Goal: Information Seeking & Learning: Learn about a topic

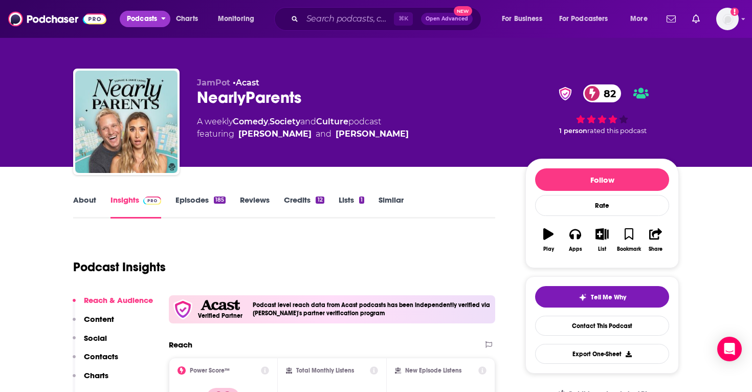
click at [144, 17] on span "Podcasts" at bounding box center [142, 19] width 30 height 14
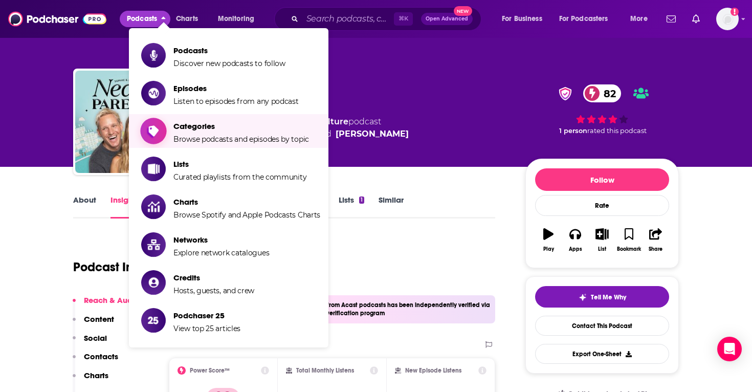
click at [228, 133] on span "Categories Browse podcasts and episodes by topic" at bounding box center [241, 131] width 136 height 26
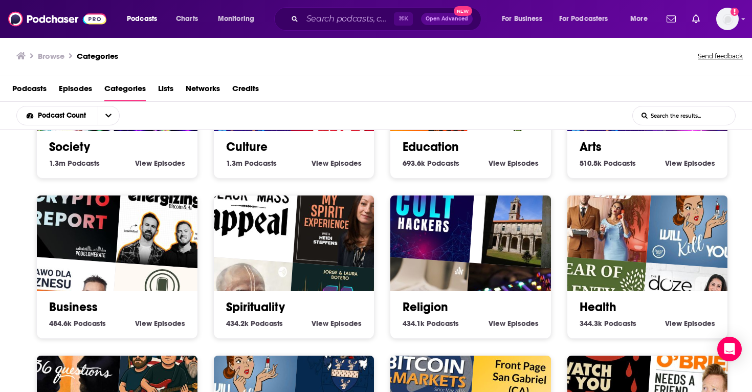
scroll to position [109, 0]
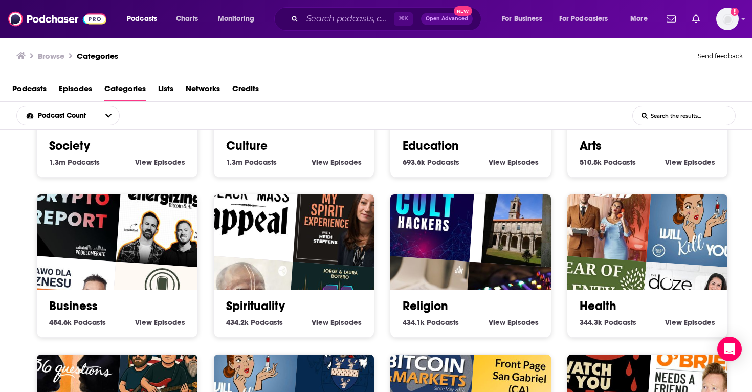
click at [430, 150] on link "Education" at bounding box center [431, 145] width 56 height 15
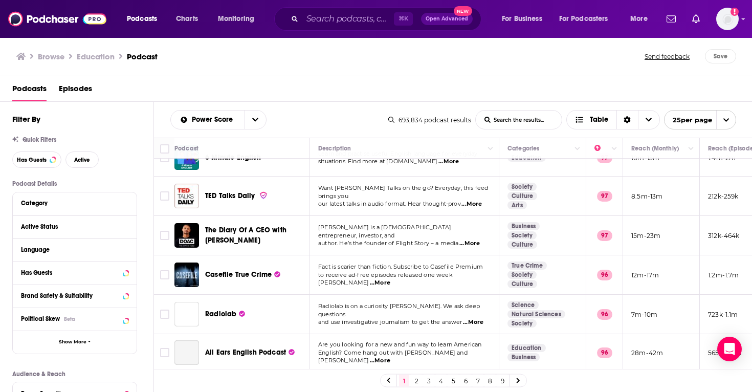
scroll to position [110, 0]
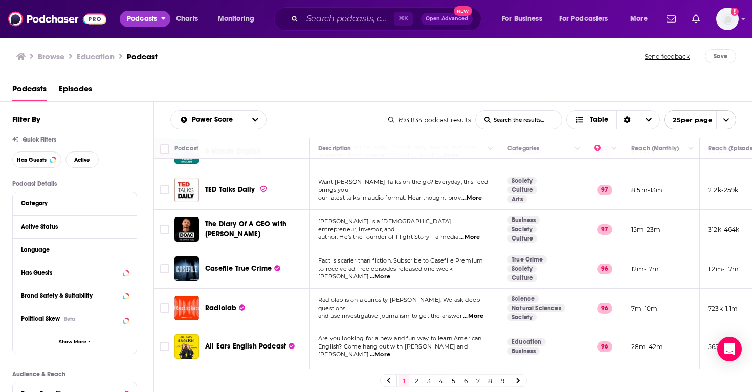
click at [138, 21] on span "Podcasts" at bounding box center [142, 19] width 30 height 14
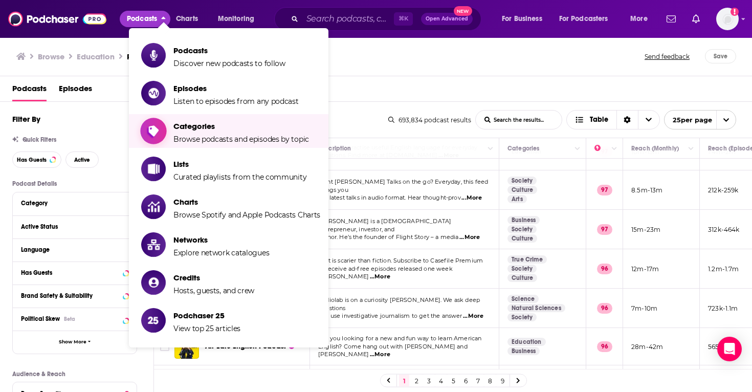
click at [215, 135] on span "Browse podcasts and episodes by topic" at bounding box center [241, 139] width 136 height 9
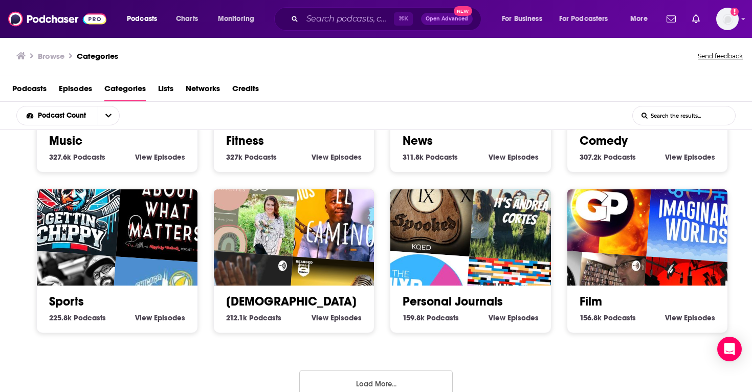
scroll to position [452, 0]
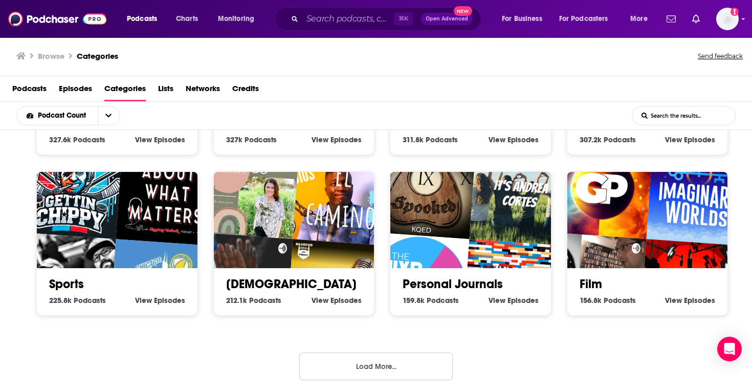
click at [371, 362] on button "Load More..." at bounding box center [376, 367] width 154 height 28
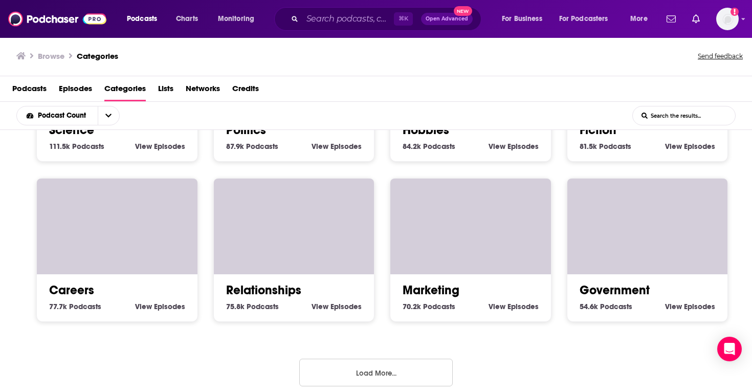
scroll to position [1091, 0]
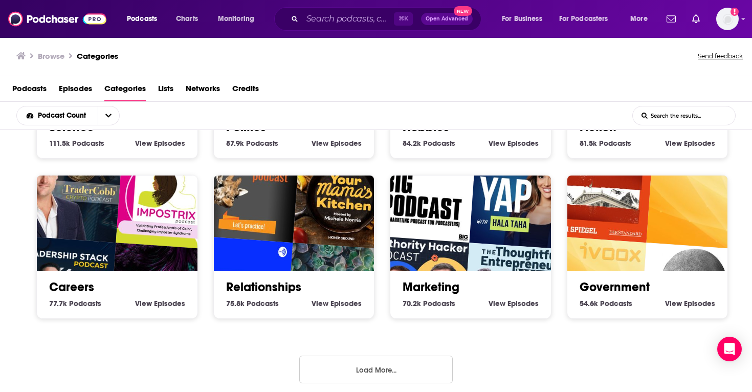
click at [382, 367] on button "Load More..." at bounding box center [376, 370] width 154 height 28
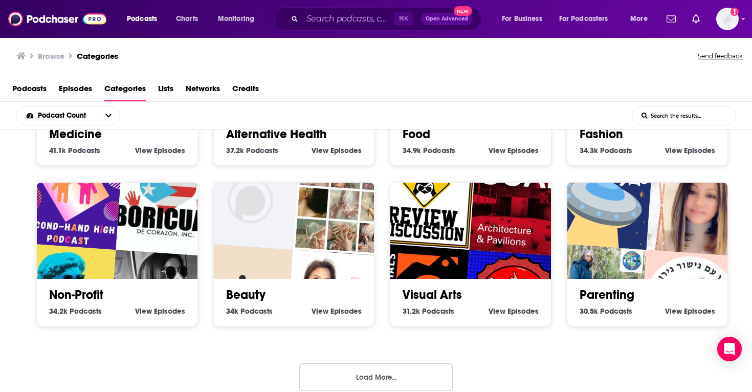
scroll to position [1732, 0]
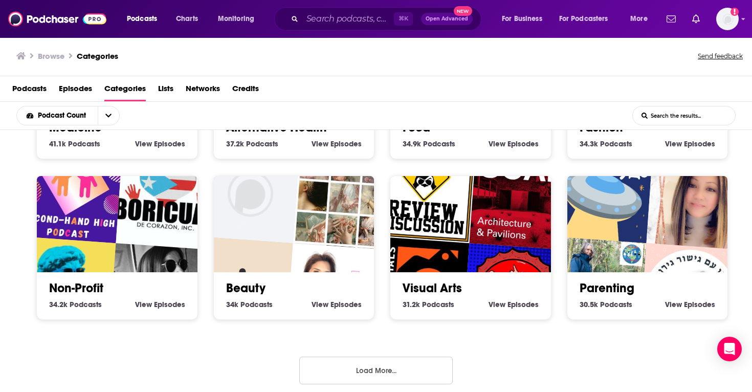
click at [373, 370] on button "Load More..." at bounding box center [376, 371] width 154 height 28
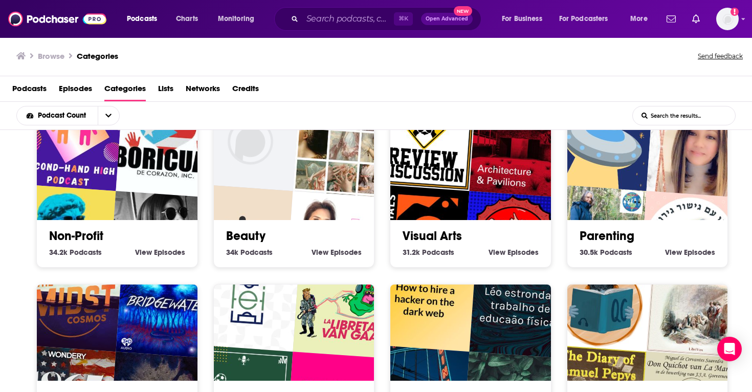
scroll to position [1777, 0]
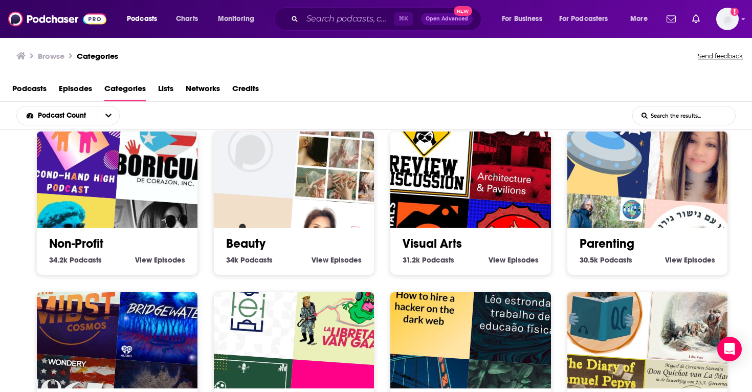
click at [606, 246] on div "Parenting 30.5k Parenting Podcasts View Parenting Episodes" at bounding box center [648, 247] width 144 height 39
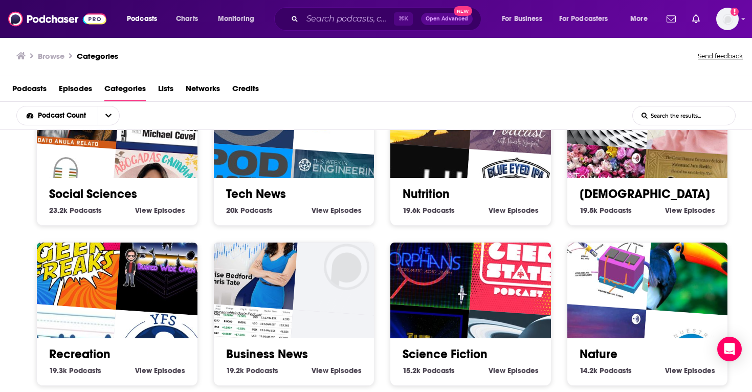
scroll to position [2372, 0]
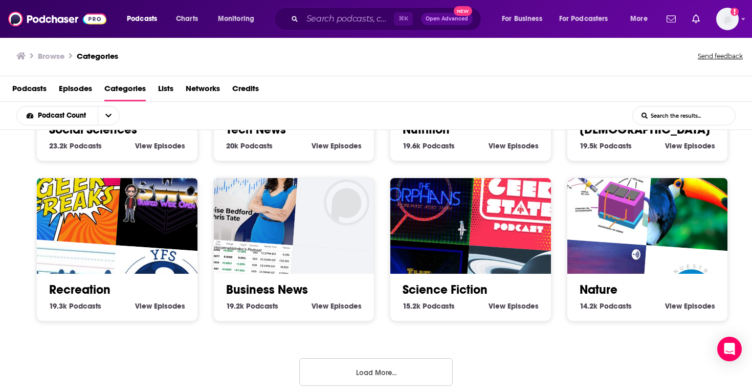
click at [372, 362] on button "Load More..." at bounding box center [376, 372] width 154 height 28
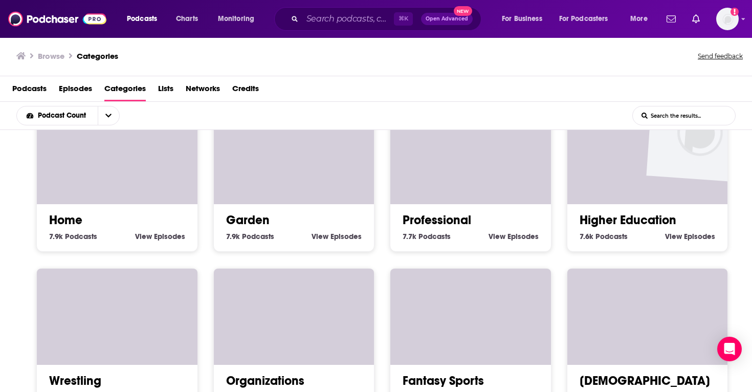
scroll to position [3012, 0]
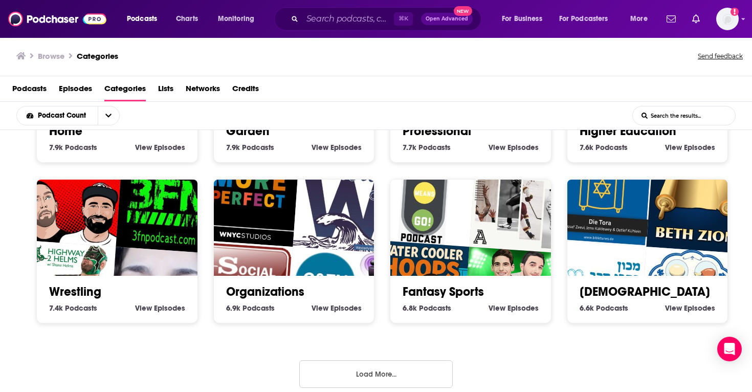
click at [428, 367] on button "Load More..." at bounding box center [376, 374] width 154 height 28
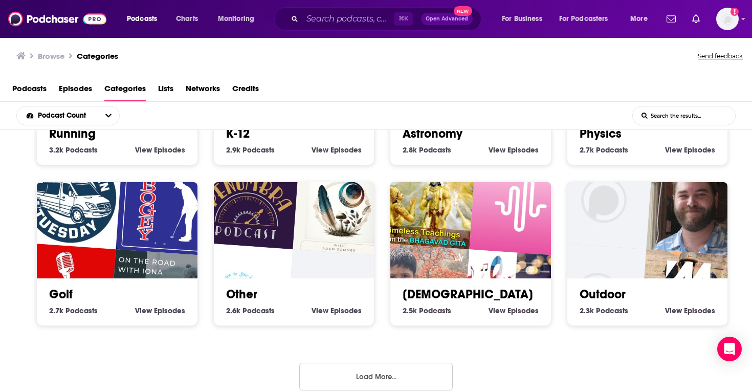
scroll to position [3651, 0]
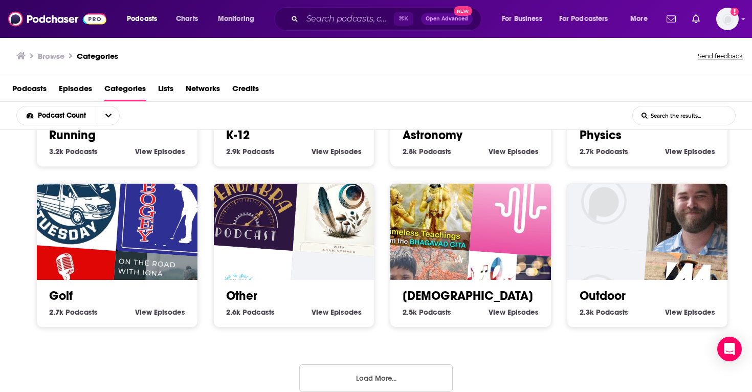
click at [380, 364] on button "Load More..." at bounding box center [376, 378] width 154 height 28
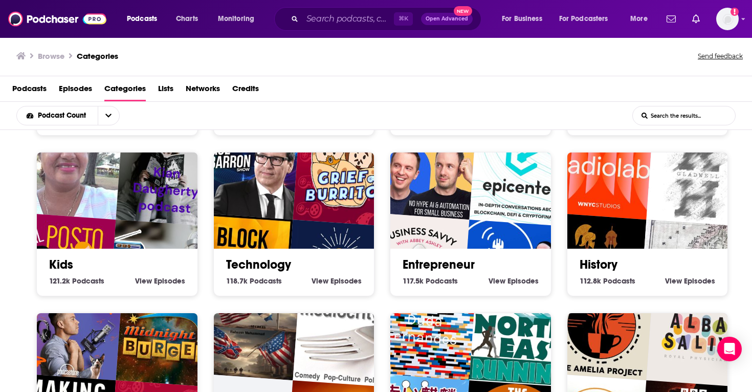
scroll to position [798, 0]
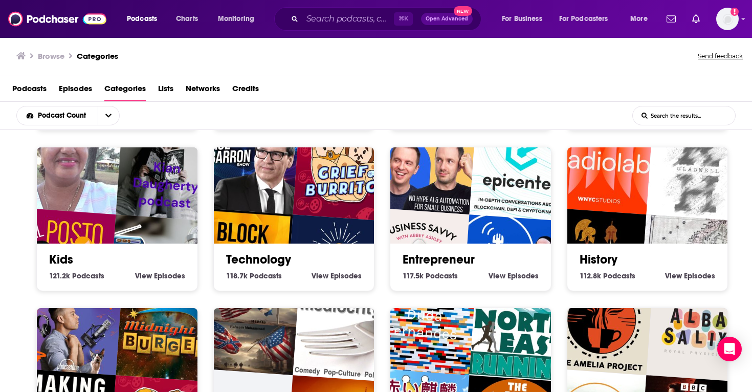
click at [279, 256] on link "Technology" at bounding box center [258, 259] width 65 height 15
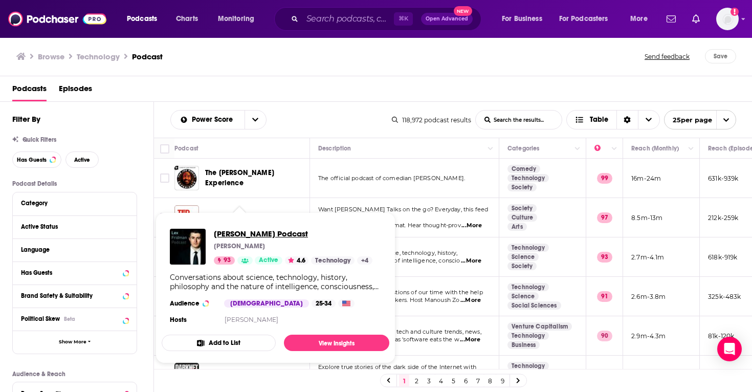
click at [257, 232] on span "[PERSON_NAME] Podcast" at bounding box center [293, 234] width 159 height 10
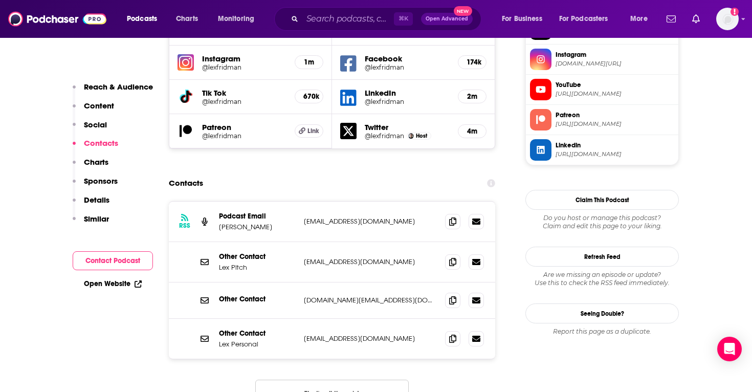
scroll to position [973, 0]
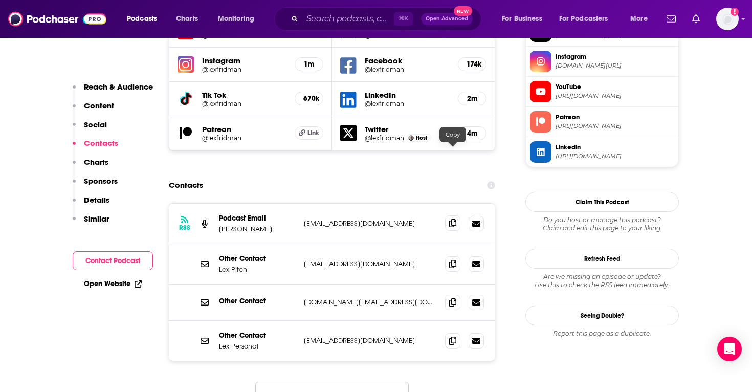
click at [451, 215] on span at bounding box center [452, 222] width 15 height 15
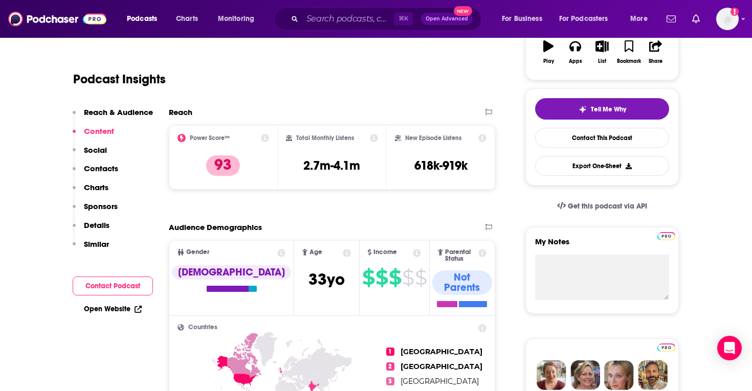
scroll to position [176, 0]
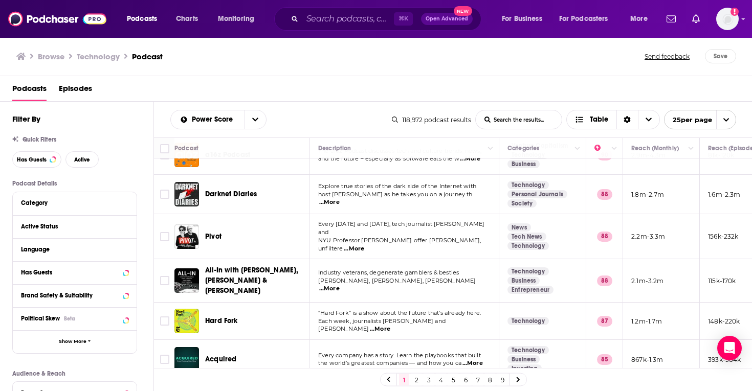
scroll to position [192, 0]
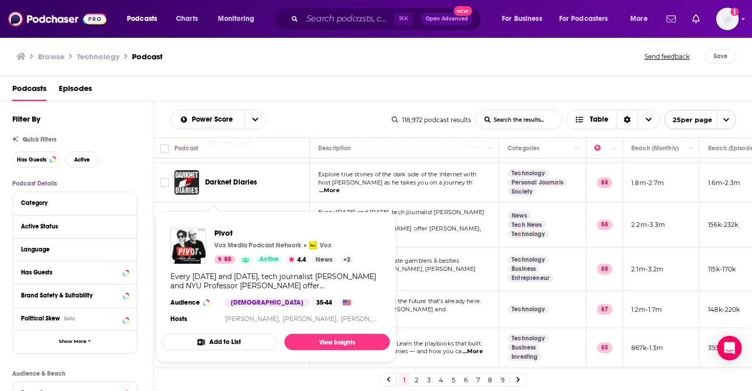
click at [216, 222] on div "Pivot Vox Media Podcast Network Vox 88 Active 4.4 News + 2 Every Tuesday and Fr…" at bounding box center [276, 277] width 228 height 114
click at [192, 237] on img "Pivot" at bounding box center [188, 246] width 36 height 36
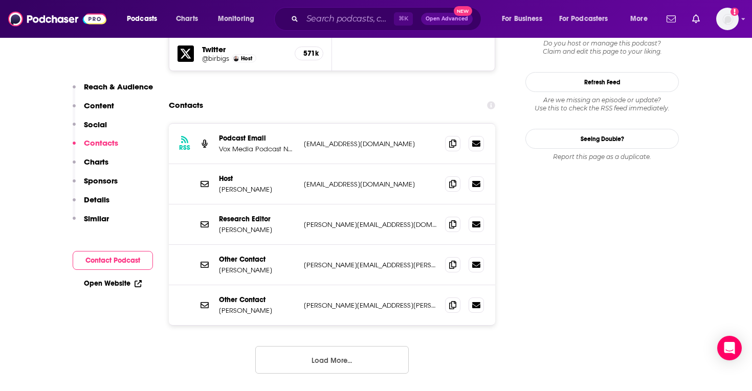
scroll to position [996, 0]
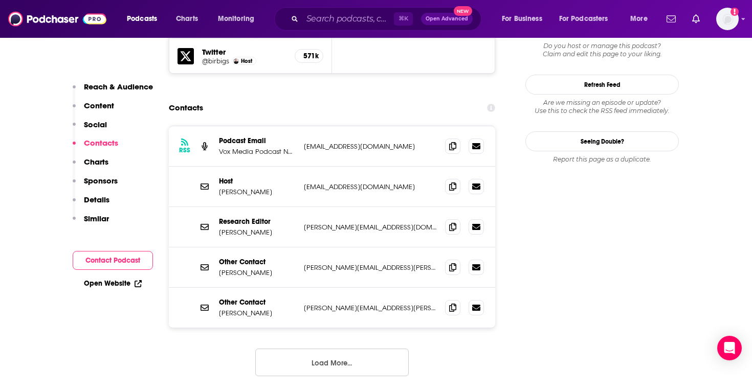
click at [368, 349] on button "Load More..." at bounding box center [332, 363] width 154 height 28
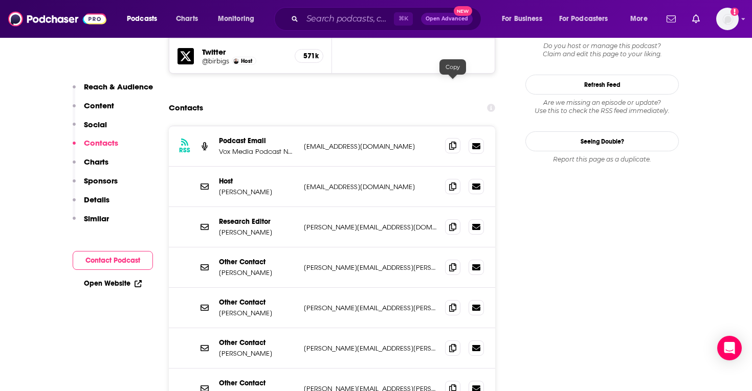
click at [451, 142] on icon at bounding box center [452, 146] width 7 height 8
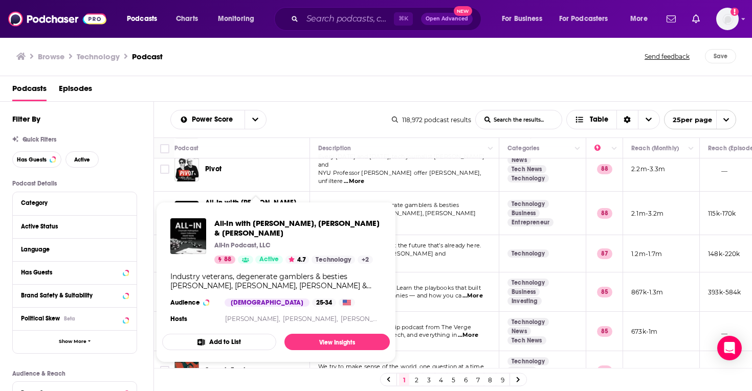
scroll to position [249, 0]
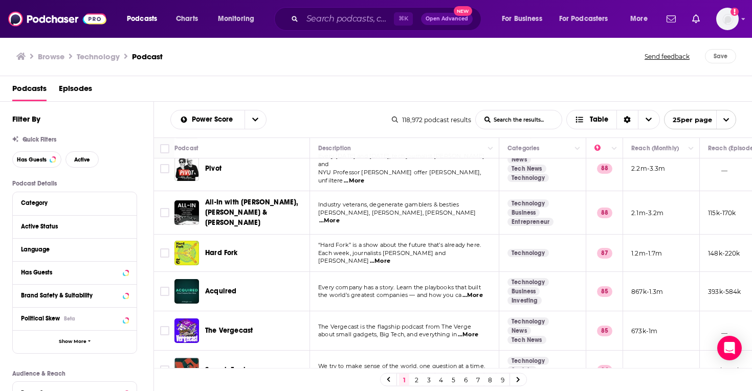
click at [390, 257] on span "...More" at bounding box center [380, 261] width 20 height 8
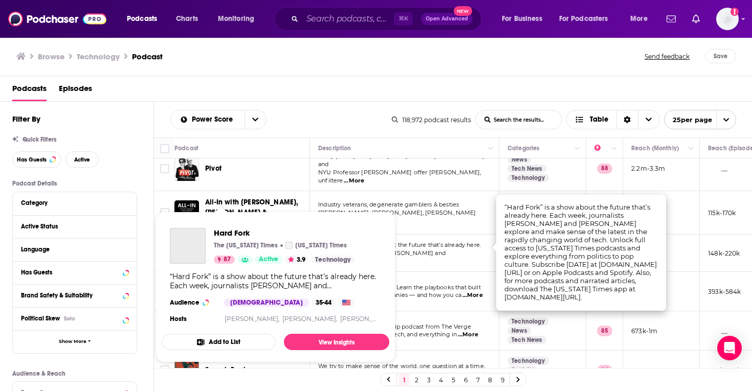
click at [228, 246] on p "The New York Times" at bounding box center [246, 246] width 64 height 8
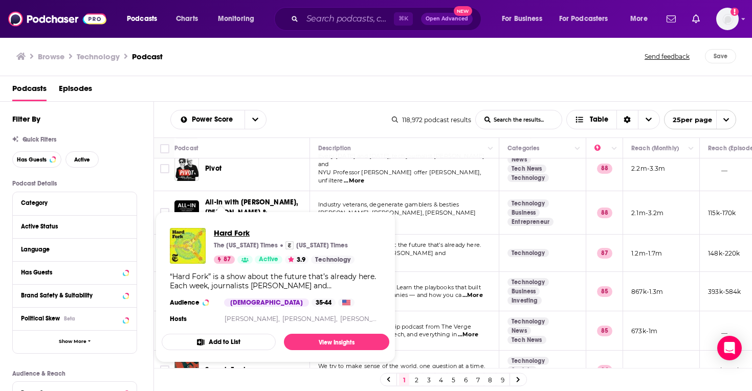
click at [228, 230] on span "Hard Fork" at bounding box center [284, 233] width 141 height 10
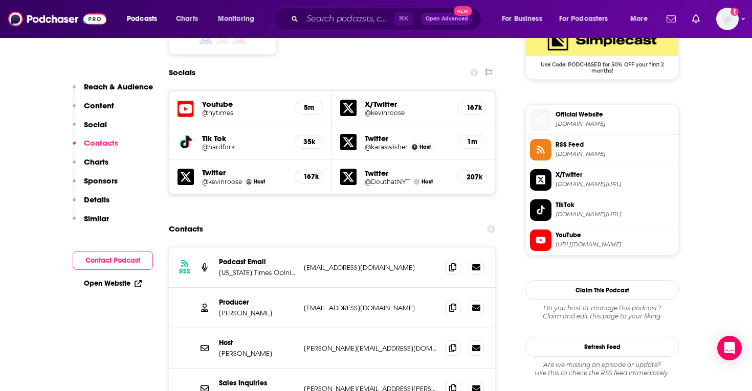
scroll to position [930, 0]
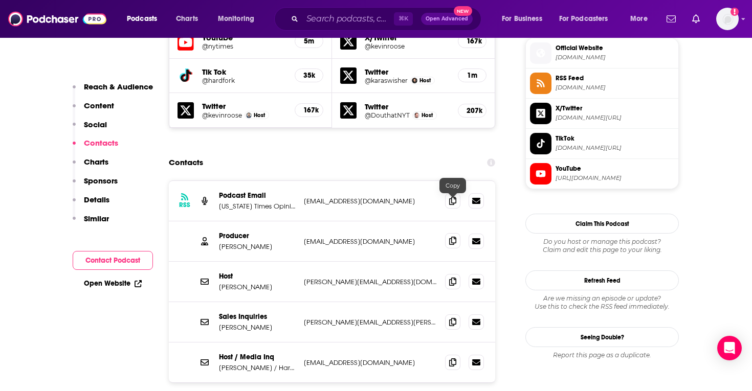
click at [452, 237] on icon at bounding box center [452, 241] width 7 height 8
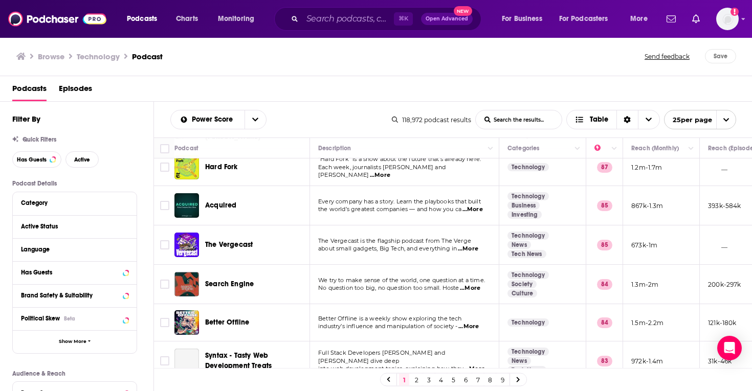
scroll to position [336, 0]
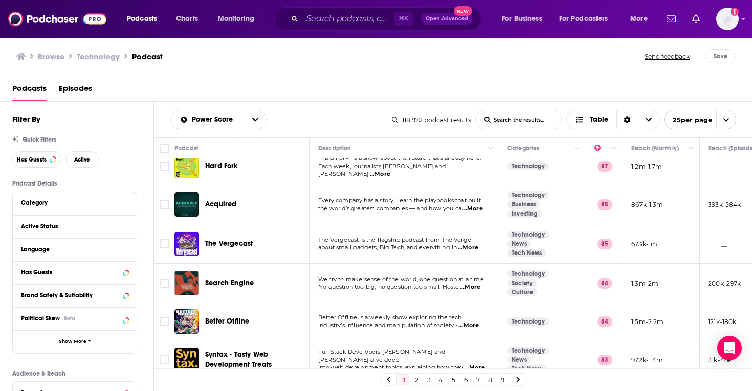
click at [215, 273] on div "Podcasts Charts Monitoring ⌘ K Open Advanced New For Business For Podcasters Mo…" at bounding box center [376, 195] width 752 height 391
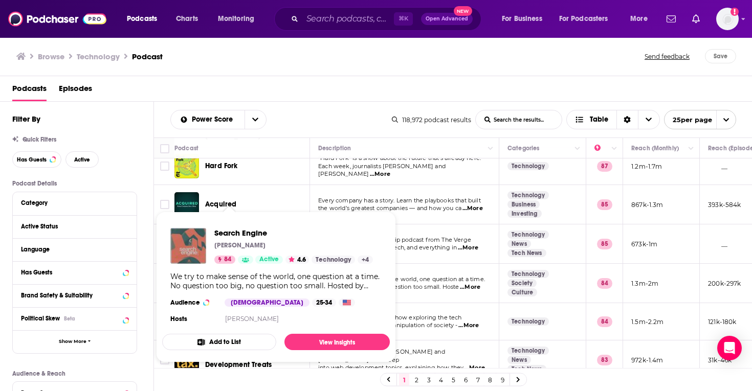
click at [198, 246] on img "Search Engine" at bounding box center [188, 246] width 36 height 36
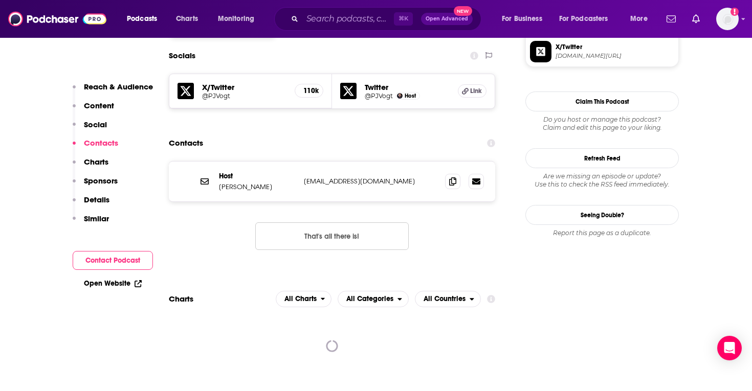
scroll to position [904, 0]
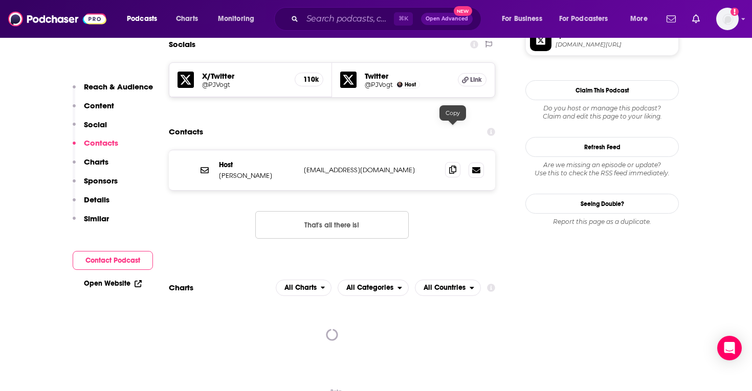
click at [452, 166] on icon at bounding box center [452, 170] width 7 height 8
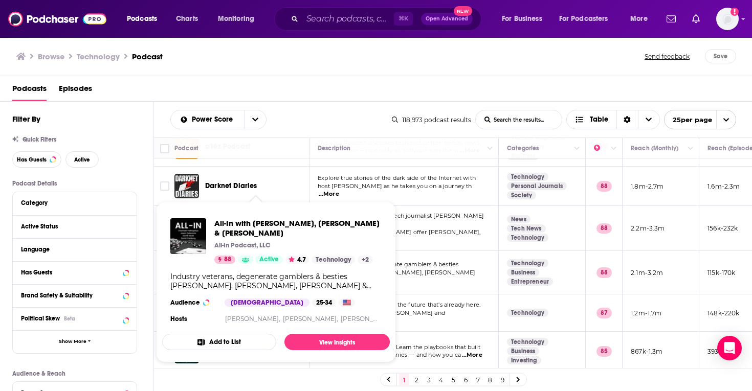
scroll to position [189, 1]
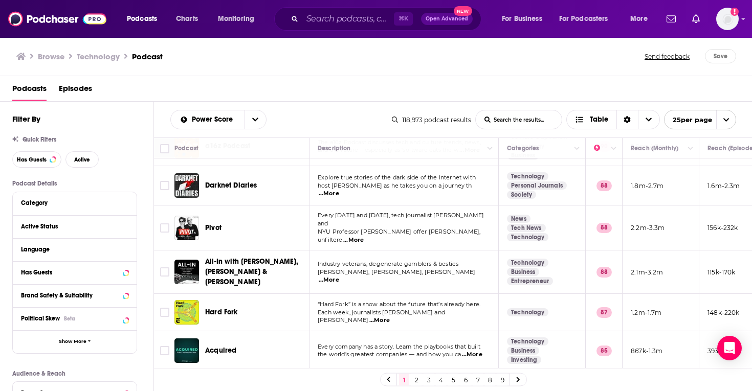
click at [404, 294] on td "“Hard Fork” is a show about the future that’s already here. Each week, journali…" at bounding box center [404, 312] width 189 height 37
click at [226, 302] on div "Podcasts Charts Monitoring ⌘ K Open Advanced New For Business For Podcasters Mo…" at bounding box center [376, 195] width 752 height 391
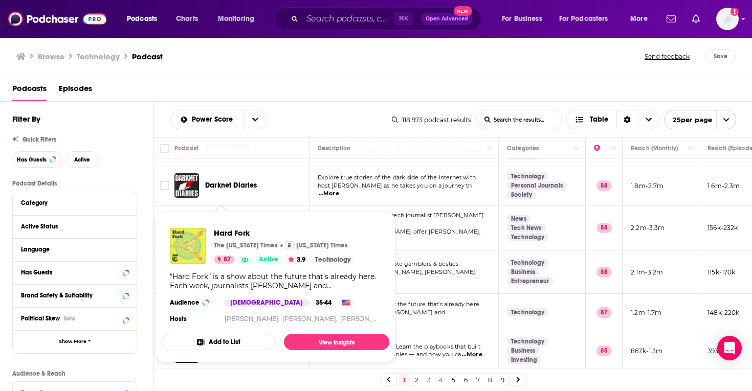
click at [197, 249] on img "Hard Fork" at bounding box center [188, 246] width 36 height 36
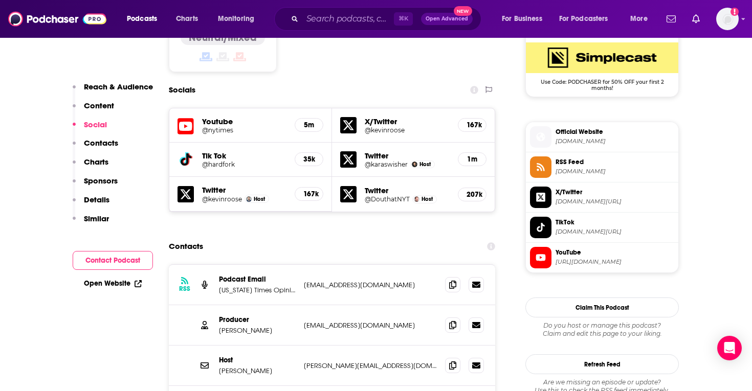
scroll to position [847, 0]
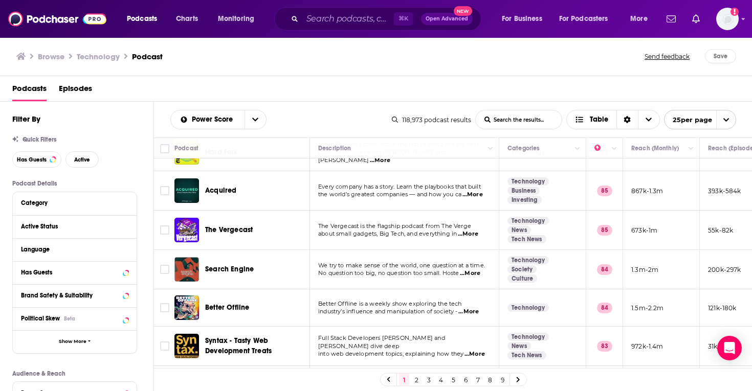
scroll to position [351, 0]
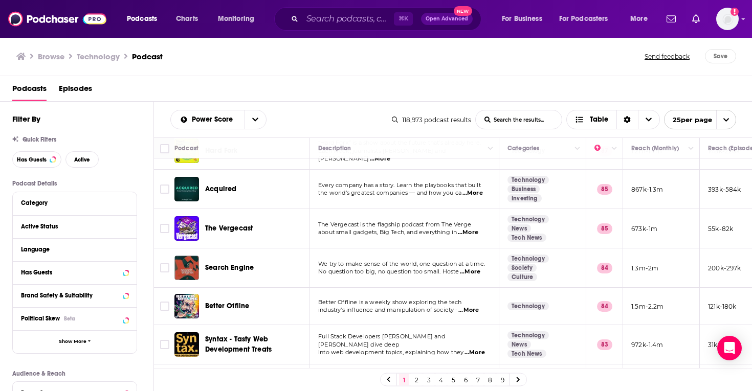
click at [471, 307] on span "...More" at bounding box center [468, 311] width 20 height 8
click at [457, 307] on span "industry’s influence and manipulation of society -" at bounding box center [388, 310] width 140 height 7
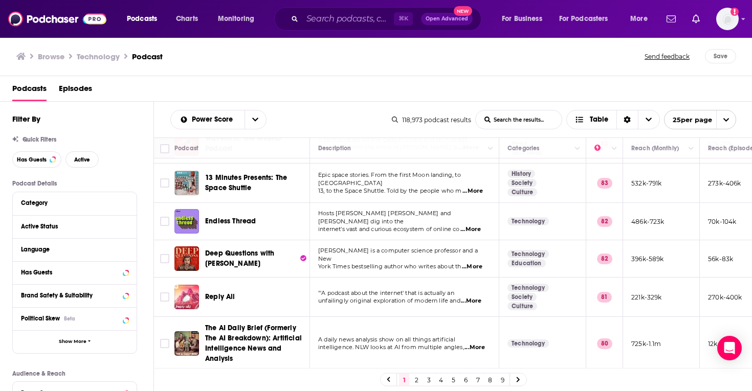
scroll to position [594, 0]
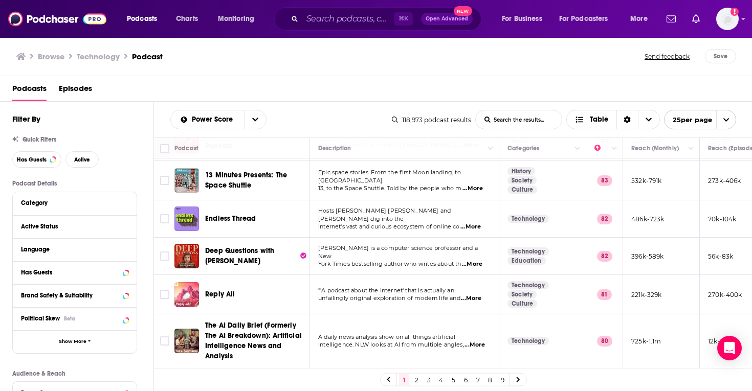
click at [469, 223] on span "...More" at bounding box center [471, 227] width 20 height 8
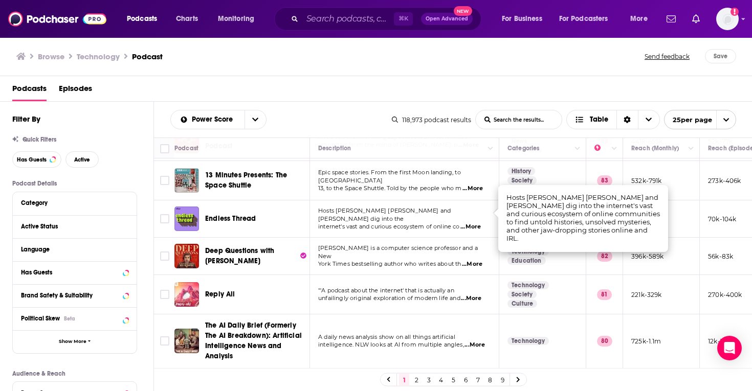
click at [416, 225] on td "Hosts Ben Brock Johnson and Amory Sivertson dig into the internet's vast and cu…" at bounding box center [404, 219] width 189 height 37
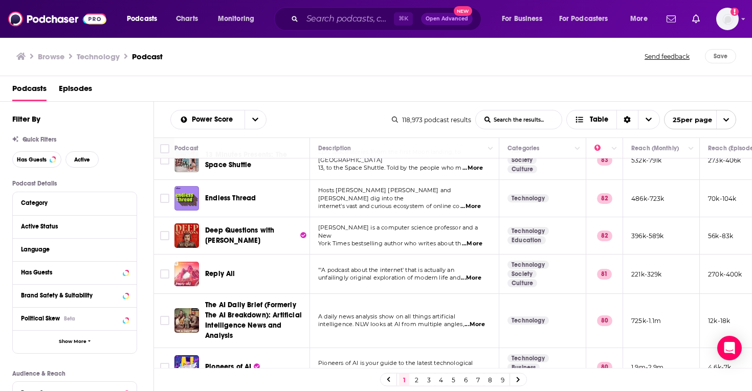
scroll to position [623, 0]
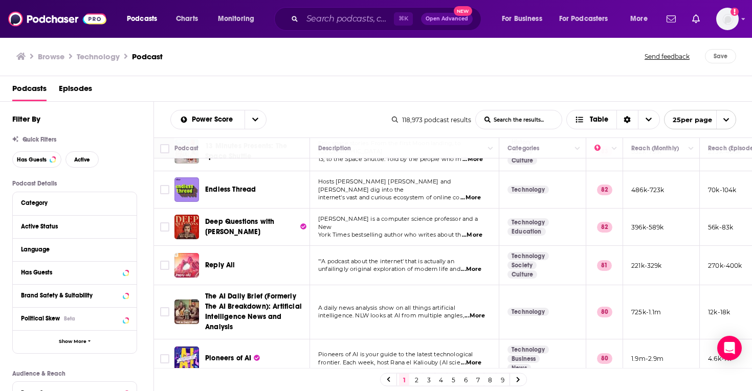
click at [483, 231] on span "...More" at bounding box center [472, 235] width 20 height 8
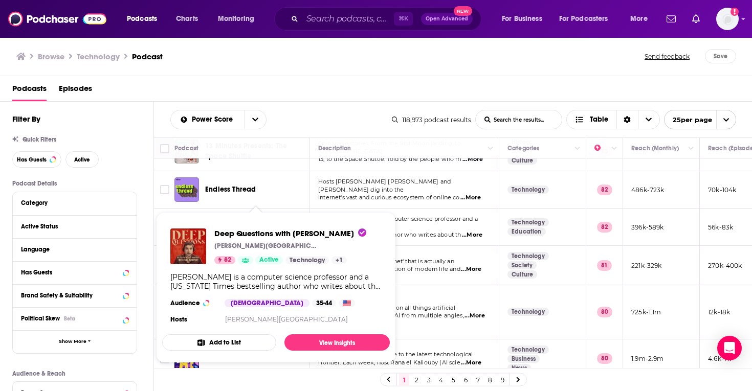
click at [245, 210] on span "Deep Questions with Cal Newport Cal Newport 82 Active Technology + 1 Cal Newpor…" at bounding box center [276, 287] width 240 height 163
click at [250, 211] on span "Deep Questions with Cal Newport Cal Newport 82 Active Technology + 1 Cal Newpor…" at bounding box center [276, 287] width 240 height 163
click at [191, 212] on span "Deep Questions with Cal Newport Cal Newport 82 Active Technology + 1 Cal Newpor…" at bounding box center [276, 287] width 240 height 163
click at [192, 234] on img "Deep Questions with Cal Newport" at bounding box center [188, 247] width 36 height 36
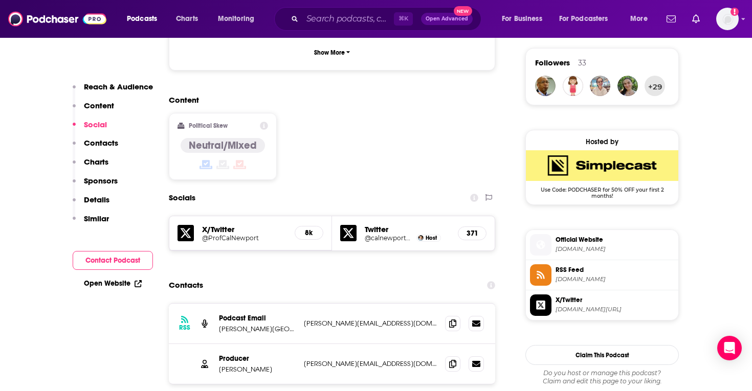
scroll to position [739, 0]
click at [451, 359] on icon at bounding box center [452, 363] width 7 height 8
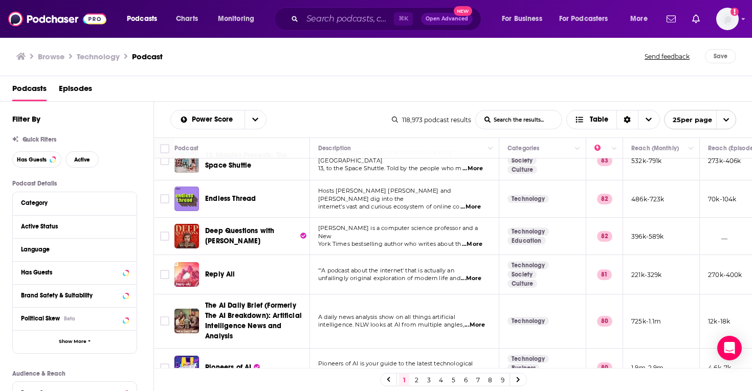
scroll to position [613, 0]
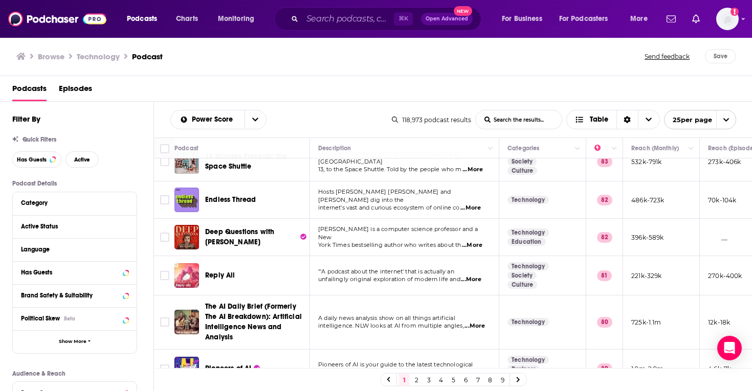
click at [472, 276] on span "...More" at bounding box center [471, 280] width 20 height 8
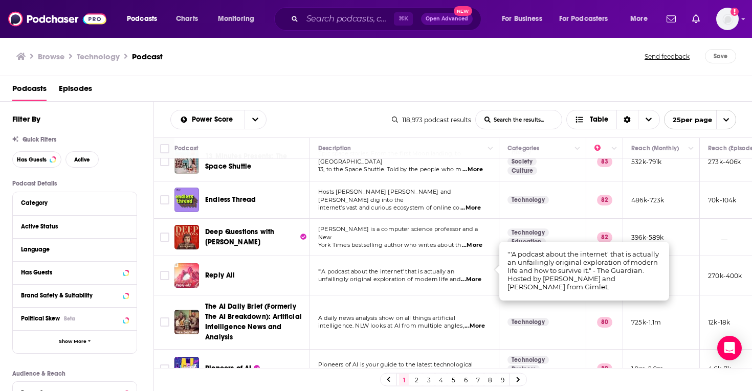
click at [471, 276] on span "...More" at bounding box center [471, 280] width 20 height 8
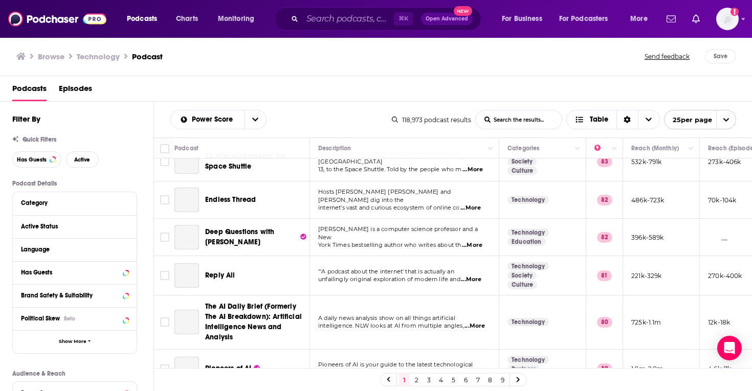
scroll to position [686, 0]
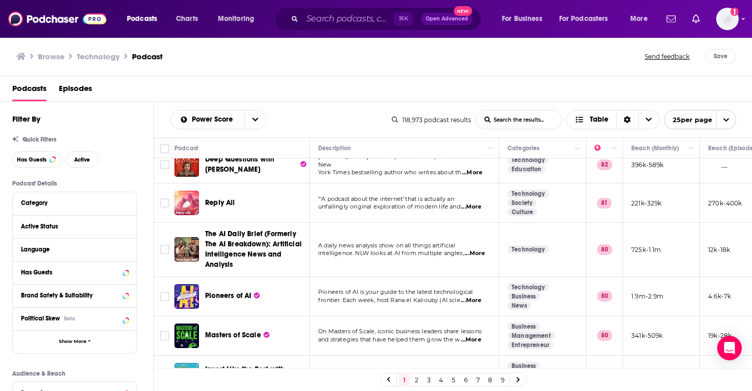
click at [473, 250] on span "...More" at bounding box center [475, 254] width 20 height 8
click at [224, 243] on div "Podcasts Charts Monitoring ⌘ K Open Advanced New For Business For Podcasters Mo…" at bounding box center [376, 195] width 752 height 391
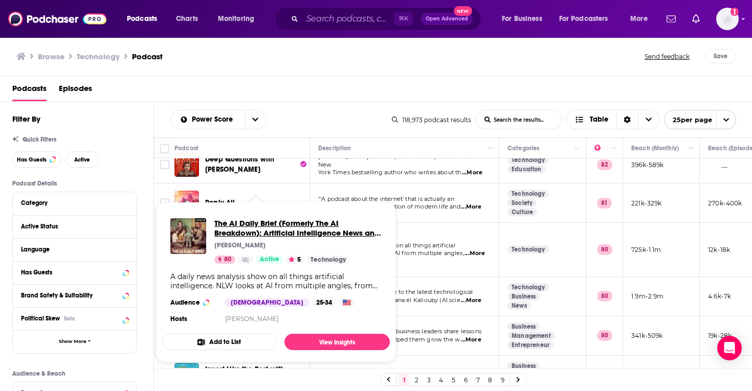
click at [237, 229] on span "The AI Daily Brief (Formerly The AI Breakdown): Artificial Intelligence News an…" at bounding box center [297, 227] width 167 height 19
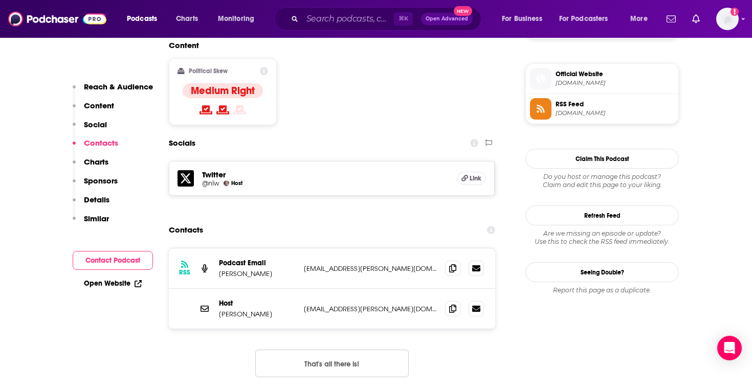
scroll to position [807, 0]
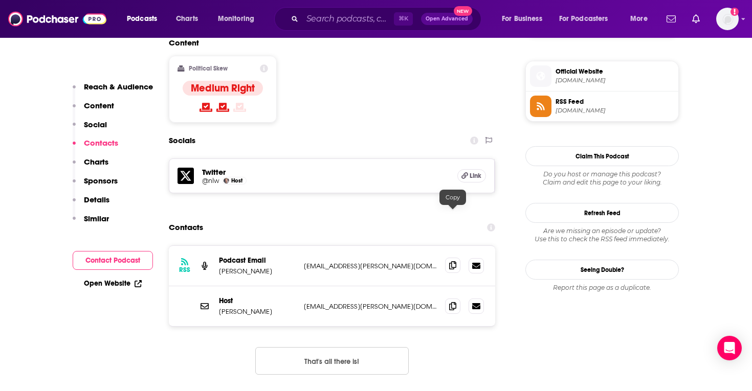
click at [456, 258] on span at bounding box center [452, 265] width 15 height 15
click at [451, 302] on icon at bounding box center [452, 306] width 7 height 8
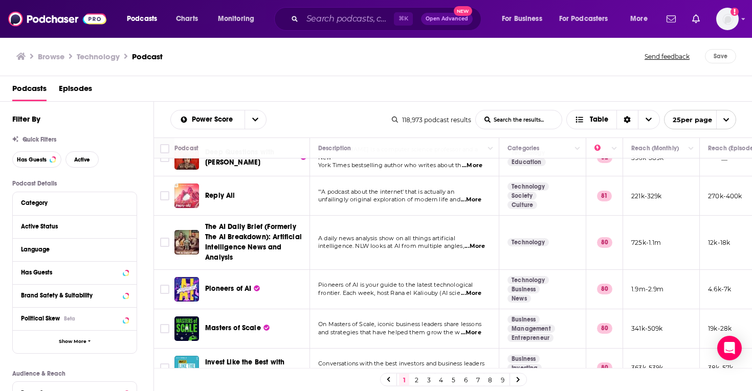
scroll to position [779, 0]
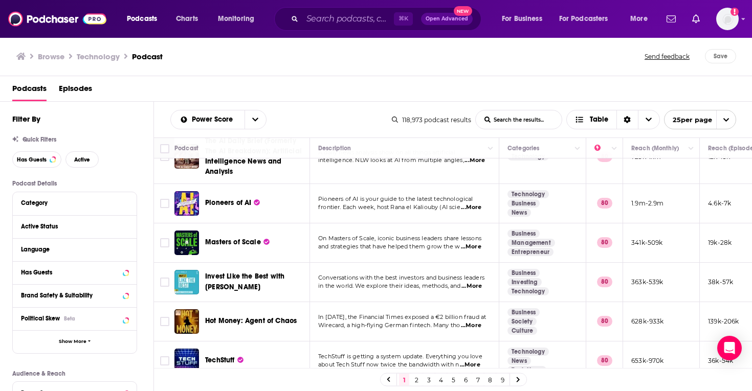
click at [477, 361] on span "...More" at bounding box center [470, 365] width 20 height 8
click at [226, 356] on span "TechStuff" at bounding box center [220, 361] width 30 height 10
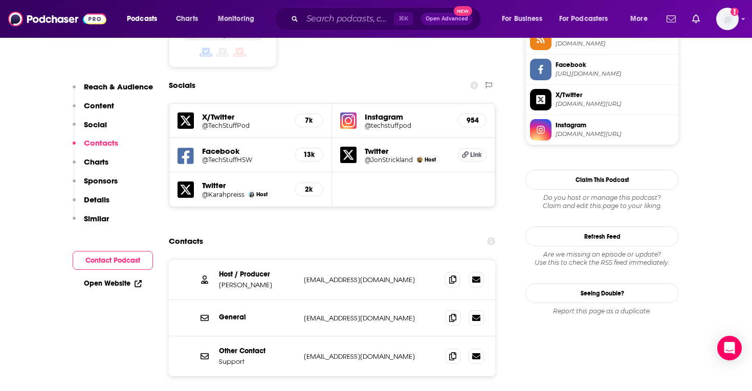
scroll to position [876, 0]
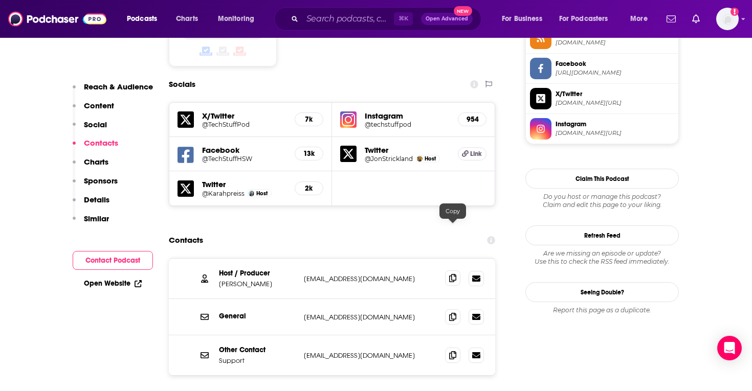
click at [451, 274] on icon at bounding box center [452, 278] width 7 height 8
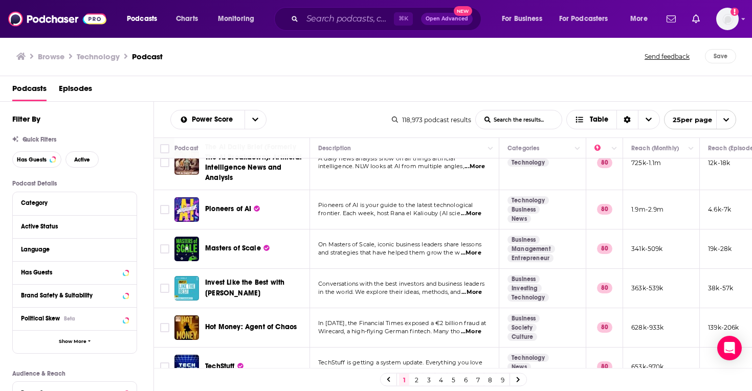
scroll to position [779, 0]
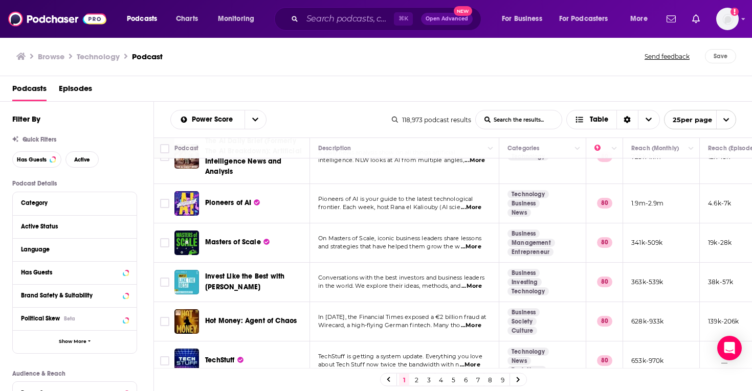
click at [412, 378] on link "2" at bounding box center [416, 380] width 10 height 12
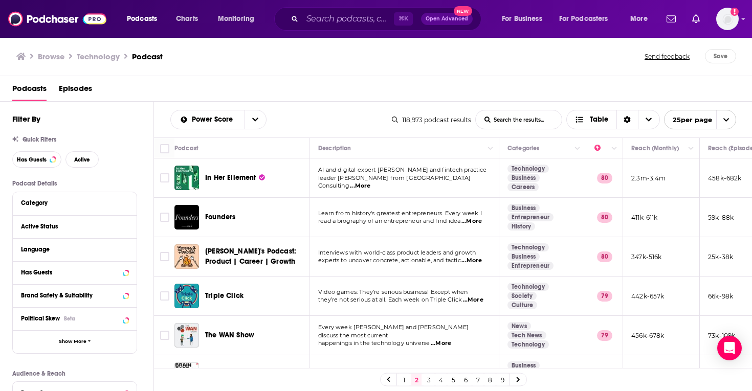
click at [217, 220] on span "Founders" at bounding box center [220, 217] width 30 height 9
click at [481, 299] on span "...More" at bounding box center [473, 300] width 20 height 8
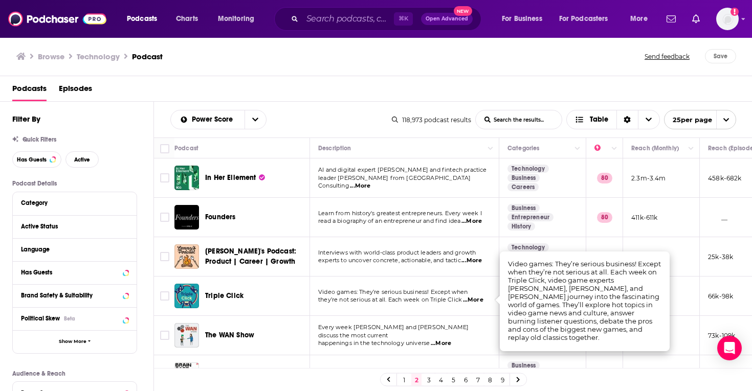
click at [435, 300] on span "they’re not serious at all. Each week on Triple Click" at bounding box center [390, 299] width 144 height 7
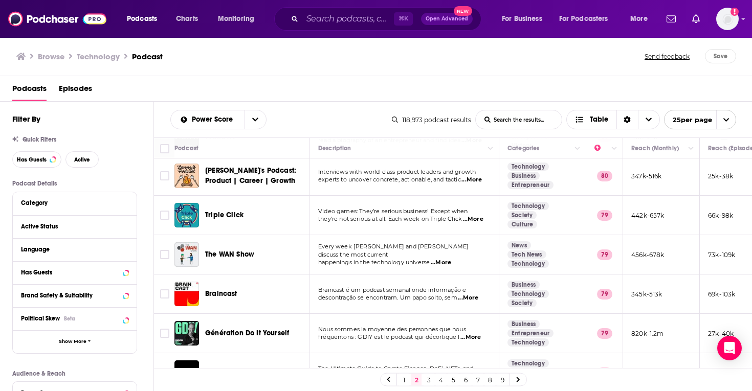
scroll to position [81, 0]
click at [443, 258] on span "...More" at bounding box center [441, 262] width 20 height 8
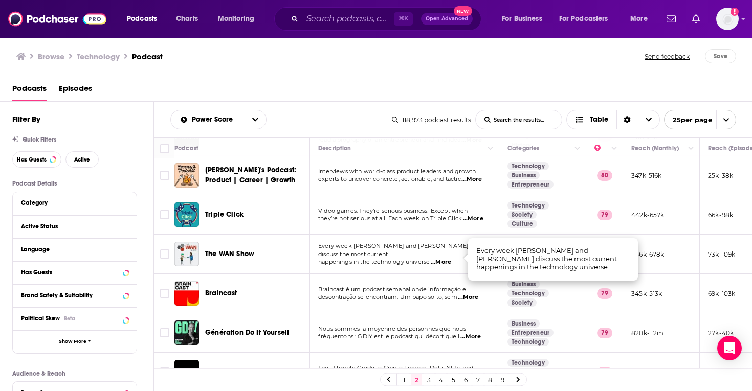
click at [439, 258] on span "...More" at bounding box center [441, 262] width 20 height 8
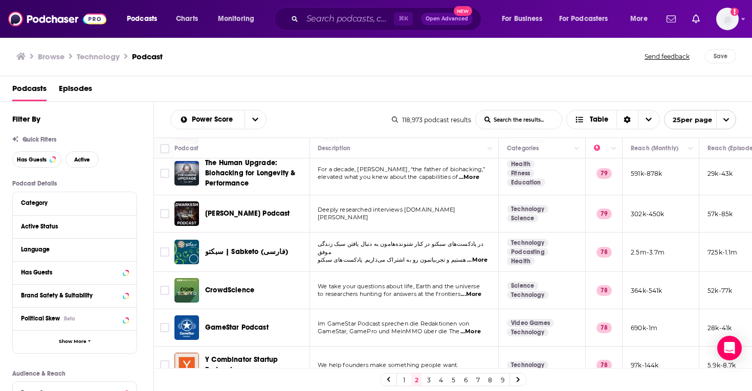
scroll to position [451, 1]
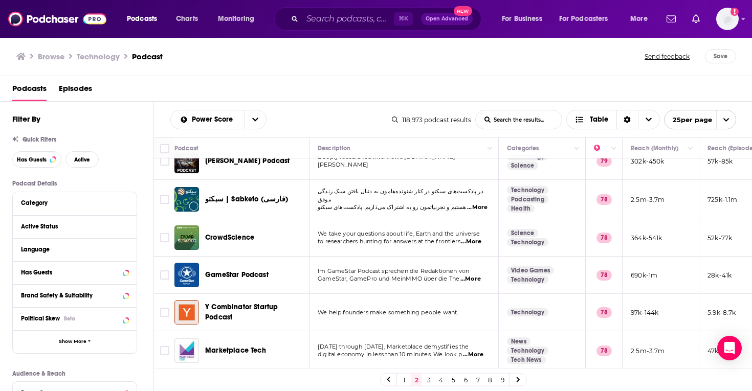
click at [473, 243] on span "...More" at bounding box center [471, 242] width 20 height 8
click at [447, 236] on span "We take your questions about life, Earth and the universe" at bounding box center [399, 233] width 162 height 7
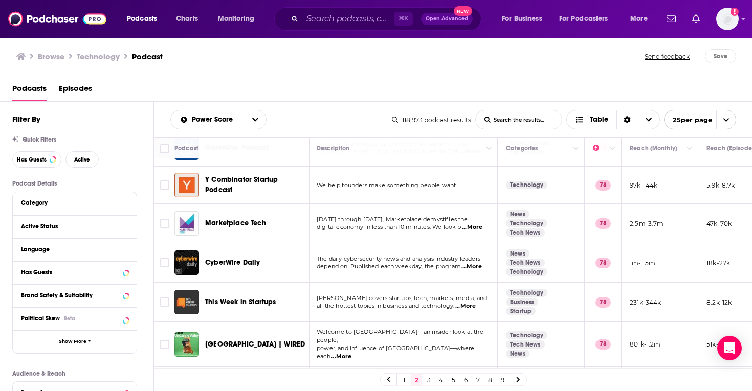
scroll to position [579, 0]
click at [472, 231] on span "...More" at bounding box center [474, 228] width 20 height 8
click at [456, 228] on span "digital economy in less than 10 minutes. We look p" at bounding box center [390, 227] width 145 height 7
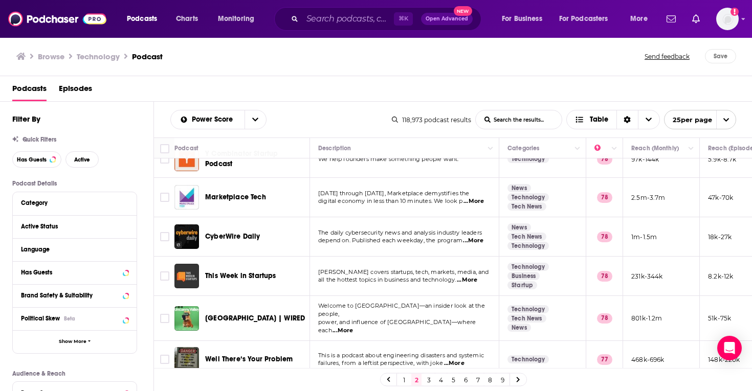
scroll to position [605, 0]
click at [474, 241] on span "...More" at bounding box center [473, 240] width 20 height 8
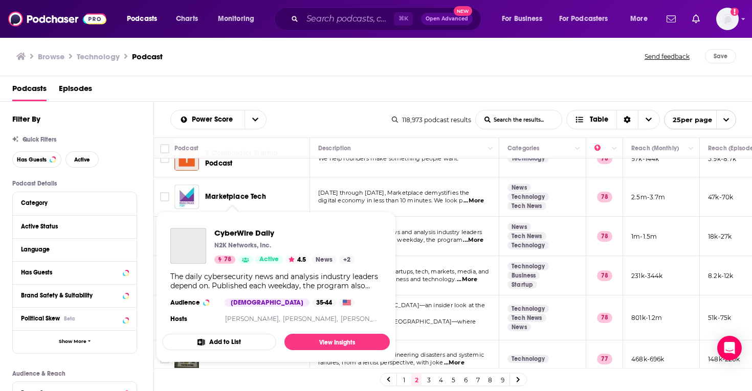
click at [234, 232] on div "Podcasts Charts Monitoring ⌘ K Open Advanced New For Business For Podcasters Mo…" at bounding box center [376, 195] width 752 height 391
click at [234, 226] on div "CyberWire Daily N2K Networks, Inc. 78 Active 4.5 News + 2 The daily cybersecuri…" at bounding box center [276, 277] width 228 height 114
click at [194, 241] on img "CyberWire Daily" at bounding box center [188, 246] width 36 height 36
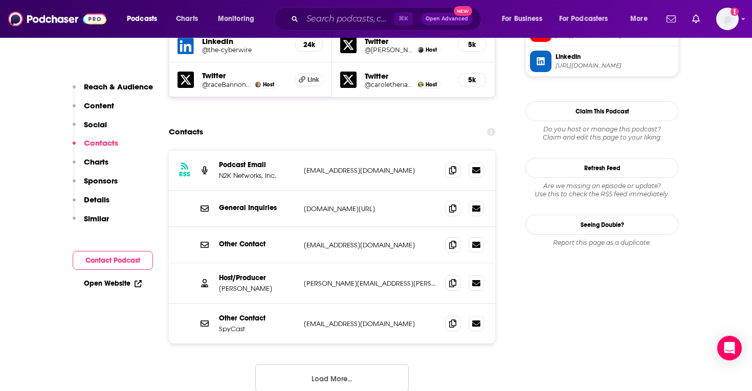
scroll to position [1000, 0]
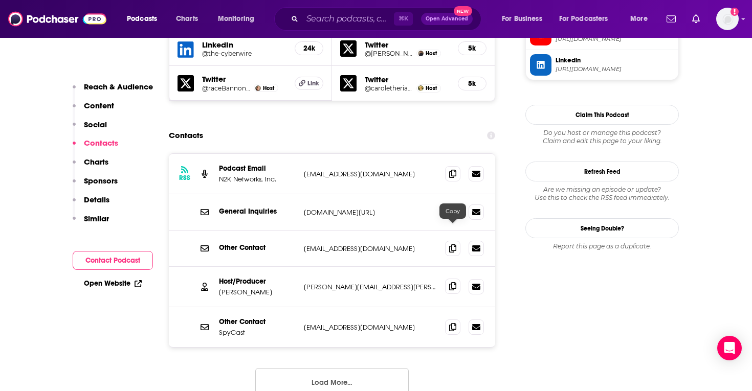
click at [457, 279] on span at bounding box center [452, 286] width 15 height 15
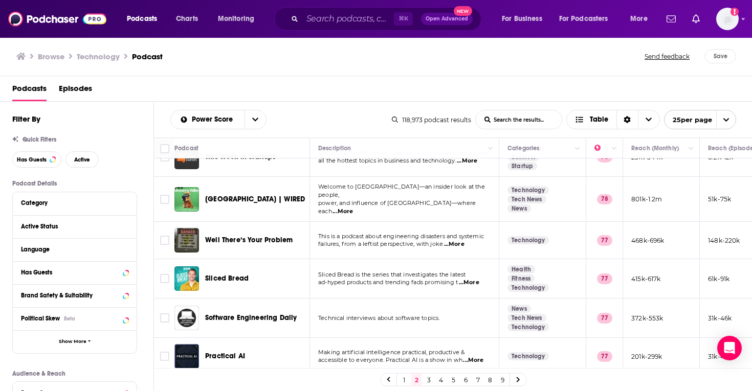
scroll to position [722, 0]
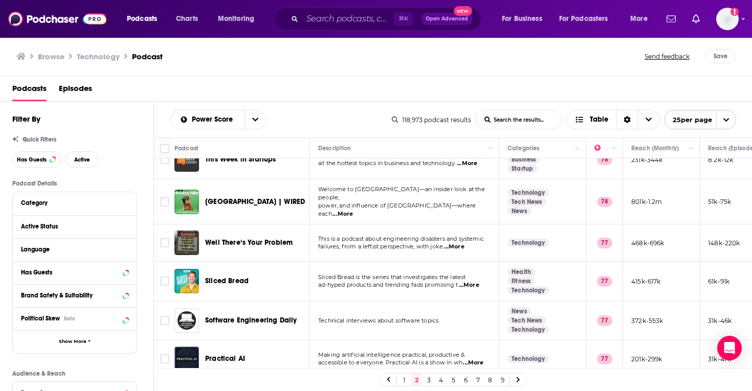
click at [353, 210] on span "...More" at bounding box center [343, 214] width 20 height 8
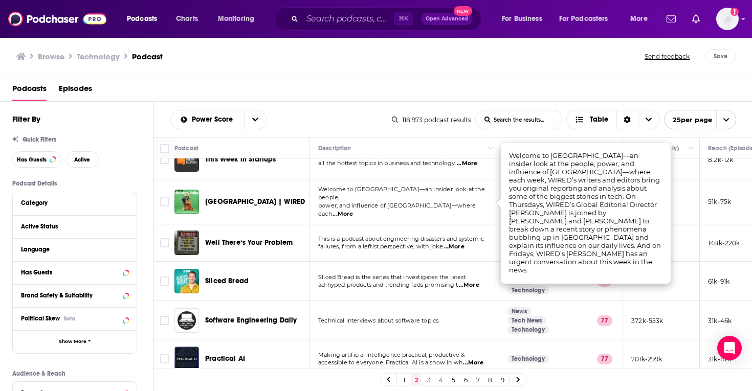
click at [273, 198] on span "[GEOGRAPHIC_DATA] | WIRED" at bounding box center [255, 202] width 100 height 9
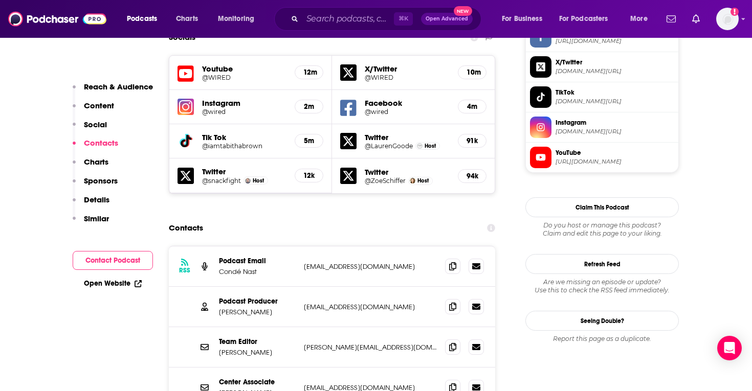
scroll to position [908, 0]
click at [451, 302] on icon at bounding box center [452, 306] width 7 height 8
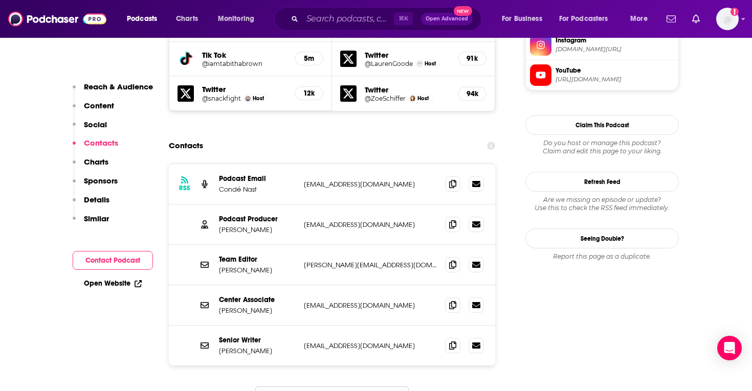
scroll to position [1017, 0]
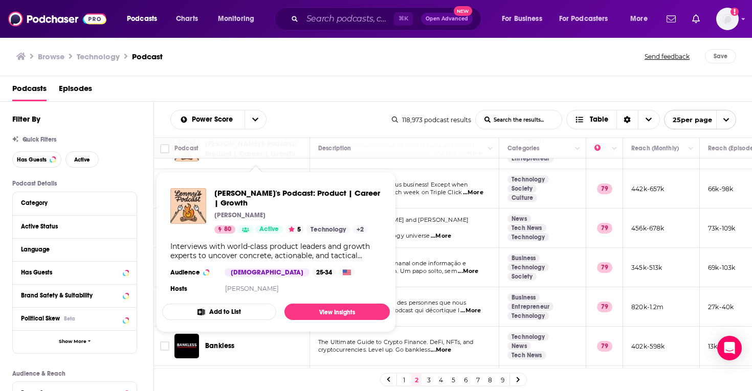
scroll to position [108, 0]
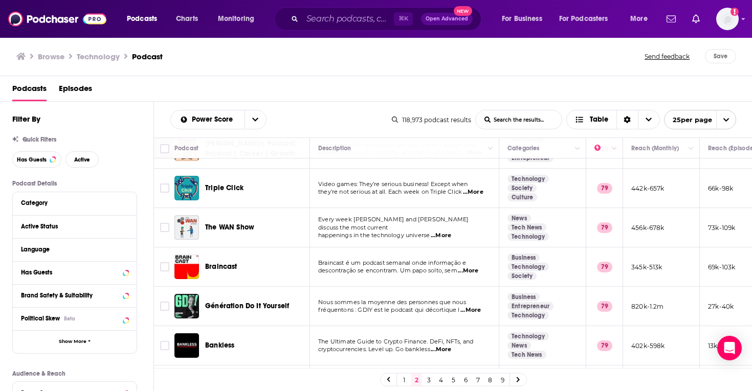
click at [404, 249] on td "Braincast é um podcast semanal onde informação e descontração se encontram. Um …" at bounding box center [404, 267] width 189 height 39
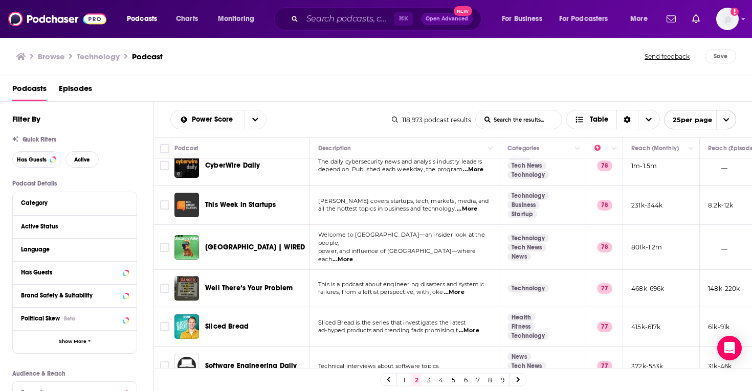
scroll to position [678, 0]
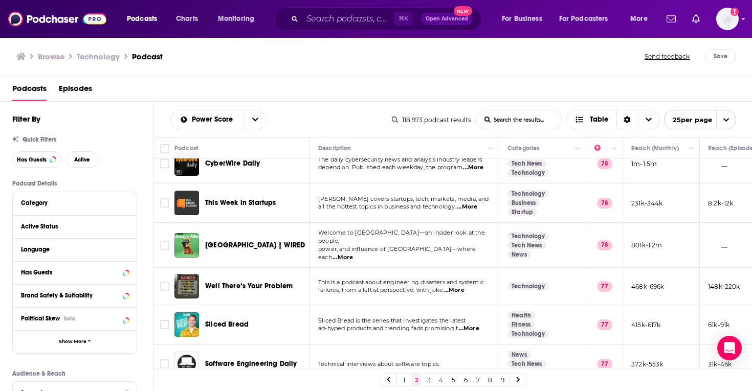
click at [458, 287] on span "...More" at bounding box center [454, 291] width 20 height 8
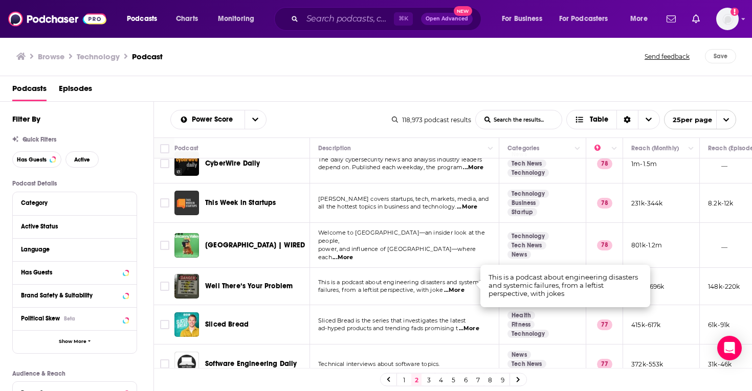
click at [449, 279] on span "This is a podcast about engineering disasters and systemic" at bounding box center [401, 282] width 166 height 7
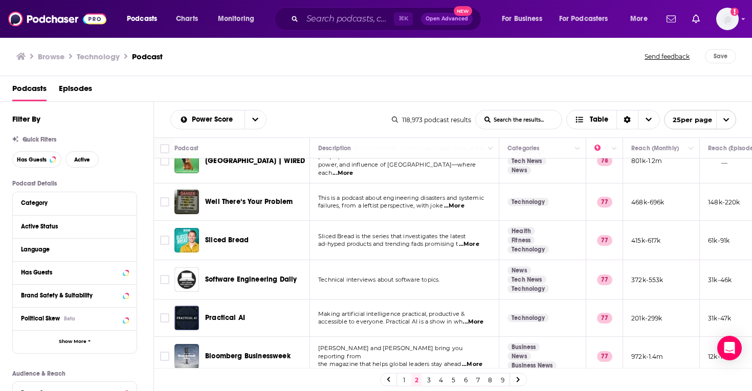
scroll to position [762, 0]
click at [473, 241] on span "...More" at bounding box center [469, 245] width 20 height 8
click at [455, 241] on span "ad-hyped products and trending fads promising t" at bounding box center [388, 244] width 140 height 7
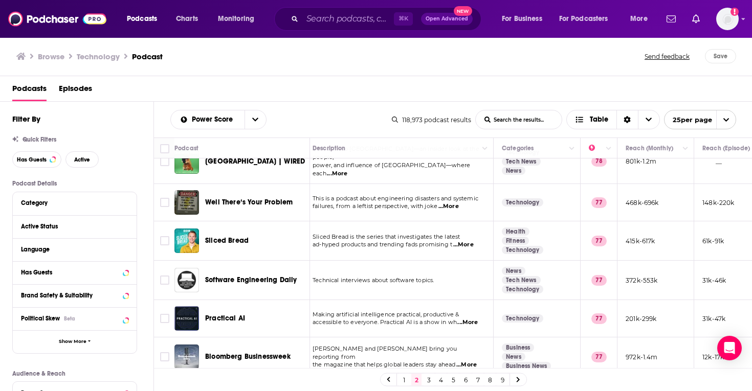
scroll to position [762, 6]
click at [279, 277] on div "Podcasts Charts Monitoring ⌘ K Open Advanced New For Business For Podcasters Mo…" at bounding box center [376, 195] width 752 height 391
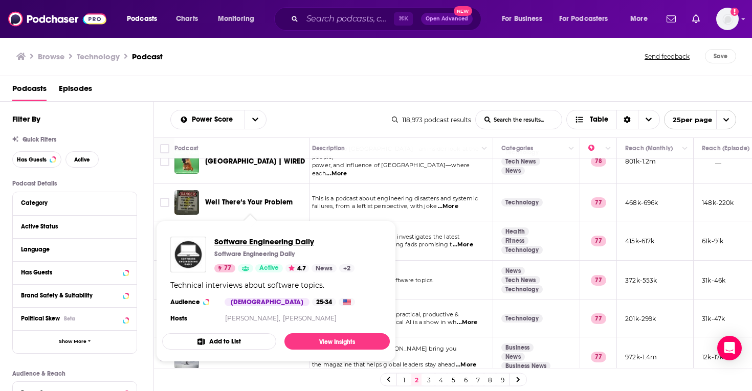
click at [249, 239] on span "Software Engineering Daily" at bounding box center [284, 242] width 140 height 10
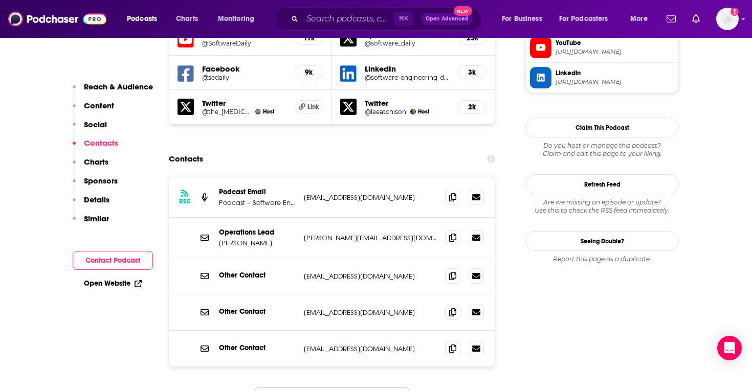
scroll to position [962, 0]
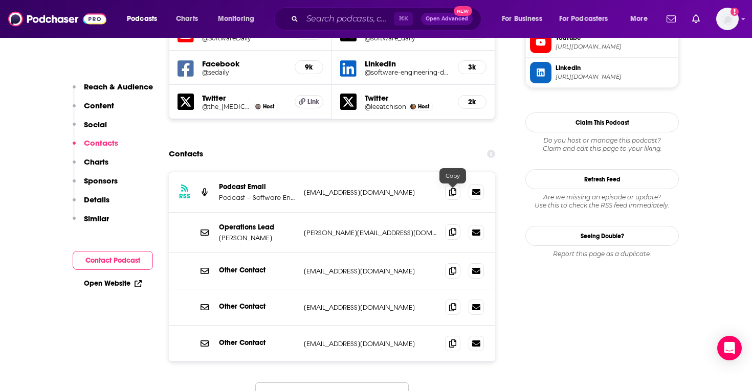
click at [457, 225] on span at bounding box center [452, 232] width 15 height 15
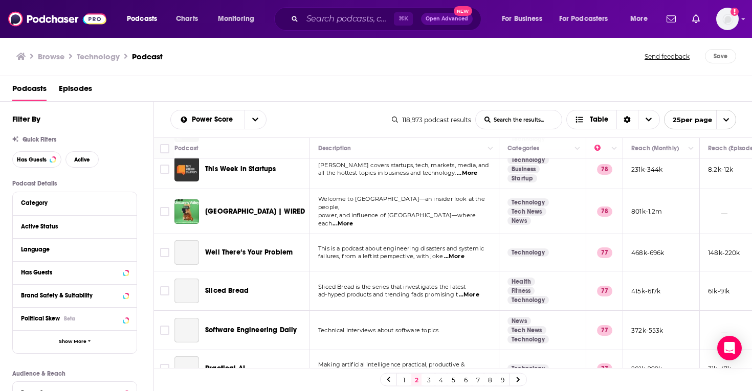
scroll to position [762, 0]
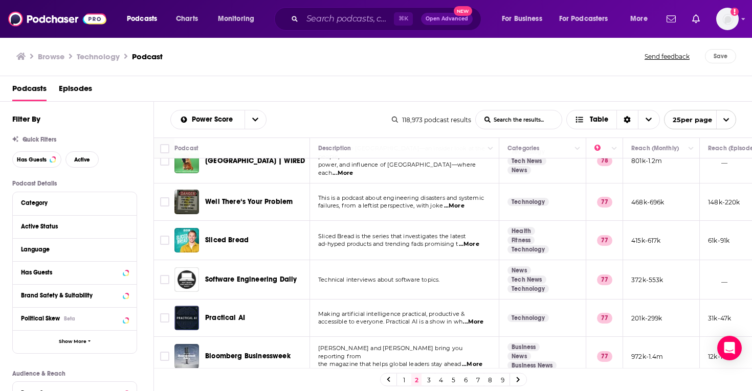
click at [426, 376] on link "3" at bounding box center [429, 380] width 10 height 12
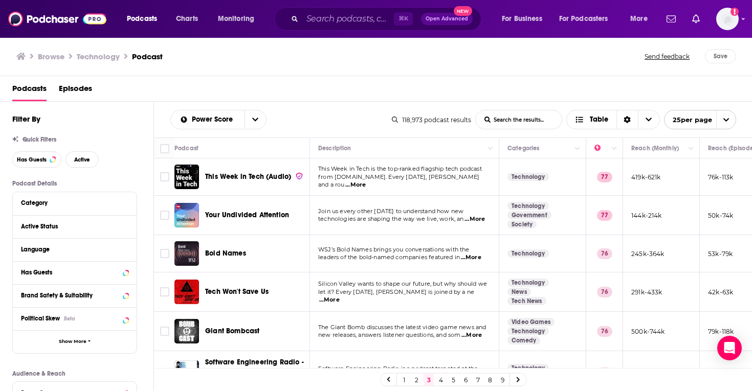
click at [366, 182] on span "...More" at bounding box center [355, 185] width 20 height 8
click at [414, 167] on td "This Week in Tech is the top-ranked flagship tech podcast from TWiT.tv. Every S…" at bounding box center [404, 177] width 189 height 37
click at [472, 256] on span "...More" at bounding box center [471, 258] width 20 height 8
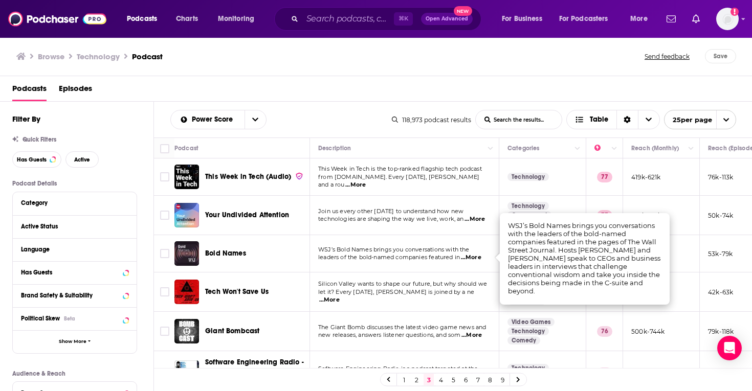
click at [473, 256] on span "...More" at bounding box center [471, 258] width 20 height 8
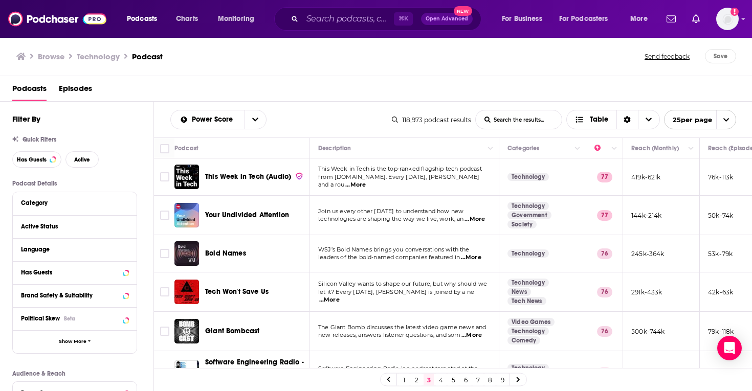
click at [340, 298] on span "...More" at bounding box center [329, 300] width 20 height 8
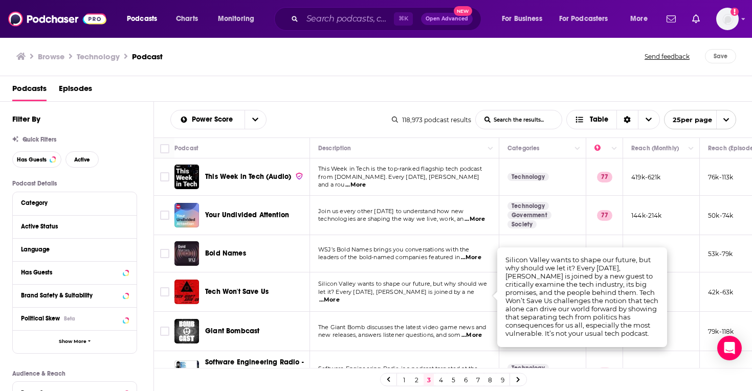
click at [261, 291] on span "Tech Won't Save Us" at bounding box center [236, 292] width 63 height 9
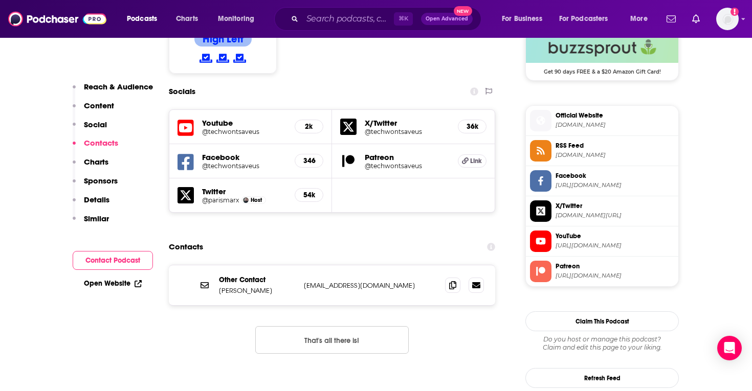
scroll to position [856, 0]
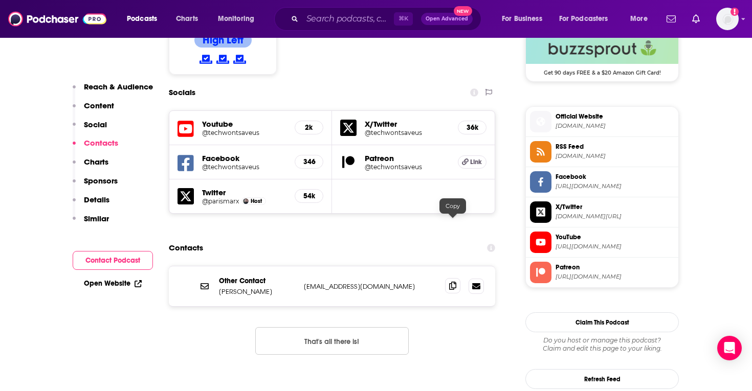
click at [456, 278] on span at bounding box center [452, 285] width 15 height 15
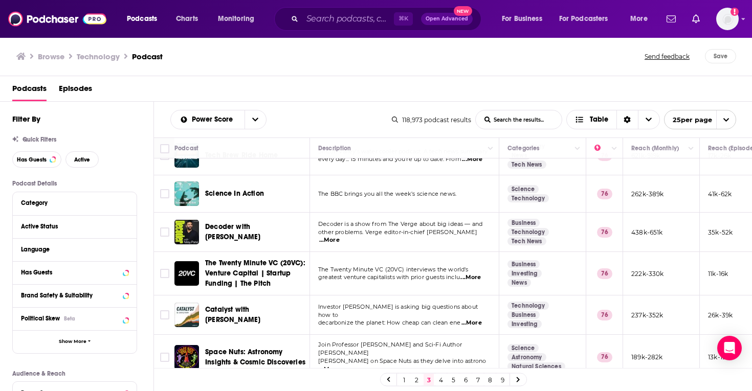
scroll to position [301, 0]
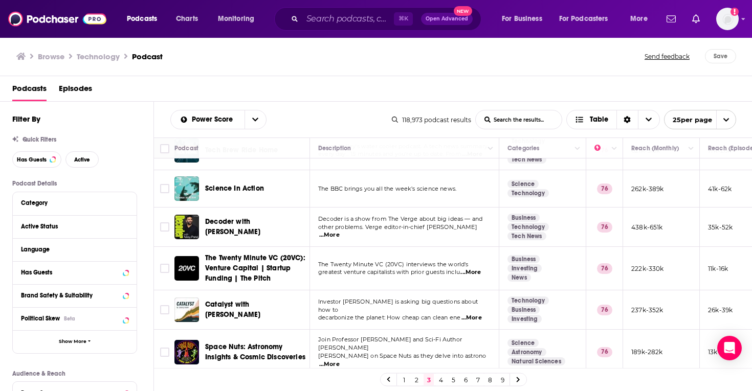
click at [340, 232] on span "...More" at bounding box center [329, 235] width 20 height 8
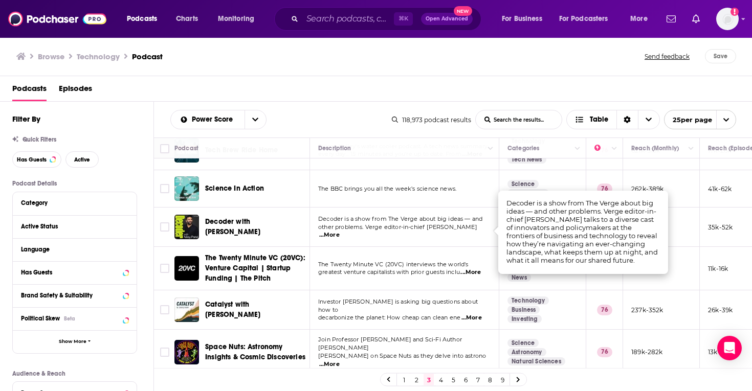
click at [279, 227] on div "Podcasts Charts Monitoring ⌘ K Open Advanced New For Business For Podcasters Mo…" at bounding box center [376, 195] width 752 height 391
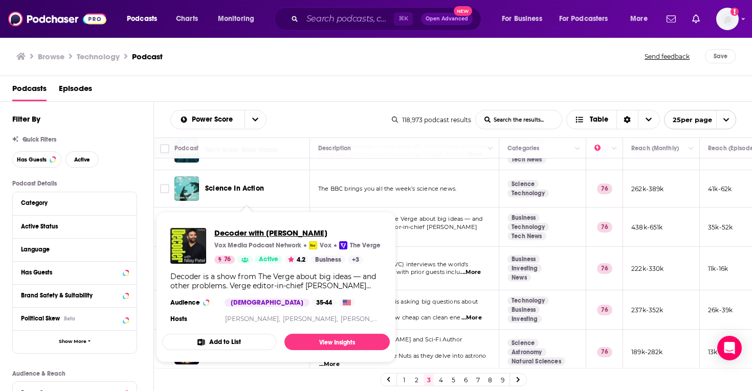
click at [285, 233] on span "Decoder with [PERSON_NAME]" at bounding box center [297, 233] width 166 height 10
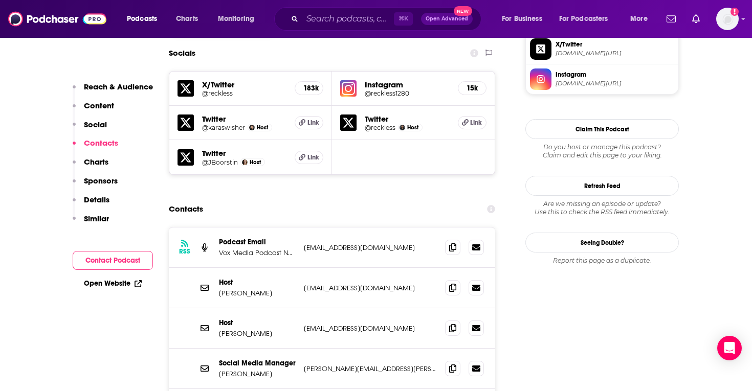
scroll to position [898, 0]
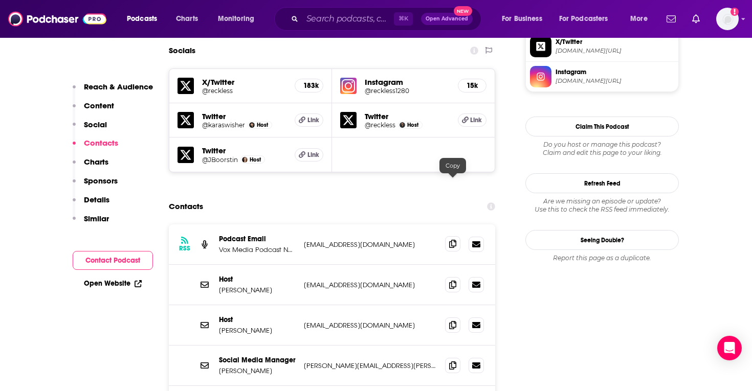
click at [455, 240] on icon at bounding box center [452, 244] width 7 height 8
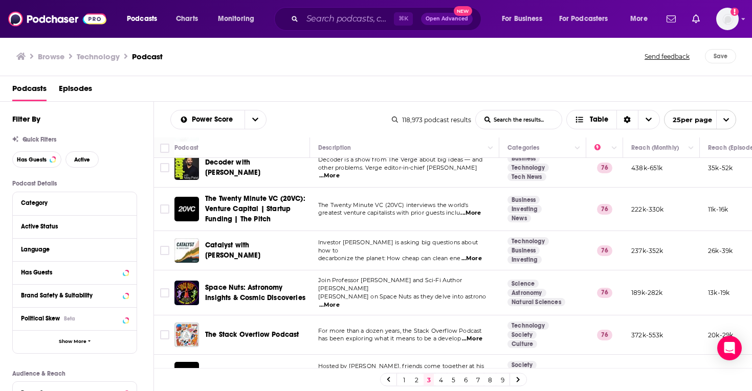
scroll to position [364, 0]
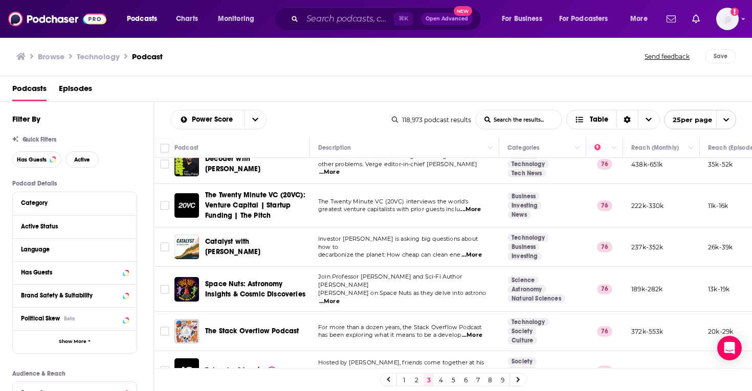
click at [475, 251] on span "...More" at bounding box center [472, 255] width 20 height 8
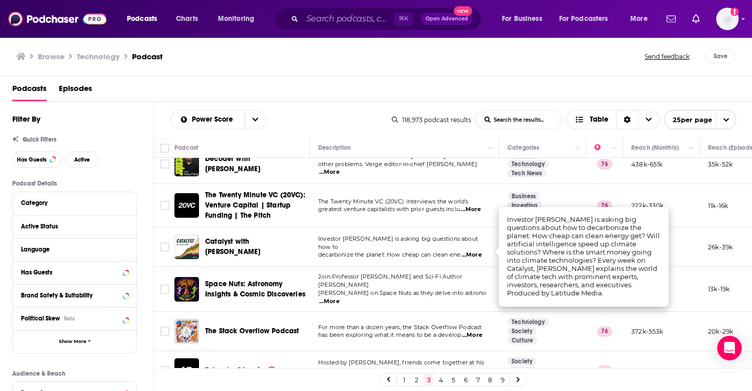
click at [465, 251] on span "...More" at bounding box center [472, 255] width 20 height 8
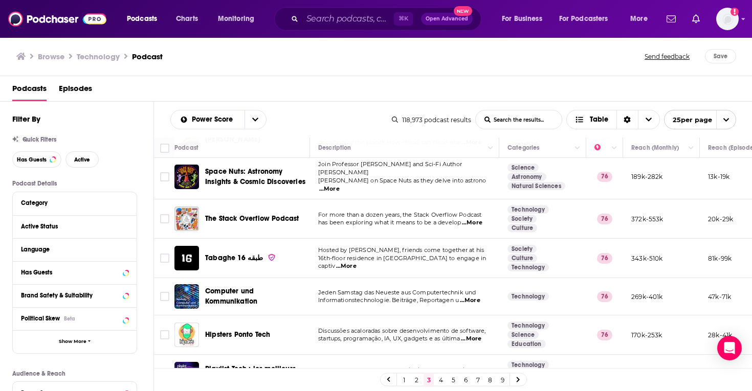
scroll to position [477, 0]
click at [472, 218] on span "...More" at bounding box center [472, 222] width 20 height 8
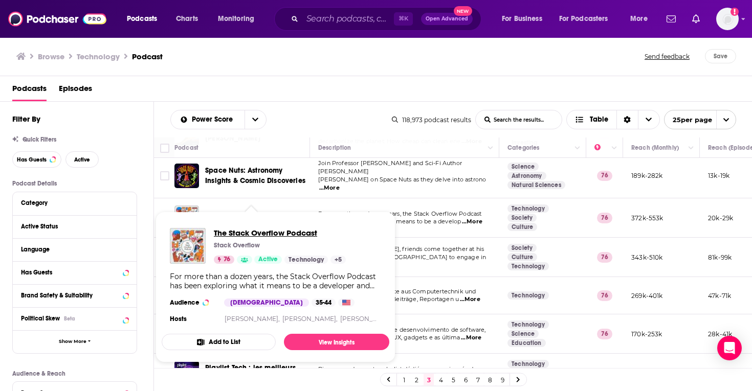
click at [289, 235] on span "The Stack Overflow Podcast" at bounding box center [280, 233] width 132 height 10
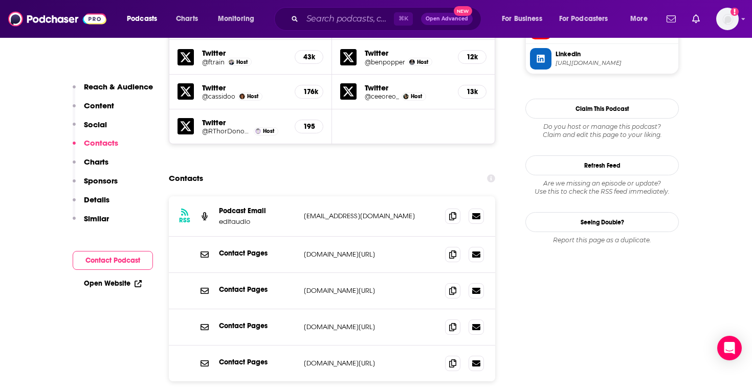
scroll to position [1007, 0]
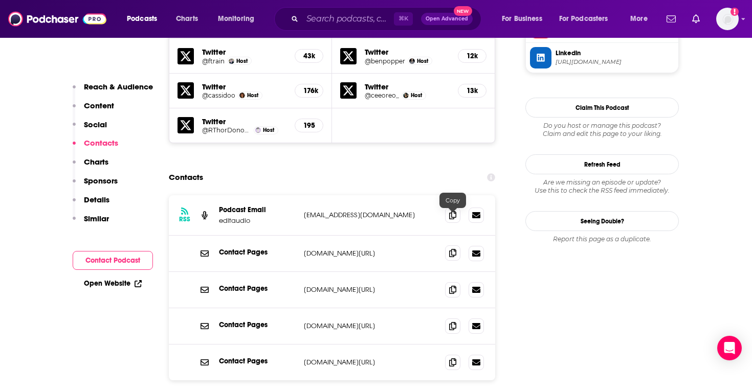
click at [453, 249] on icon at bounding box center [452, 253] width 7 height 8
click at [373, 249] on p "[DOMAIN_NAME][URL]" at bounding box center [370, 253] width 133 height 9
click at [451, 211] on icon at bounding box center [452, 215] width 7 height 8
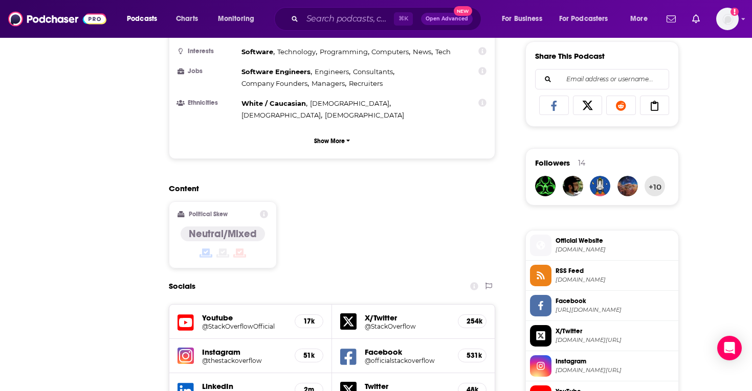
scroll to position [0, 0]
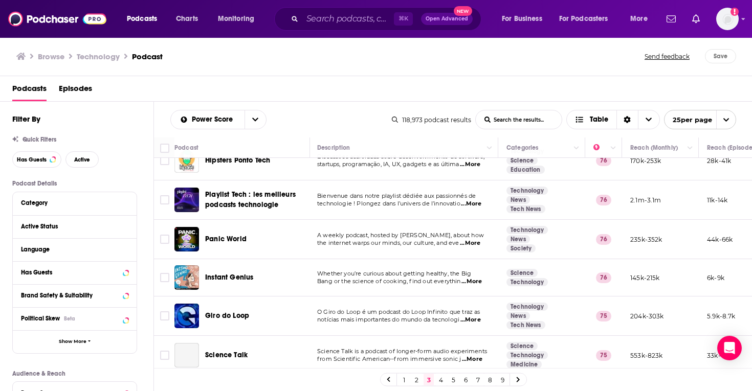
scroll to position [664, 1]
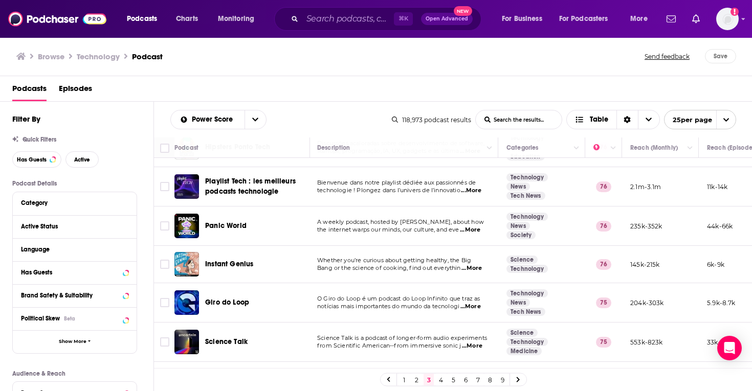
click at [473, 265] on span "...More" at bounding box center [472, 269] width 20 height 8
click at [423, 257] on span "Whether you’re curious about getting healthy, the Big" at bounding box center [394, 260] width 154 height 7
click at [304, 14] on input "Search podcasts, credits, & more..." at bounding box center [348, 19] width 92 height 16
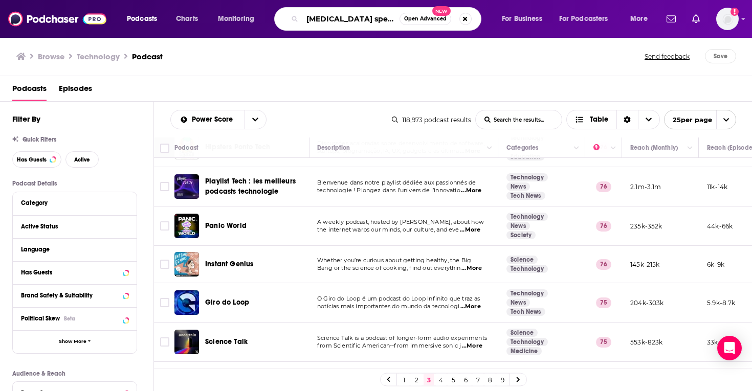
type input "[MEDICAL_DATA] speaks"
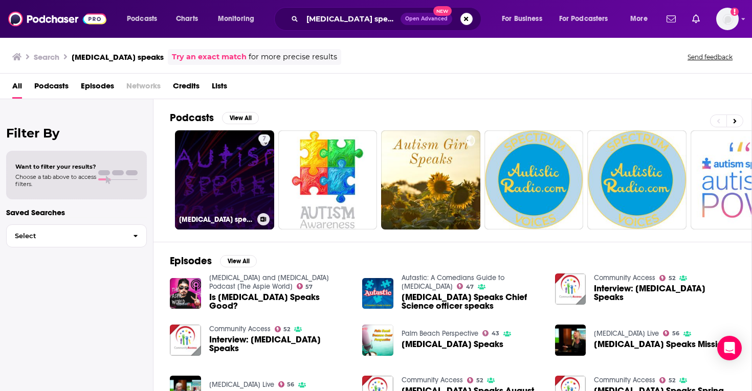
click at [248, 188] on link "7 [MEDICAL_DATA] speaks" at bounding box center [224, 179] width 99 height 99
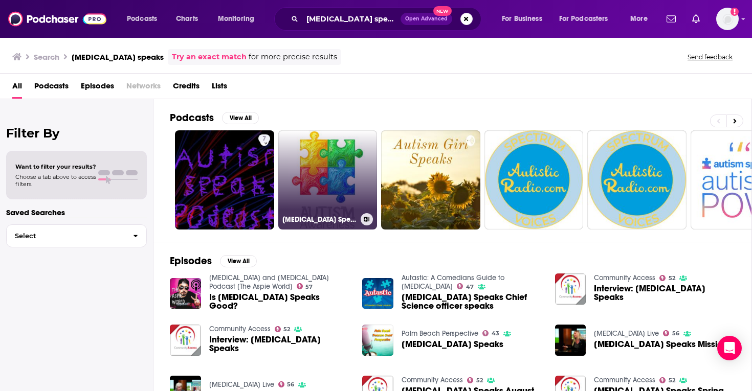
click at [319, 217] on h3 "[MEDICAL_DATA] Speaks: A Two Part Series By [PERSON_NAME]" at bounding box center [319, 219] width 74 height 9
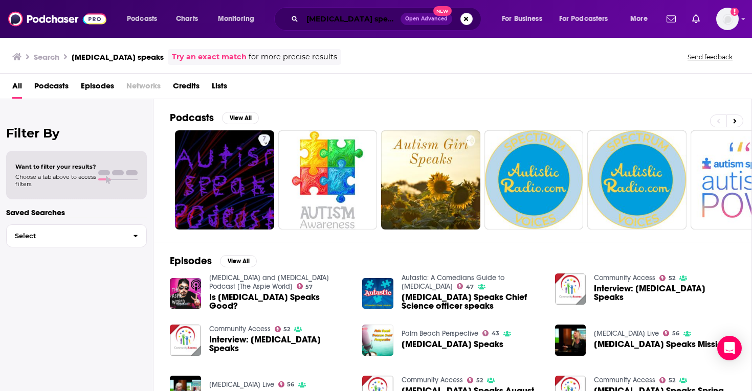
click at [363, 19] on input "[MEDICAL_DATA] speaks" at bounding box center [351, 19] width 98 height 16
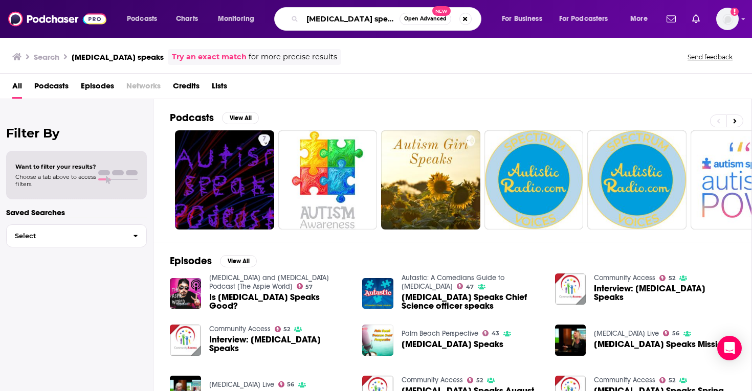
click at [363, 19] on input "[MEDICAL_DATA] speaks" at bounding box center [350, 19] width 97 height 16
type input "[MEDICAL_DATA]"
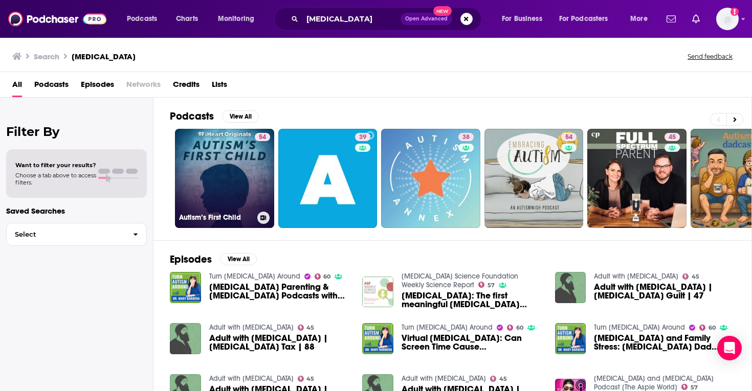
click at [245, 159] on link "54 Autism’s First Child" at bounding box center [224, 178] width 99 height 99
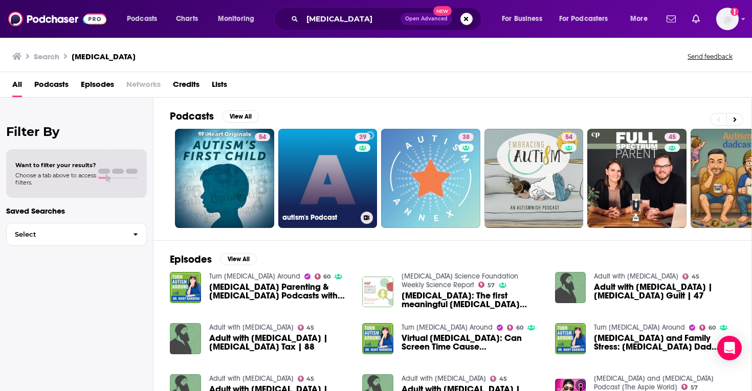
click at [324, 172] on link "39 autism's Podcast" at bounding box center [327, 178] width 99 height 99
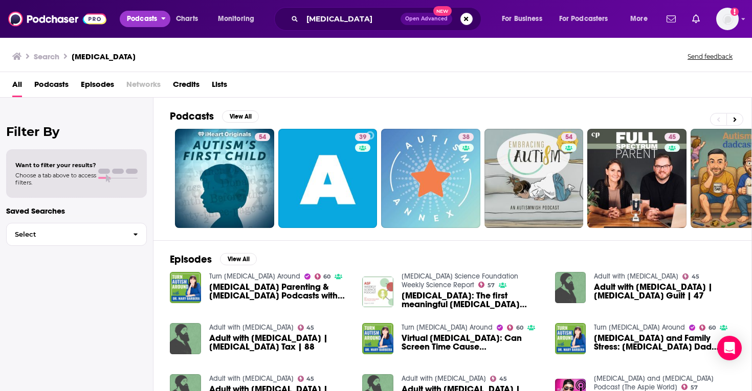
click at [154, 15] on span "Podcasts" at bounding box center [142, 19] width 30 height 14
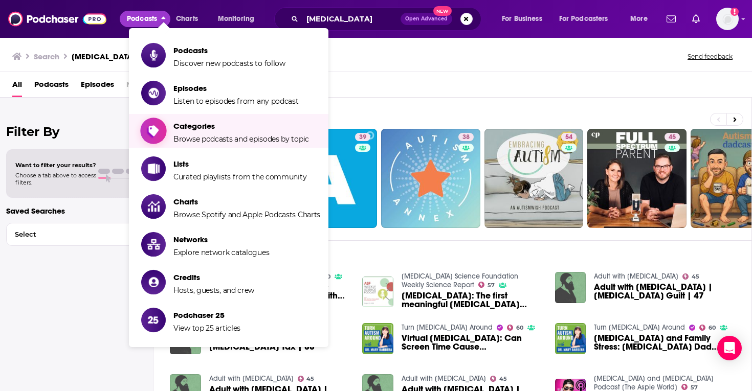
click at [237, 128] on span "Categories" at bounding box center [241, 126] width 136 height 10
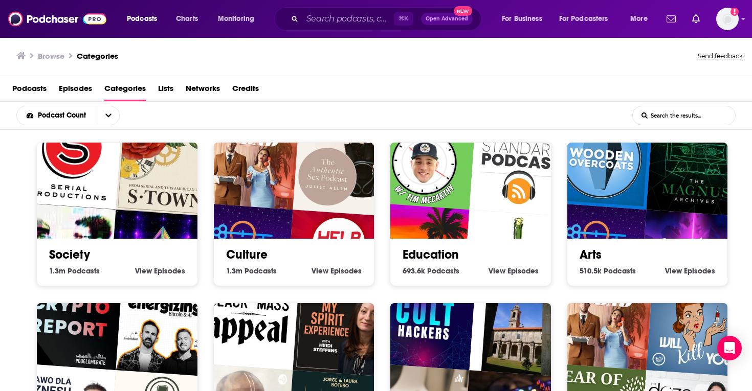
click at [433, 255] on link "Education" at bounding box center [431, 254] width 56 height 15
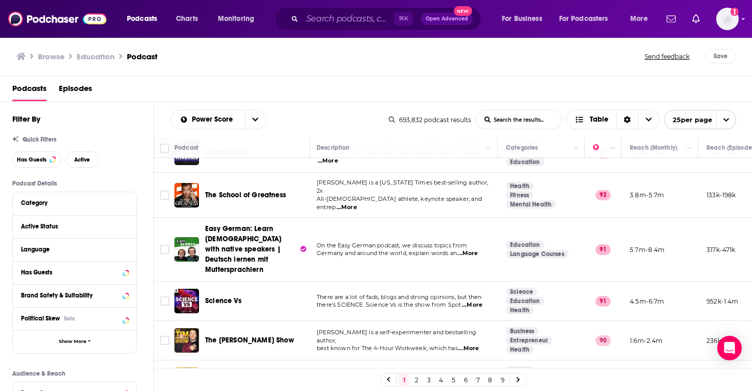
scroll to position [499, 2]
click at [475, 301] on span "...More" at bounding box center [472, 305] width 20 height 8
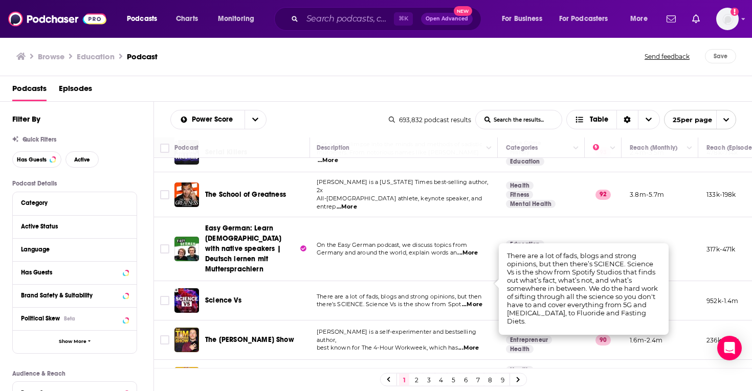
click at [463, 301] on span "...More" at bounding box center [472, 305] width 20 height 8
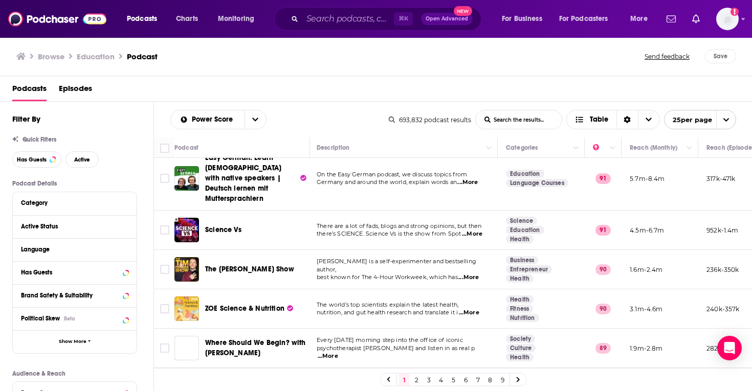
scroll to position [582, 2]
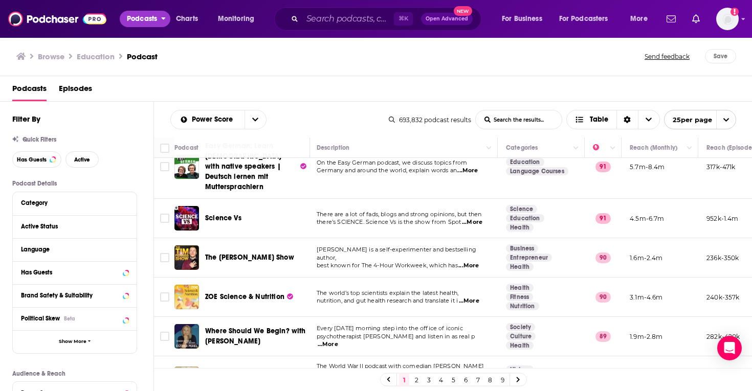
click at [150, 20] on span "Podcasts" at bounding box center [142, 19] width 30 height 14
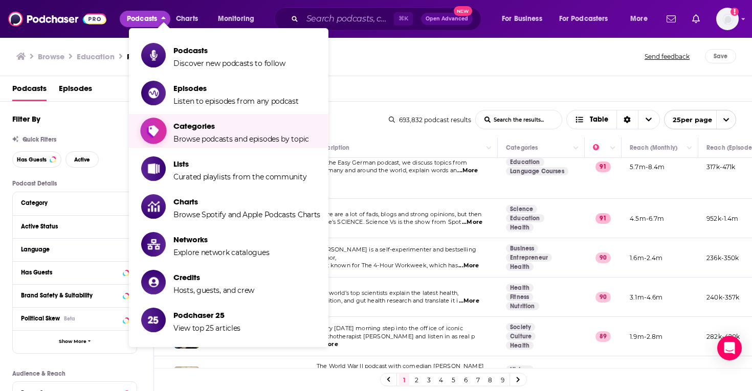
click at [224, 129] on span "Categories" at bounding box center [241, 126] width 136 height 10
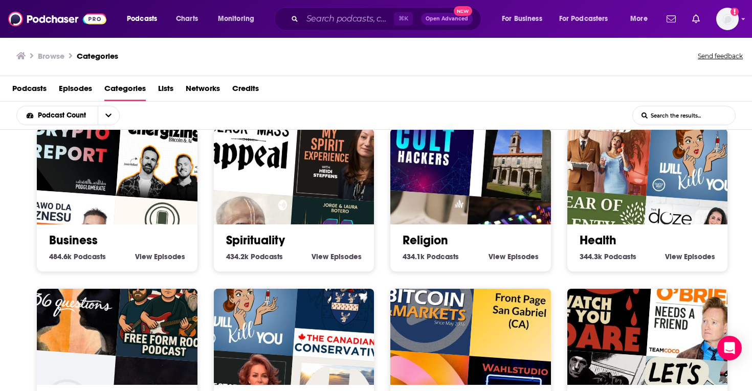
scroll to position [176, 0]
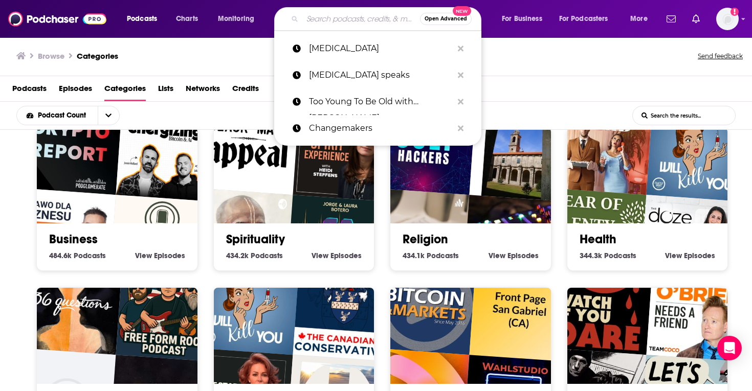
click at [342, 24] on input "Search podcasts, credits, & more..." at bounding box center [361, 19] width 118 height 16
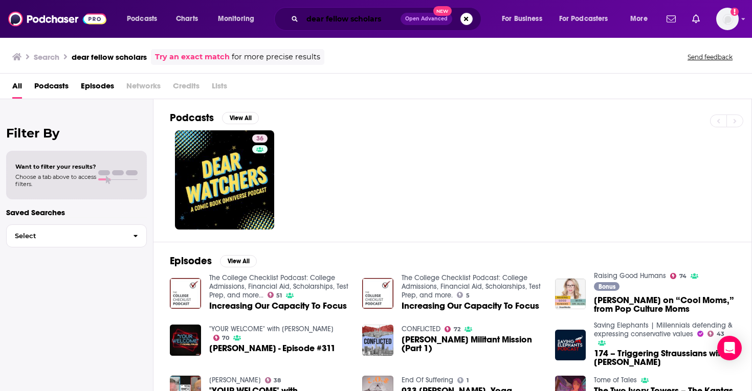
click at [341, 18] on input "dear fellow scholars" at bounding box center [351, 19] width 98 height 16
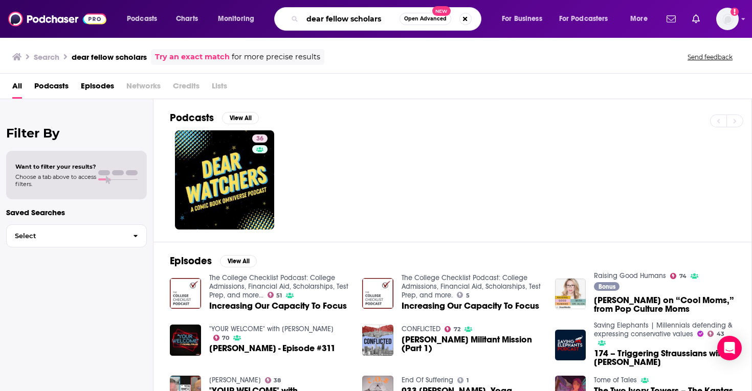
click at [341, 18] on input "dear fellow scholars" at bounding box center [350, 19] width 97 height 16
click at [340, 14] on input "dear fellow scholars" at bounding box center [350, 19] width 97 height 16
type input "AI explained"
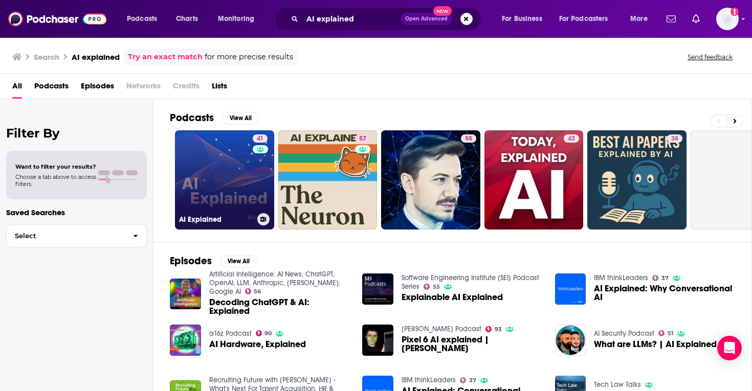
click at [241, 170] on link "41 AI Explained" at bounding box center [224, 179] width 99 height 99
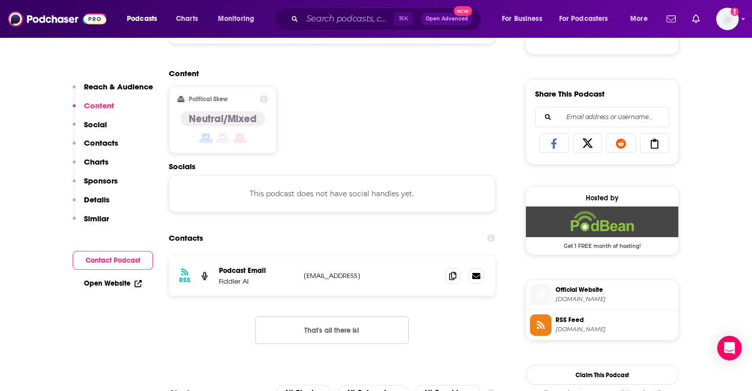
scroll to position [603, 0]
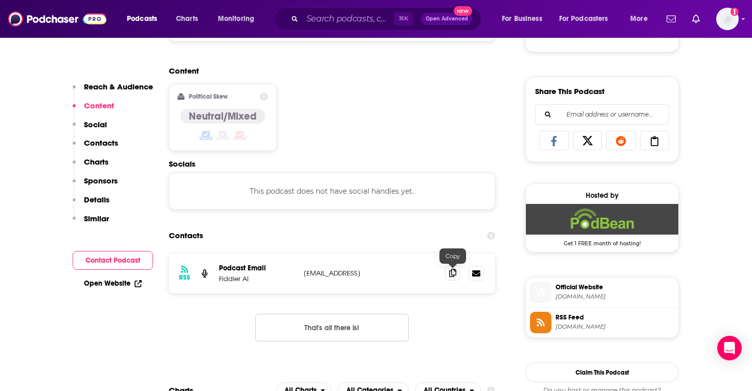
click at [453, 277] on icon at bounding box center [452, 273] width 7 height 8
click at [329, 18] on input "Search podcasts, credits, & more..." at bounding box center [348, 19] width 92 height 16
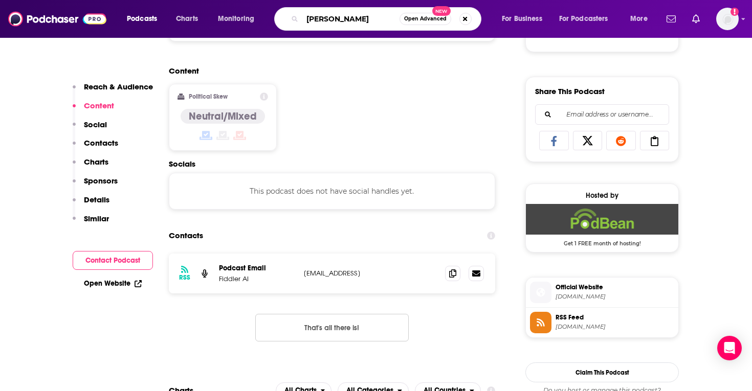
type input "[PERSON_NAME]"
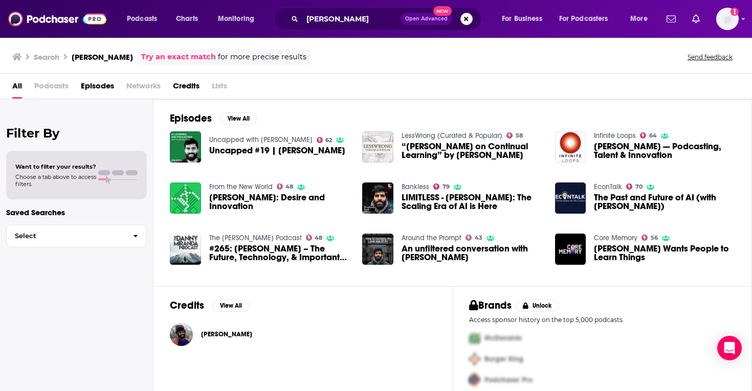
click at [235, 337] on span "[PERSON_NAME]" at bounding box center [226, 335] width 51 height 8
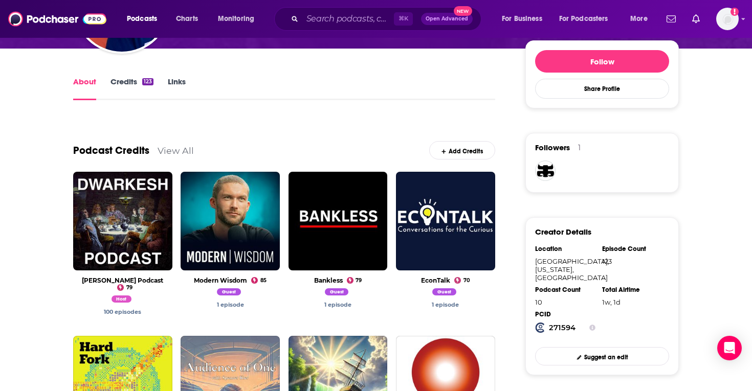
scroll to position [148, 0]
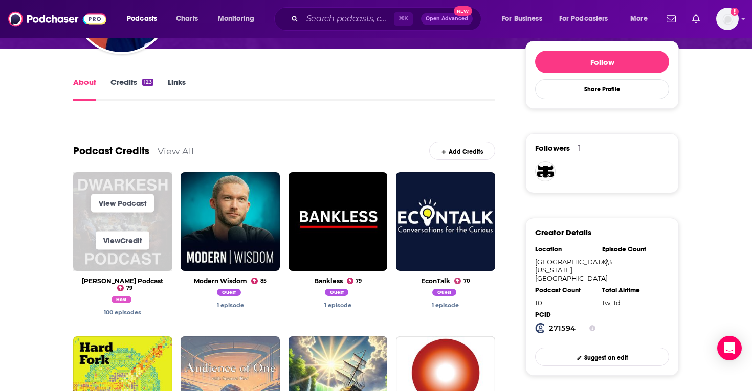
click at [137, 214] on span "View Podcast" at bounding box center [122, 203] width 99 height 37
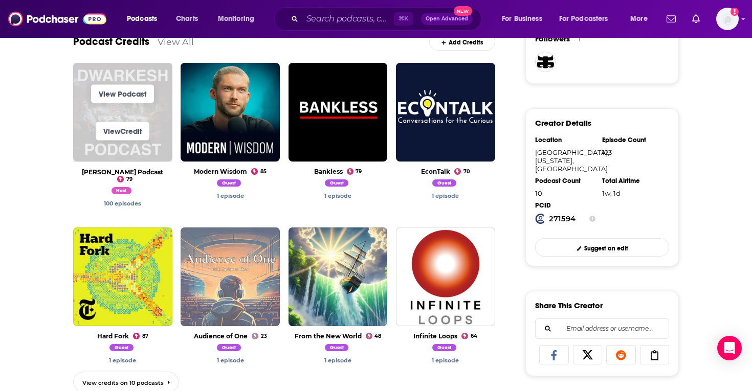
scroll to position [266, 0]
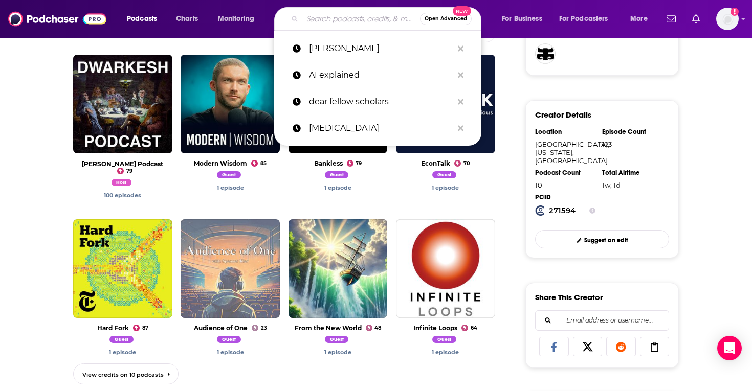
click at [345, 15] on input "Search podcasts, credits, & more..." at bounding box center [361, 19] width 118 height 16
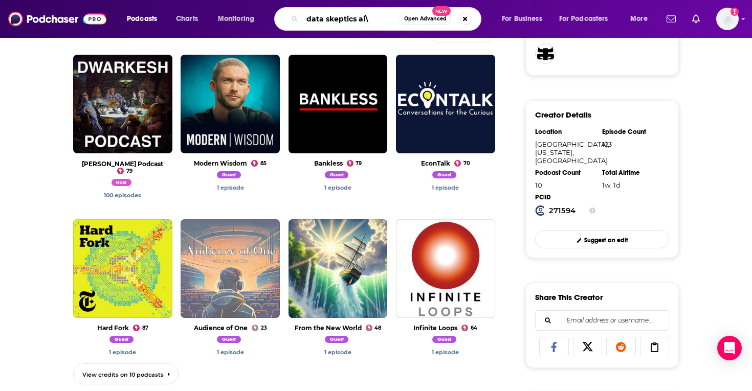
type input "data skeptics ai"
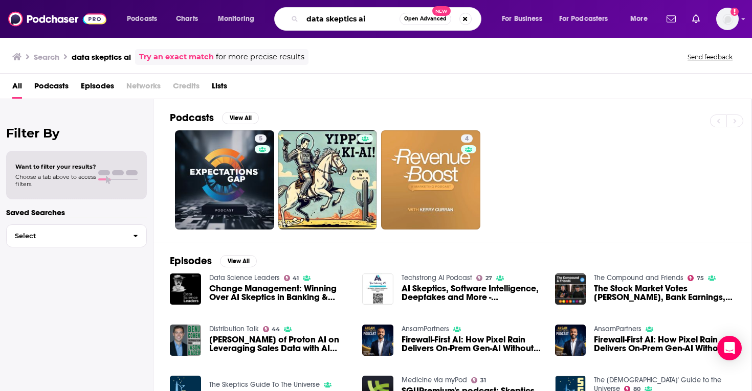
click at [366, 25] on input "data skeptics ai" at bounding box center [350, 19] width 97 height 16
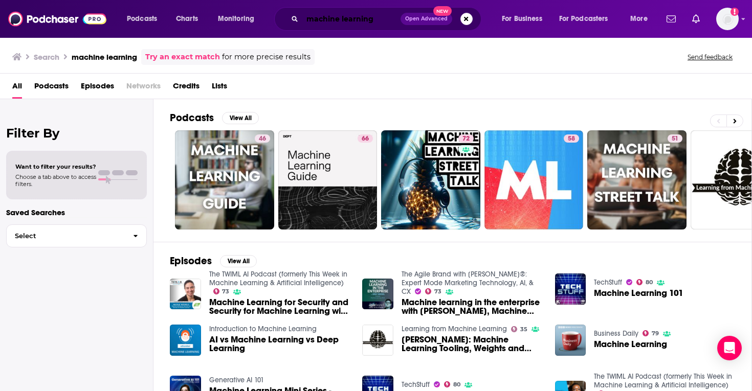
click at [389, 24] on input "machine learning" at bounding box center [351, 19] width 98 height 16
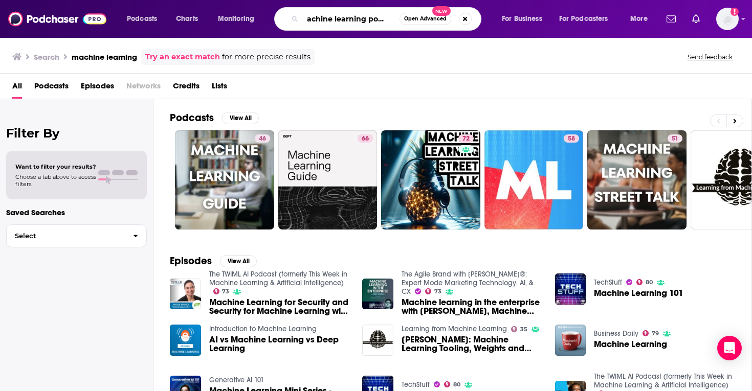
scroll to position [0, 10]
type input "machine learning podcast"
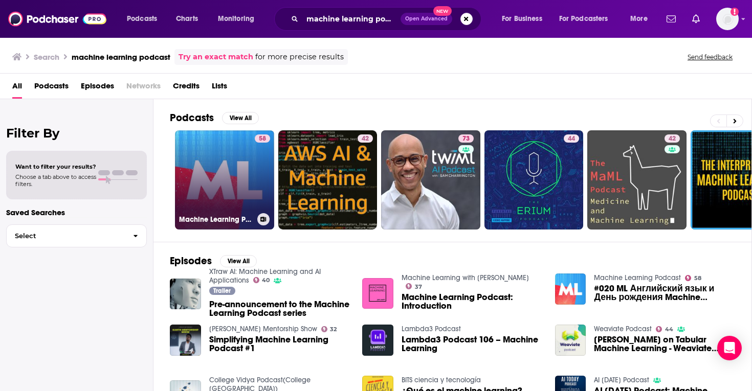
click at [243, 177] on link "58 Machine Learning Podcast" at bounding box center [224, 179] width 99 height 99
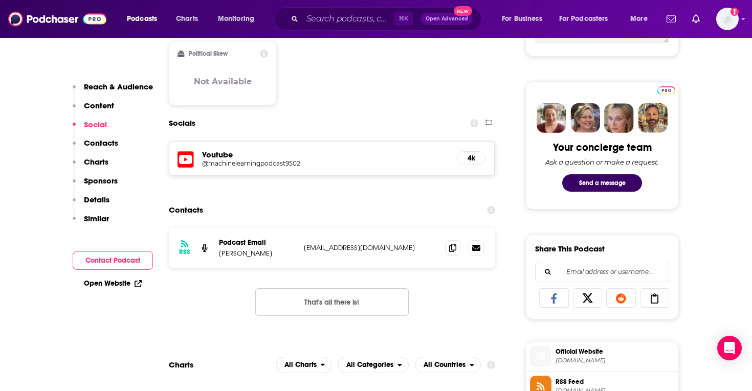
scroll to position [446, 0]
click at [452, 249] on icon at bounding box center [452, 247] width 7 height 8
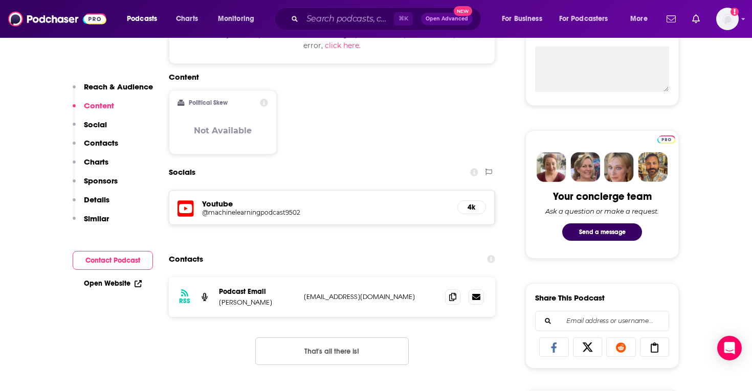
scroll to position [450, 0]
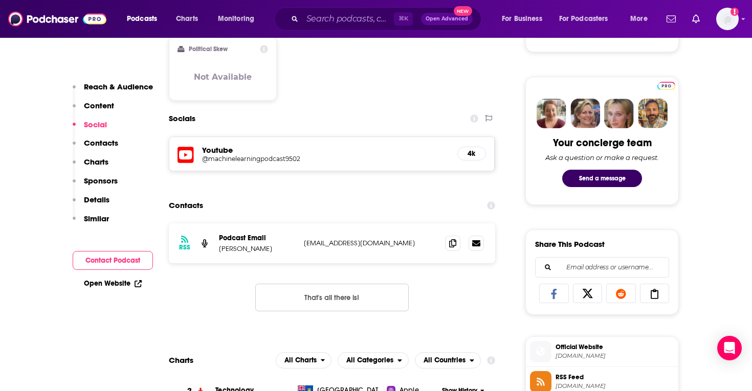
drag, startPoint x: 266, startPoint y: 251, endPoint x: 234, endPoint y: 250, distance: 31.7
click at [234, 250] on p "[PERSON_NAME]" at bounding box center [257, 249] width 77 height 9
copy p "[PERSON_NAME]"
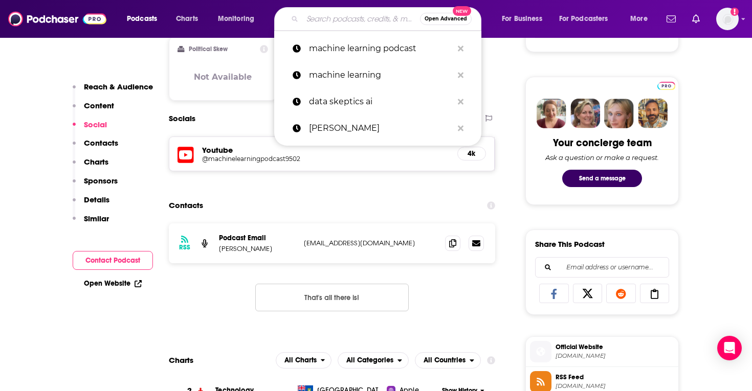
click at [353, 16] on input "Search podcasts, credits, & more..." at bounding box center [361, 19] width 118 height 16
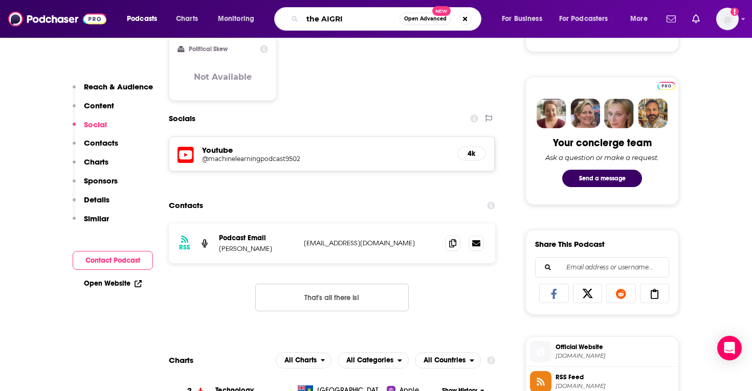
type input "the AIGRID"
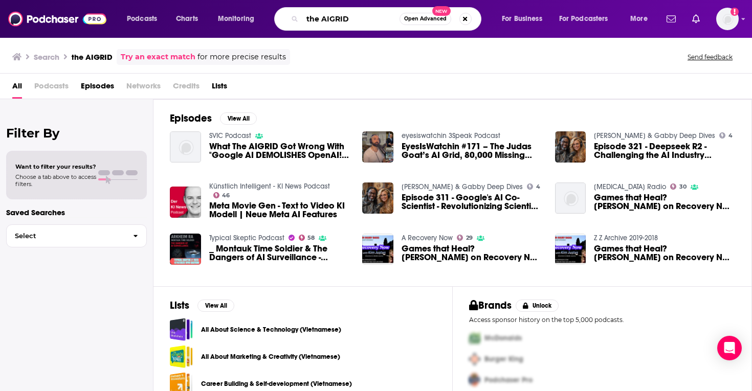
click at [337, 21] on input "the AIGRID" at bounding box center [350, 19] width 97 height 16
click at [336, 19] on input "the AIGRID" at bounding box center [350, 19] width 97 height 16
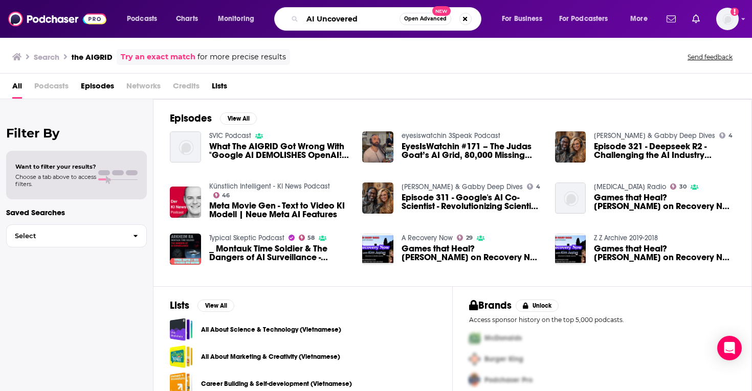
type input "AI Uncovered"
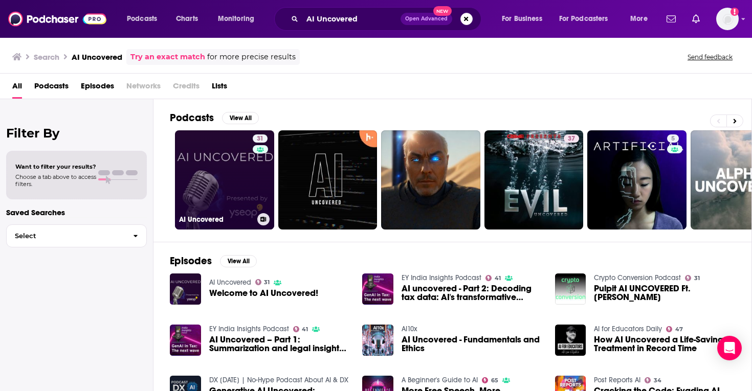
click at [218, 160] on link "31 AI Uncovered" at bounding box center [224, 179] width 99 height 99
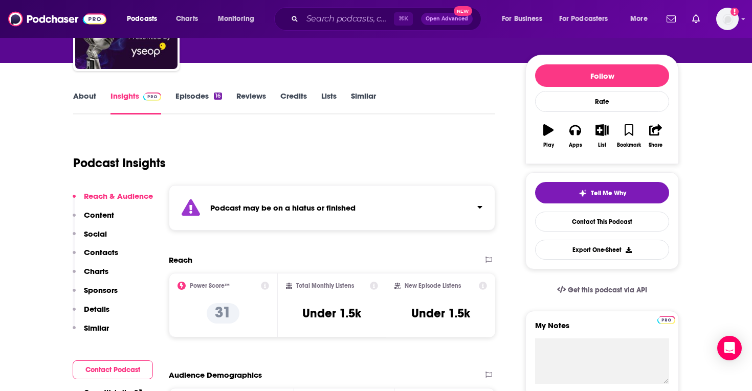
scroll to position [103, 0]
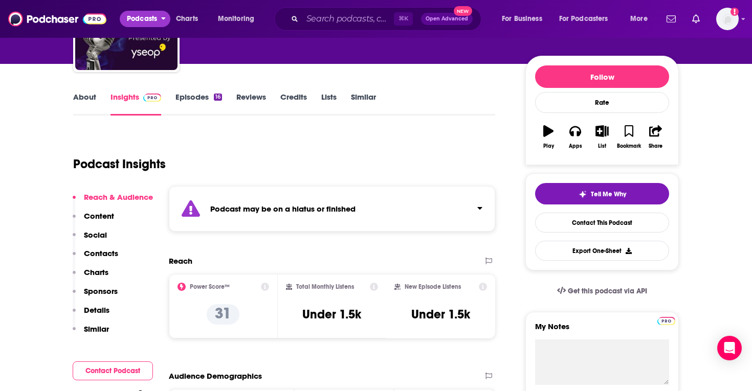
click at [153, 15] on span "Podcasts" at bounding box center [142, 19] width 30 height 14
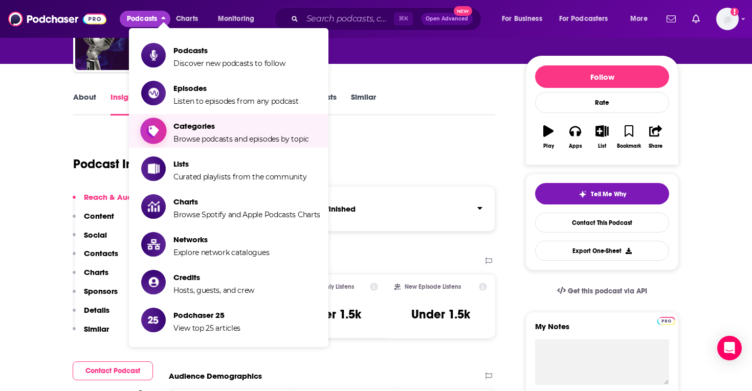
click at [265, 135] on span "Browse podcasts and episodes by topic" at bounding box center [241, 139] width 136 height 9
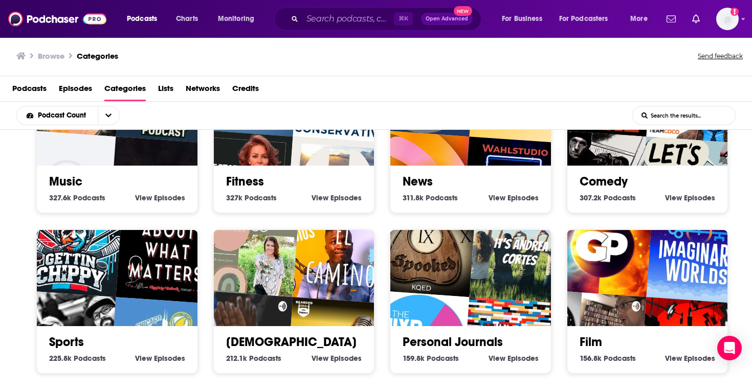
scroll to position [453, 0]
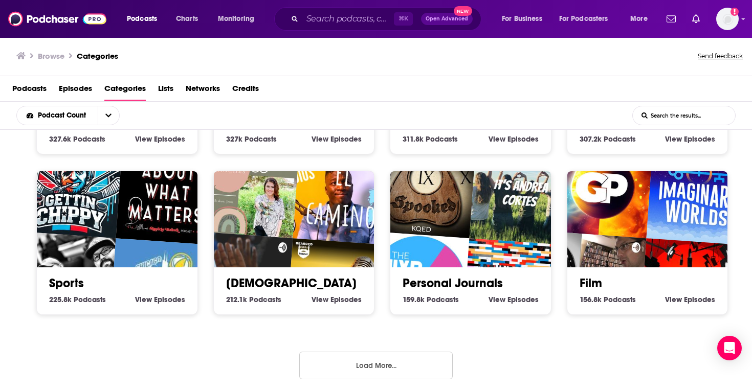
click at [394, 356] on button "Load More..." at bounding box center [376, 366] width 154 height 28
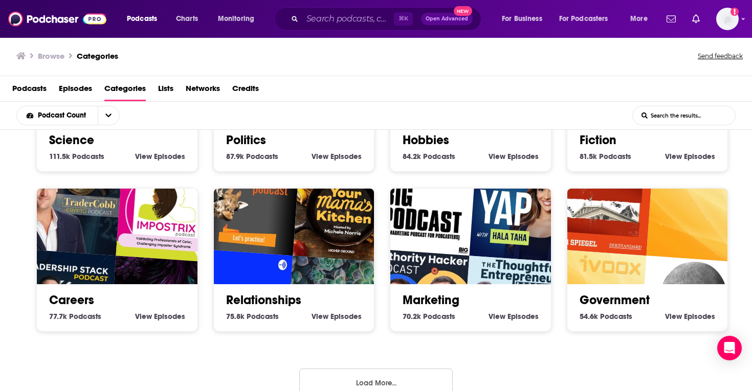
scroll to position [1093, 0]
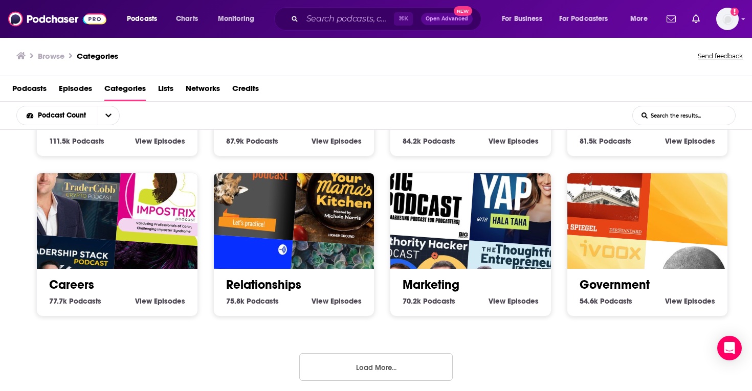
click at [346, 367] on button "Load More..." at bounding box center [376, 368] width 154 height 28
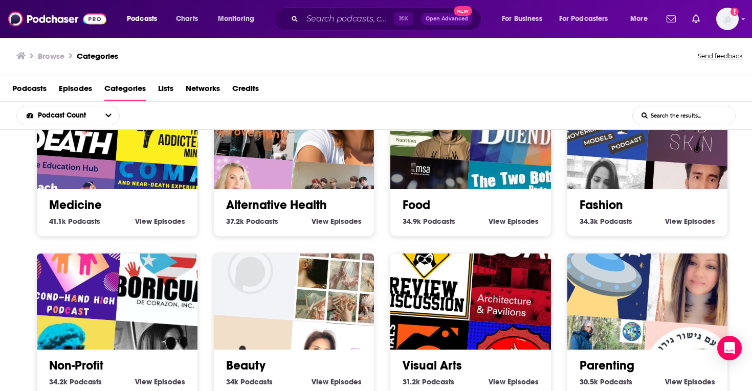
scroll to position [1733, 0]
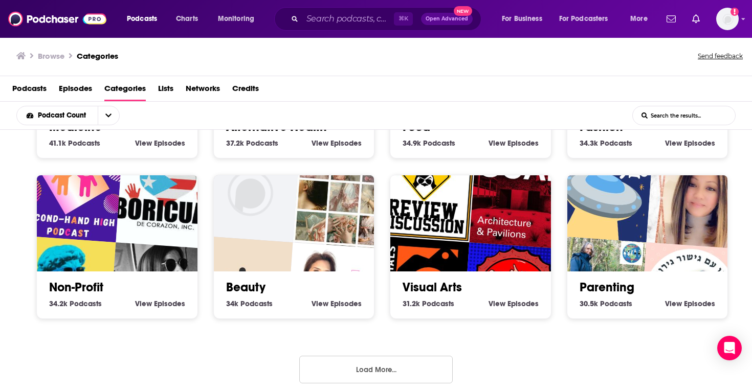
click at [381, 366] on button "Load More..." at bounding box center [376, 370] width 154 height 28
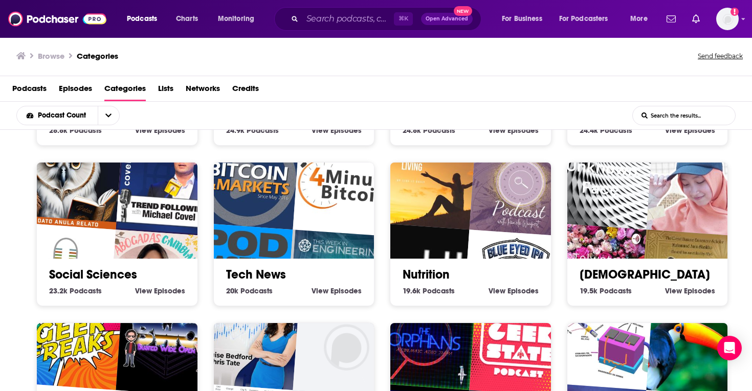
scroll to position [2227, 0]
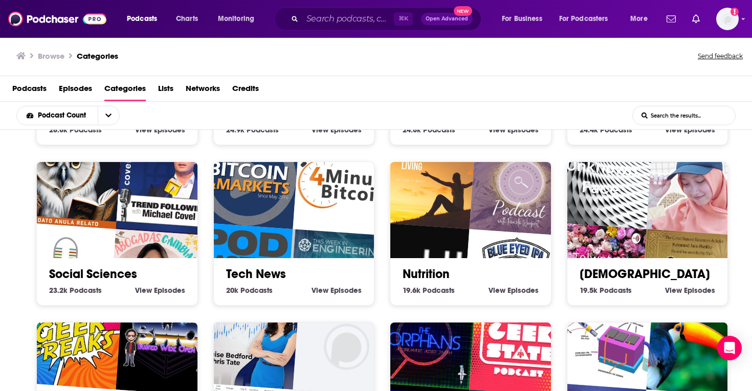
click at [279, 267] on link "Tech News" at bounding box center [256, 274] width 60 height 15
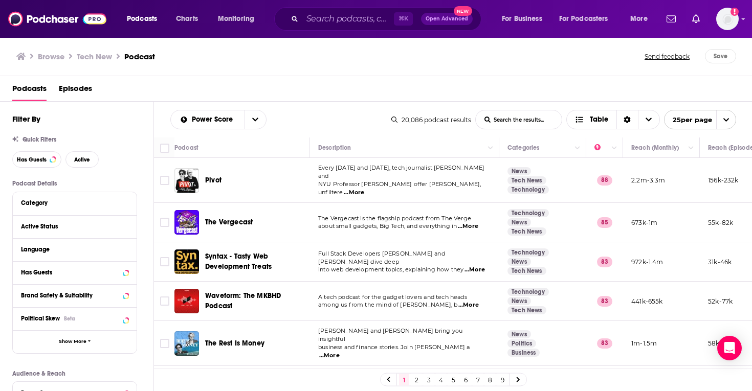
click at [319, 126] on div "Power Score List Search Input Search the results... Table" at bounding box center [280, 119] width 221 height 19
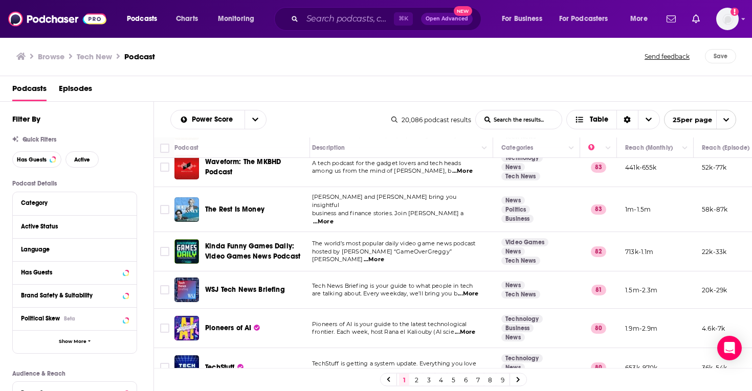
scroll to position [134, 0]
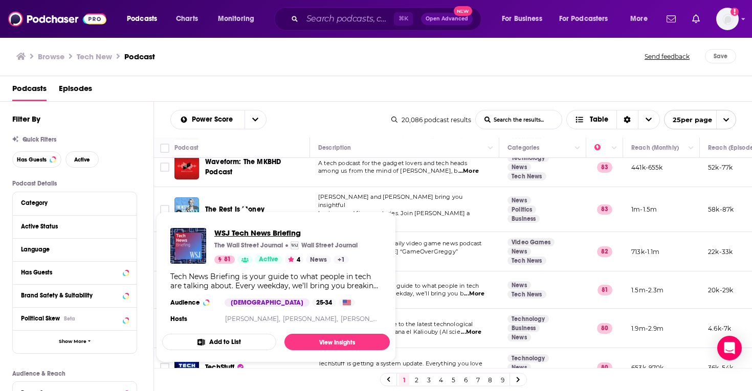
click at [229, 232] on span "WSJ Tech News Briefing" at bounding box center [285, 233] width 143 height 10
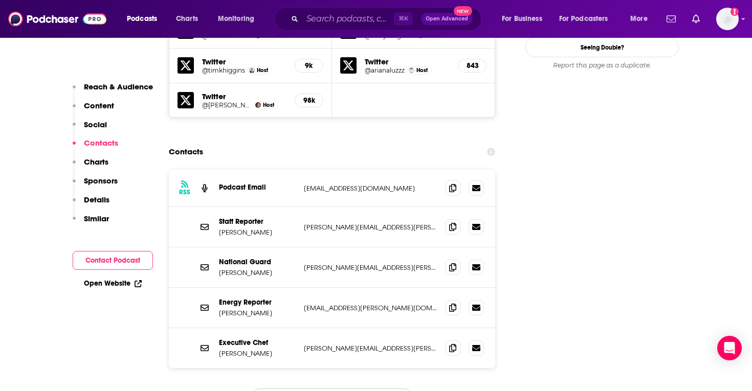
scroll to position [1032, 0]
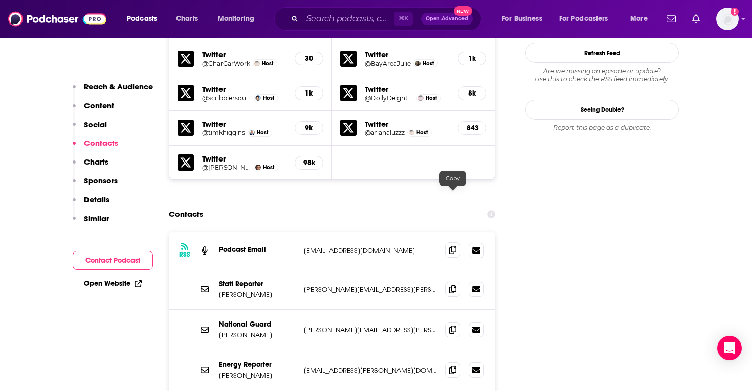
click at [454, 246] on icon at bounding box center [452, 250] width 7 height 8
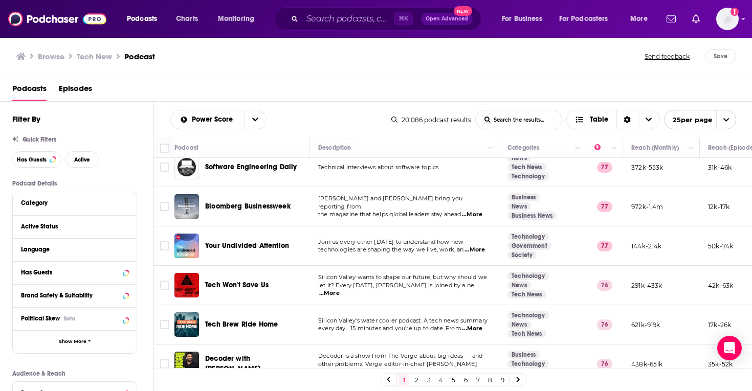
scroll to position [637, 0]
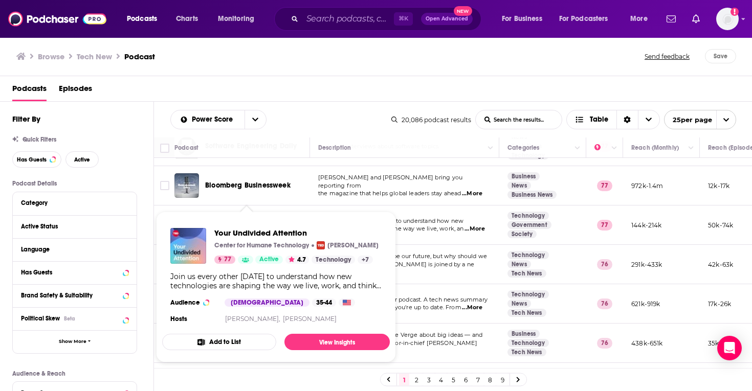
click at [273, 207] on span "Your Undivided Attention Center for Humane Technology [PERSON_NAME] 77 Active 4…" at bounding box center [276, 287] width 240 height 163
click at [286, 233] on span "Your Undivided Attention" at bounding box center [296, 233] width 164 height 10
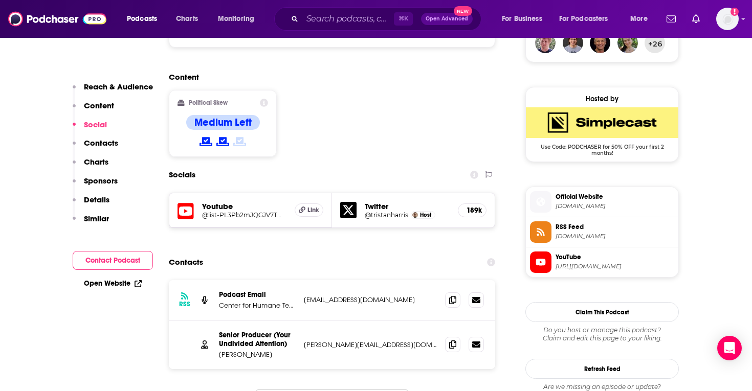
scroll to position [782, 0]
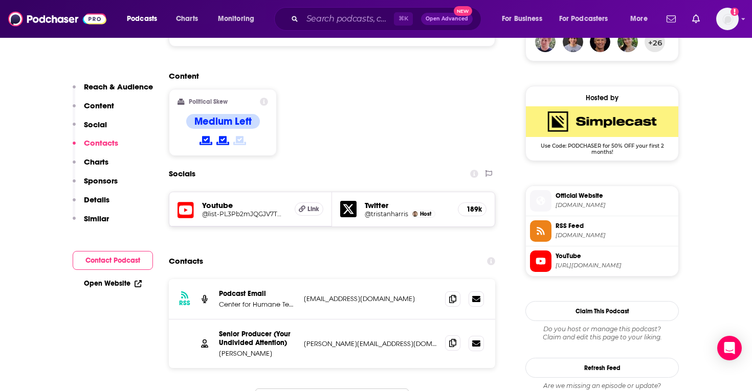
click at [452, 339] on icon at bounding box center [452, 343] width 7 height 8
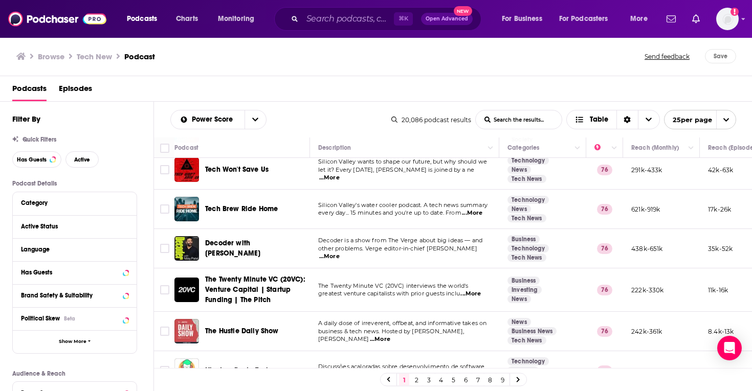
scroll to position [775, 0]
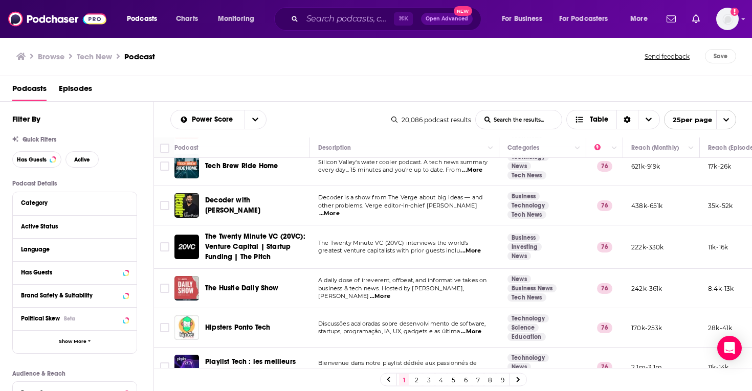
click at [416, 379] on link "2" at bounding box center [416, 380] width 10 height 12
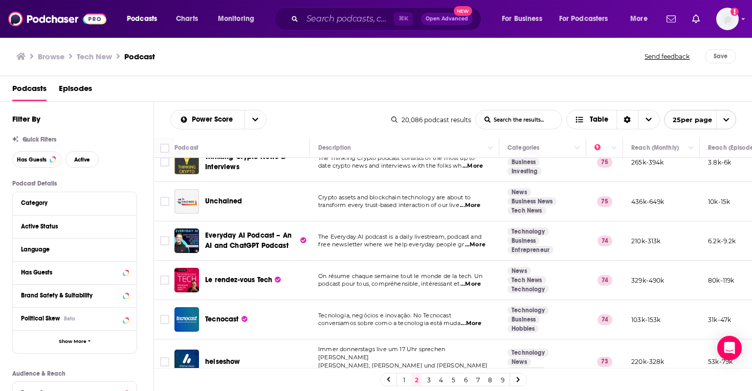
scroll to position [99, 0]
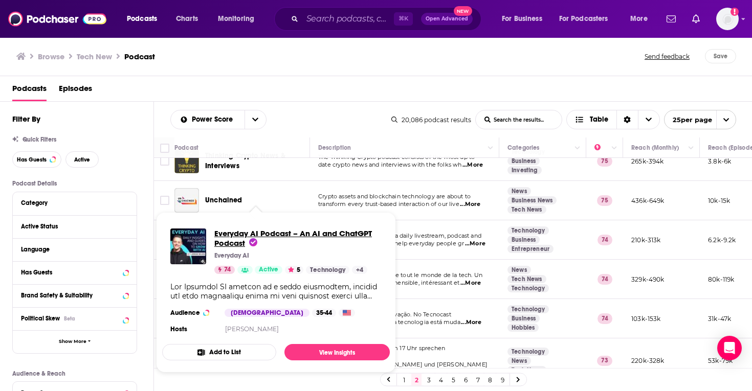
click at [268, 241] on span "Everyday AI Podcast – An AI and ChatGPT Podcast" at bounding box center [297, 238] width 167 height 19
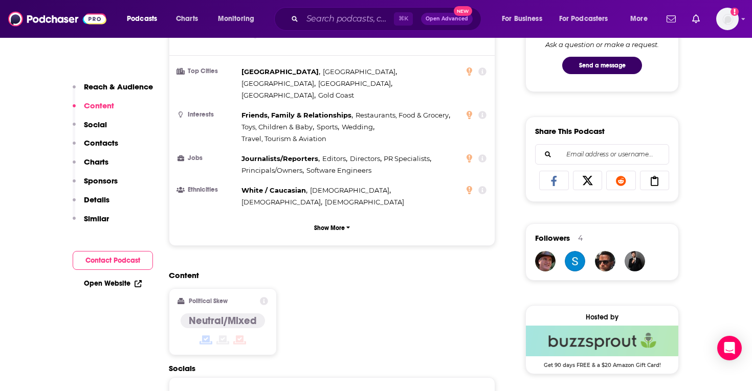
scroll to position [691, 0]
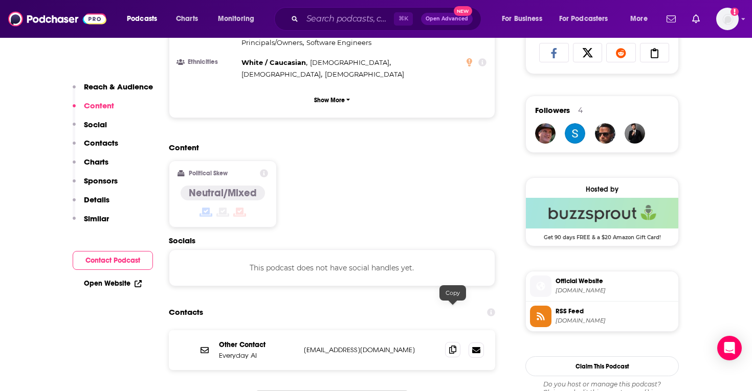
click at [453, 346] on icon at bounding box center [452, 350] width 7 height 8
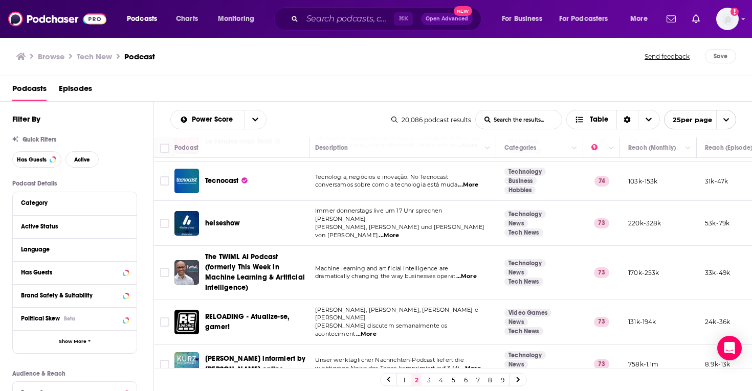
scroll to position [237, 0]
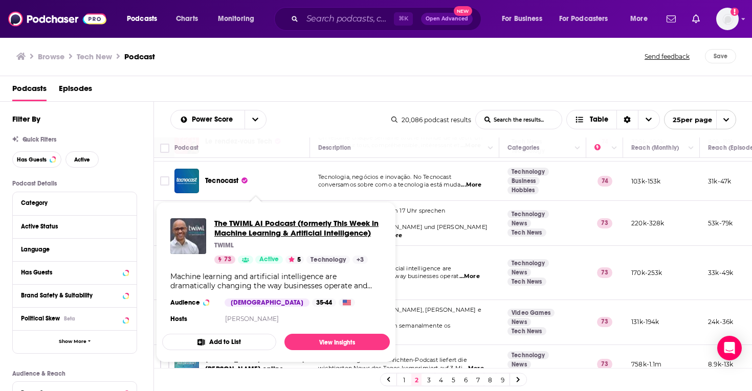
click at [265, 230] on span "The TWIML AI Podcast (formerly This Week in Machine Learning & Artificial Intel…" at bounding box center [297, 227] width 167 height 19
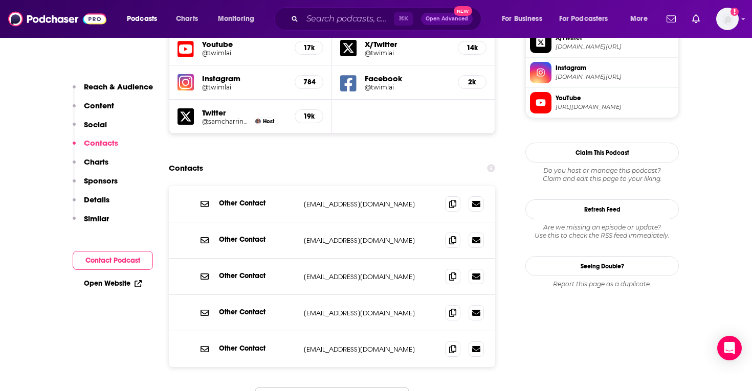
scroll to position [934, 0]
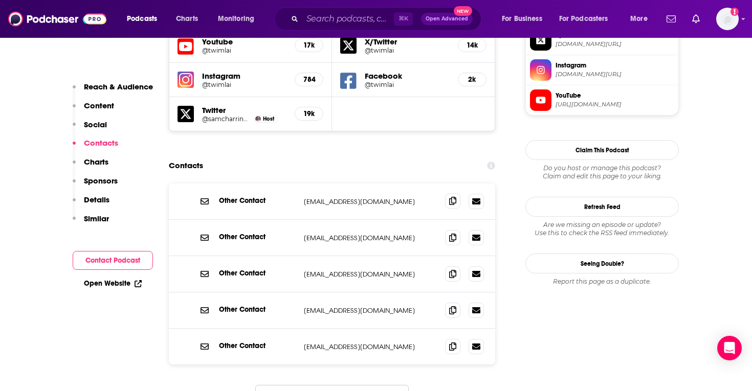
click at [452, 197] on icon at bounding box center [452, 201] width 7 height 8
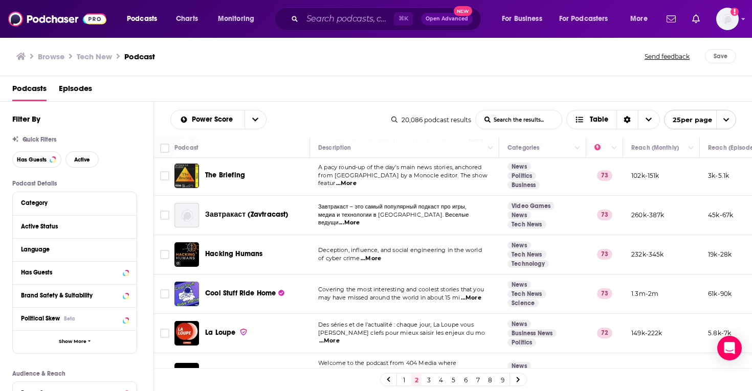
scroll to position [635, 0]
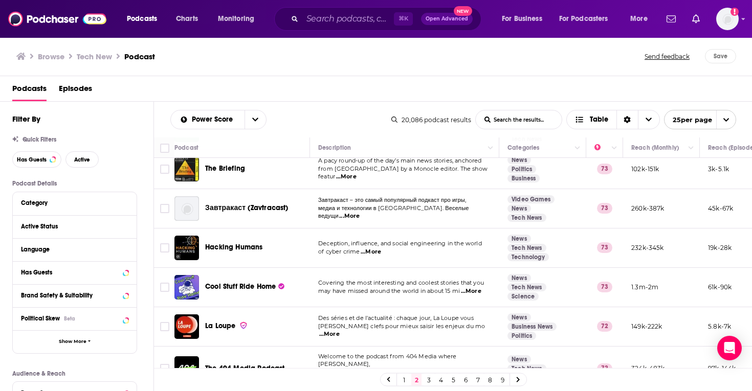
click at [477, 288] on span "...More" at bounding box center [471, 292] width 20 height 8
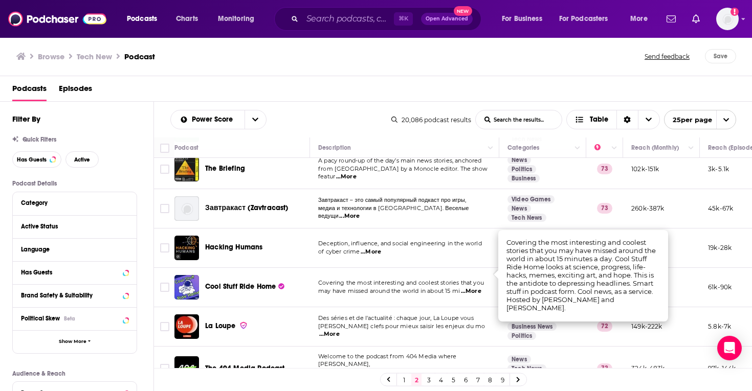
click at [426, 288] on span "may have missed around the world in about 15 mi" at bounding box center [389, 291] width 142 height 7
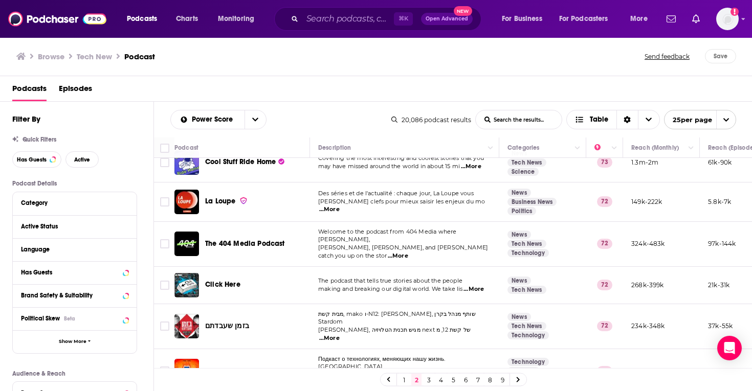
scroll to position [760, 1]
click at [483, 286] on span "...More" at bounding box center [473, 290] width 20 height 8
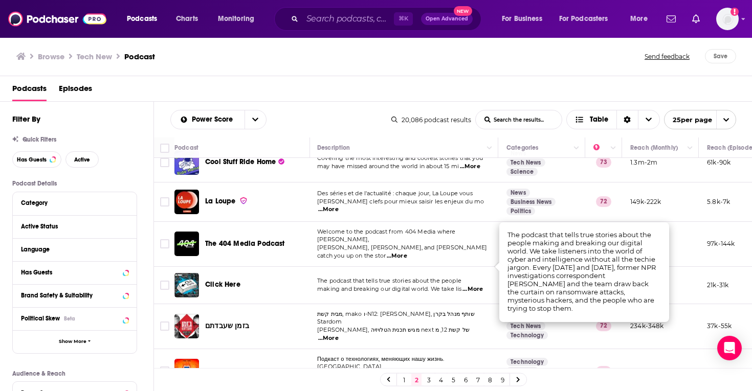
click at [227, 280] on span "Click Here" at bounding box center [222, 284] width 35 height 9
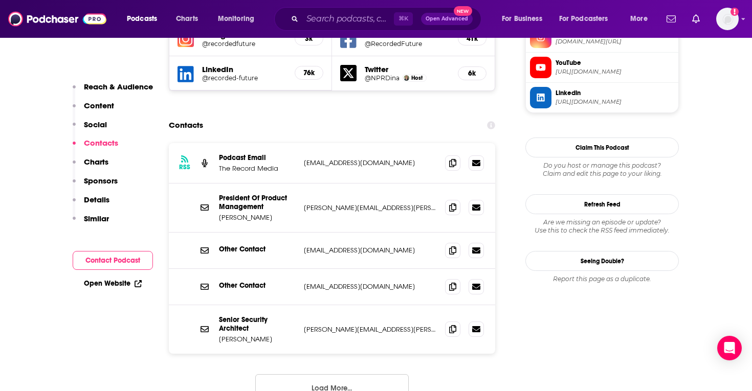
scroll to position [970, 0]
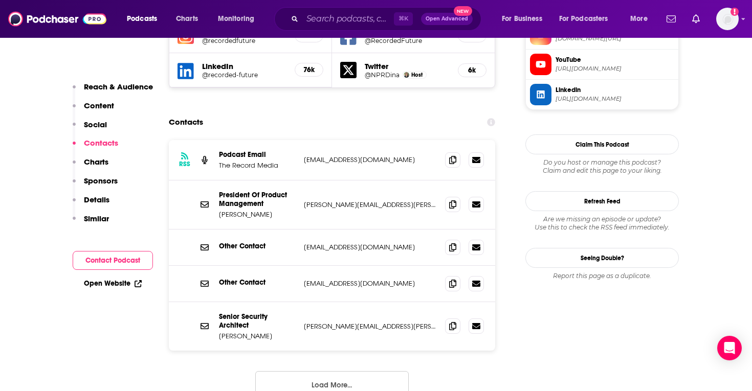
click at [328, 371] on button "Load More..." at bounding box center [332, 385] width 154 height 28
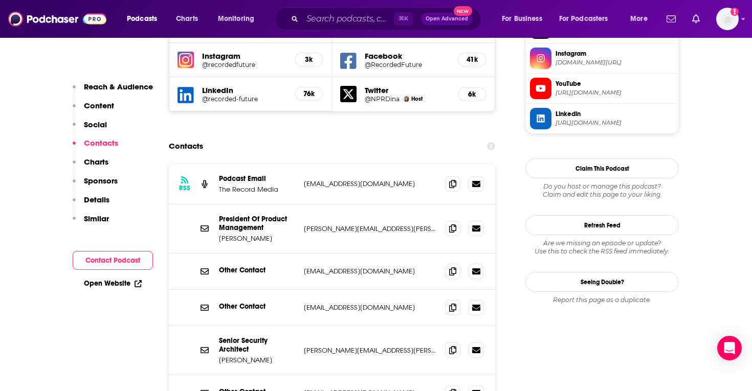
scroll to position [943, 0]
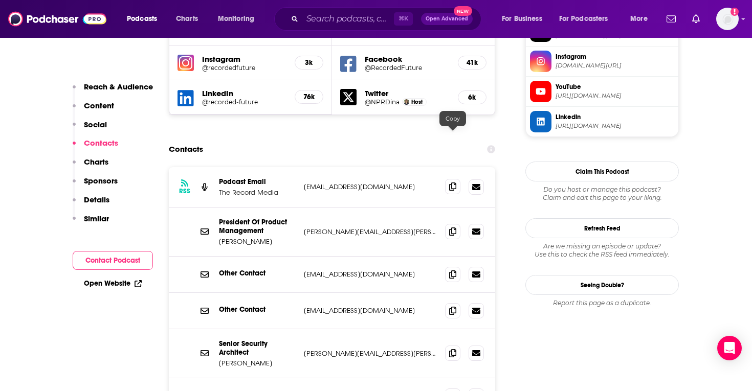
click at [455, 183] on icon at bounding box center [452, 187] width 7 height 8
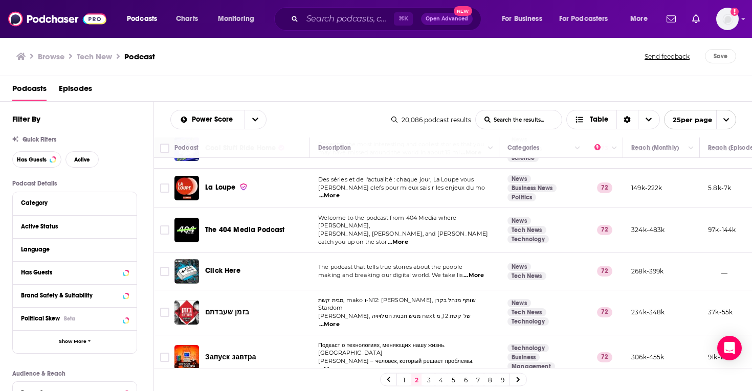
scroll to position [789, 0]
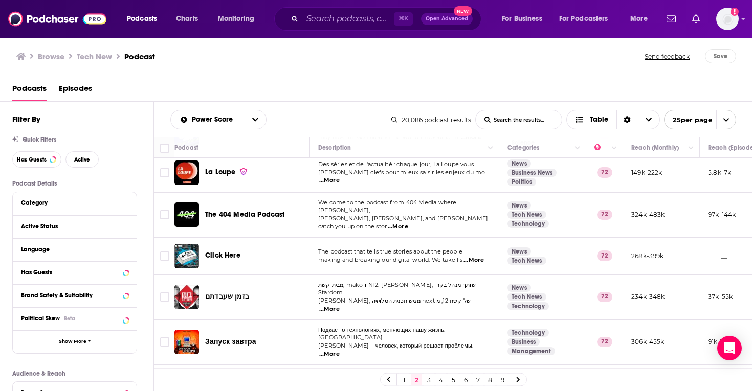
click at [350, 388] on span "...More" at bounding box center [340, 392] width 20 height 8
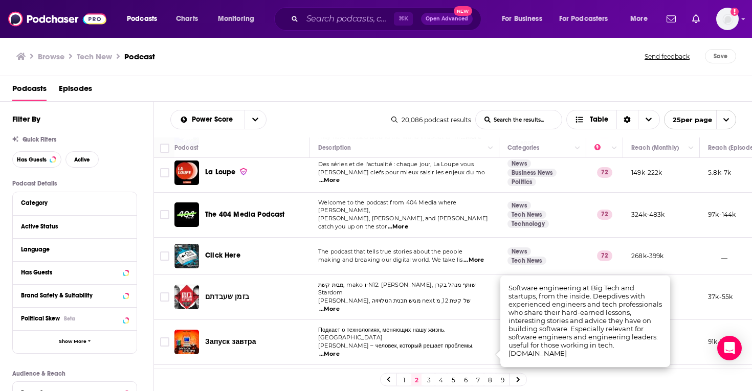
click at [261, 380] on span "The Pragmatic Engineer" at bounding box center [245, 384] width 81 height 9
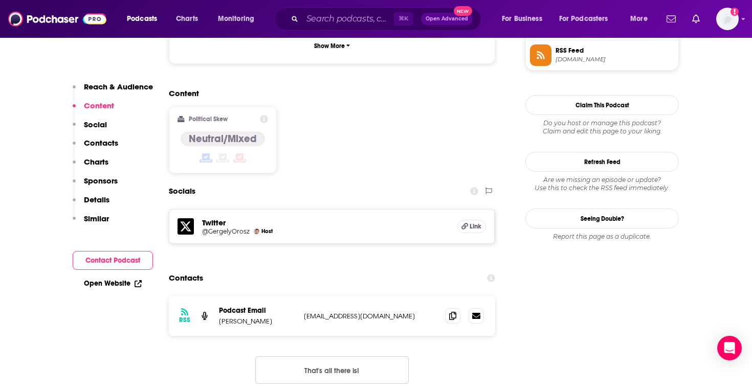
scroll to position [794, 0]
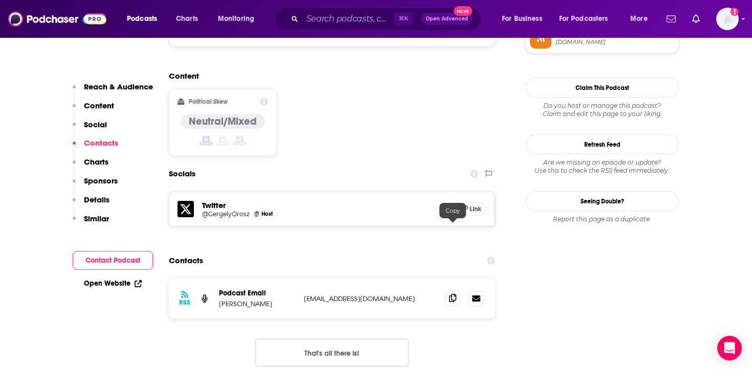
click at [449, 291] on span at bounding box center [452, 298] width 15 height 15
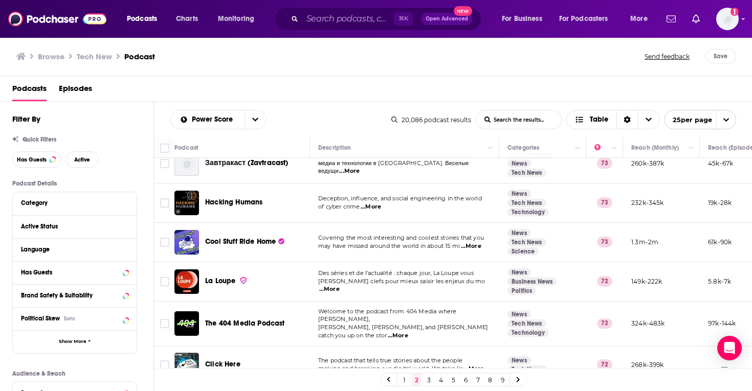
scroll to position [789, 0]
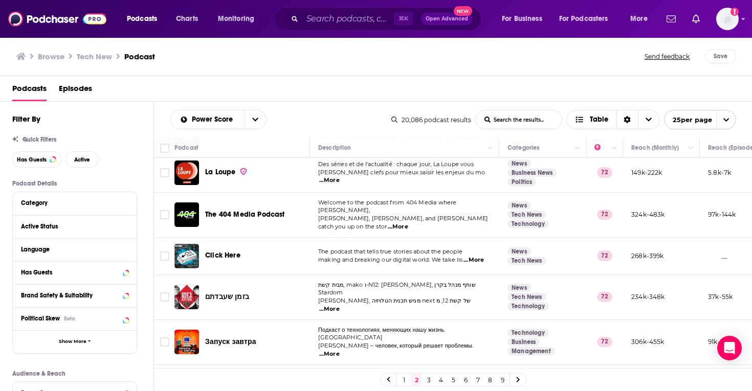
click at [430, 381] on link "3" at bounding box center [429, 380] width 10 height 12
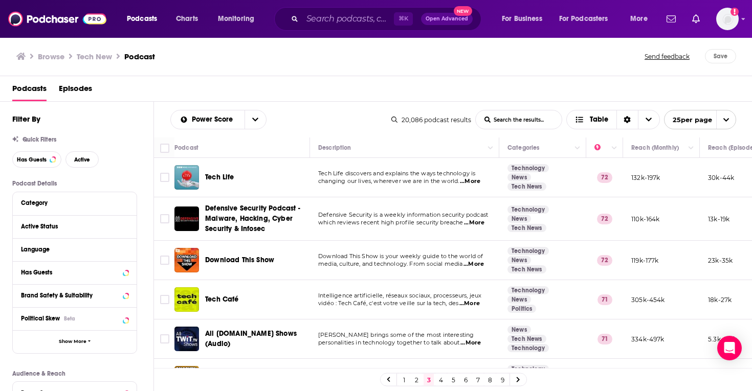
click at [469, 182] on span "...More" at bounding box center [470, 182] width 20 height 8
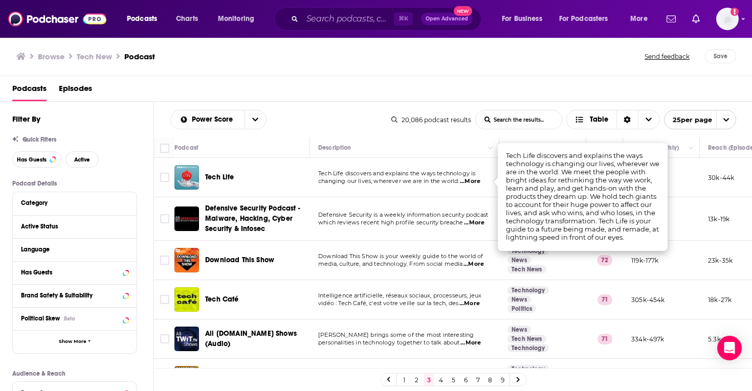
click at [218, 177] on span "Tech Life" at bounding box center [219, 177] width 29 height 9
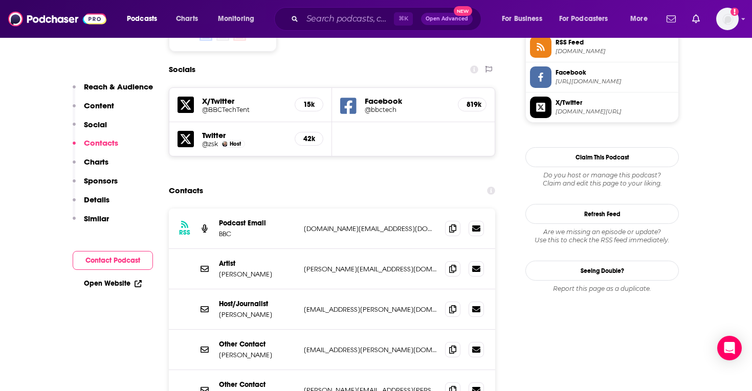
scroll to position [898, 0]
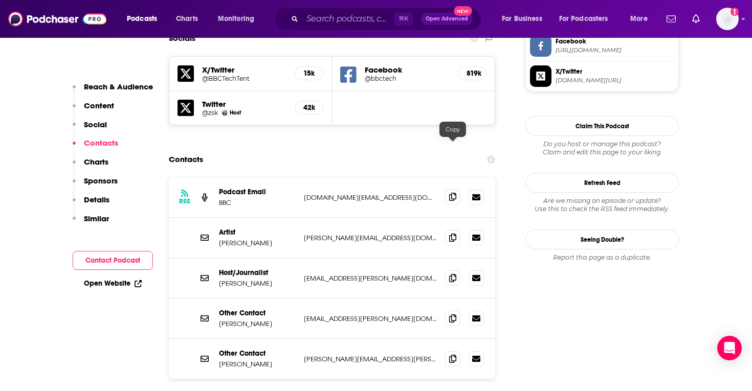
click at [452, 189] on span at bounding box center [452, 196] width 15 height 15
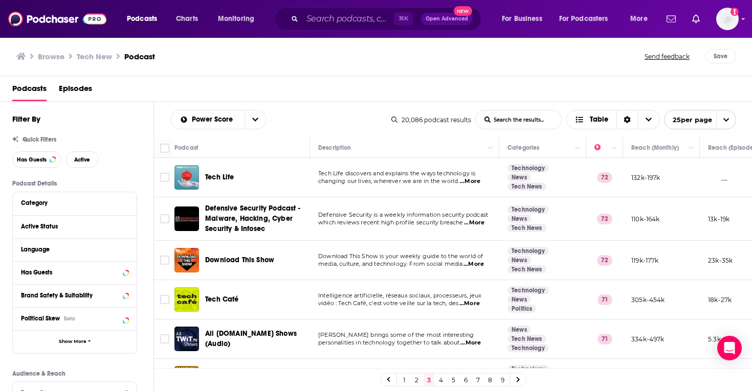
click at [478, 264] on span "...More" at bounding box center [474, 264] width 20 height 8
click at [441, 263] on span "media, culture, and technology. From social media" at bounding box center [390, 263] width 144 height 7
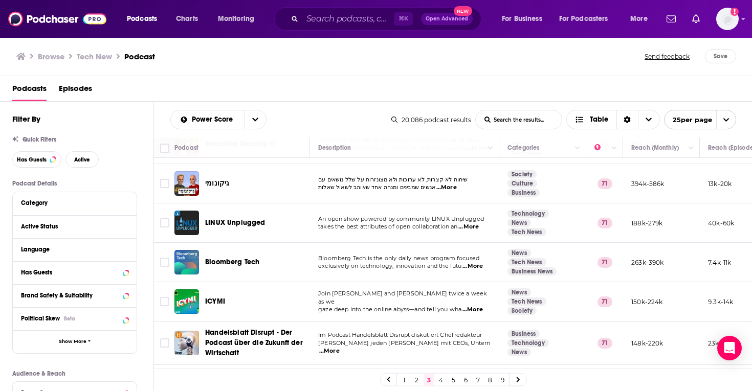
scroll to position [236, 0]
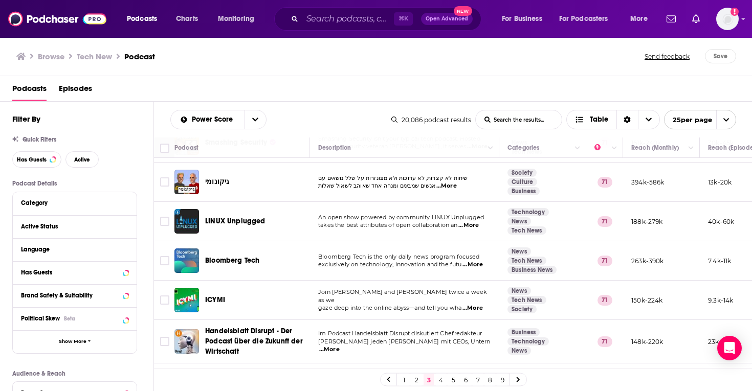
click at [475, 267] on span "...More" at bounding box center [473, 265] width 20 height 8
click at [247, 260] on span "Bloomberg Tech" at bounding box center [232, 260] width 54 height 9
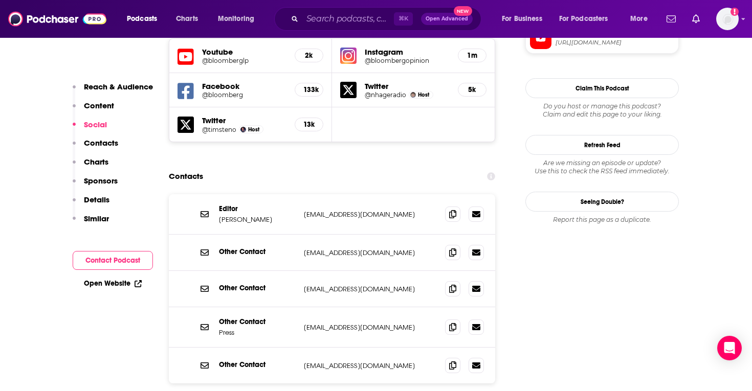
scroll to position [936, 0]
click at [455, 209] on icon at bounding box center [452, 213] width 7 height 8
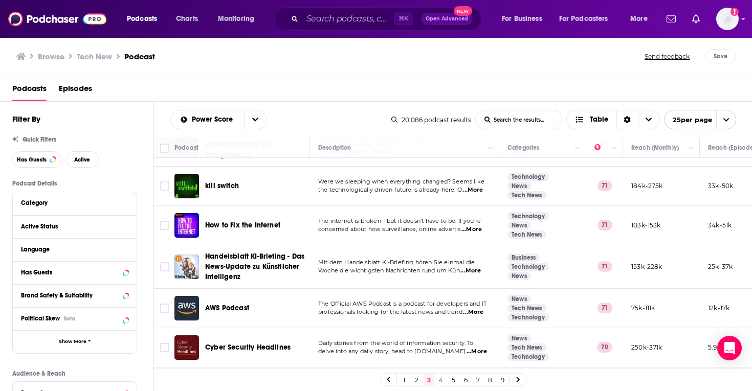
scroll to position [553, 0]
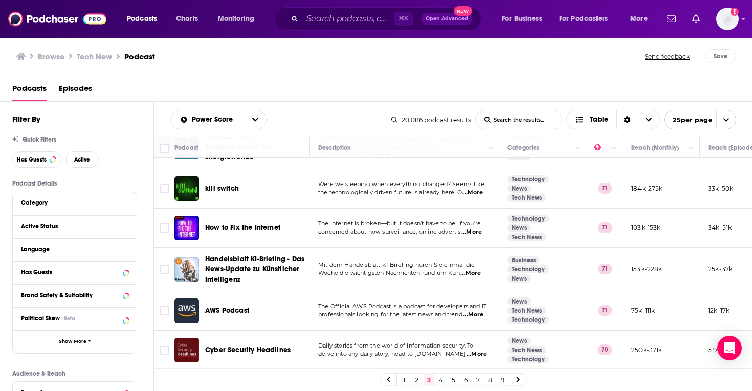
click at [471, 234] on span "...More" at bounding box center [472, 232] width 20 height 8
click at [450, 229] on span "concerned about how surveillance, online advertis" at bounding box center [389, 231] width 142 height 7
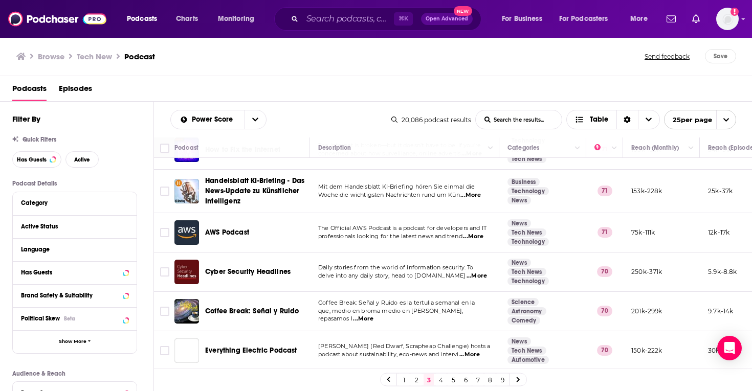
scroll to position [664, 0]
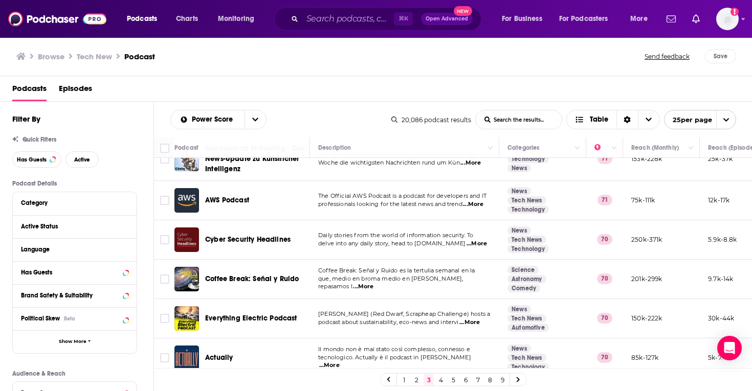
click at [476, 207] on span "...More" at bounding box center [473, 205] width 20 height 8
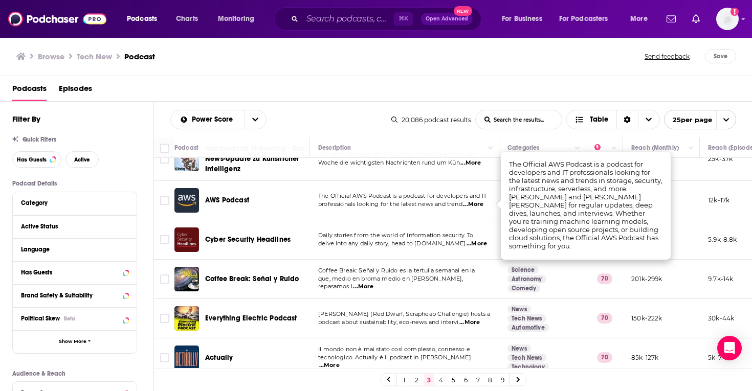
click at [456, 204] on span "professionals looking for the latest news and trend" at bounding box center [390, 204] width 144 height 7
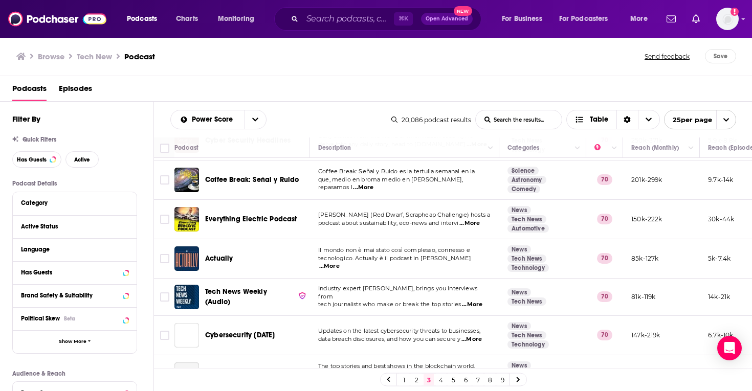
scroll to position [769, 0]
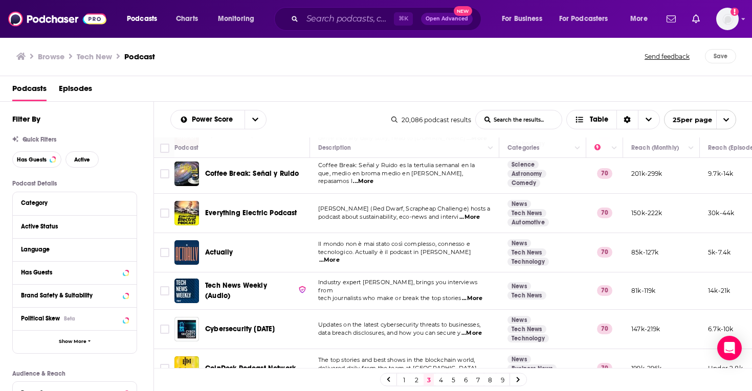
click at [477, 217] on span "...More" at bounding box center [470, 217] width 20 height 8
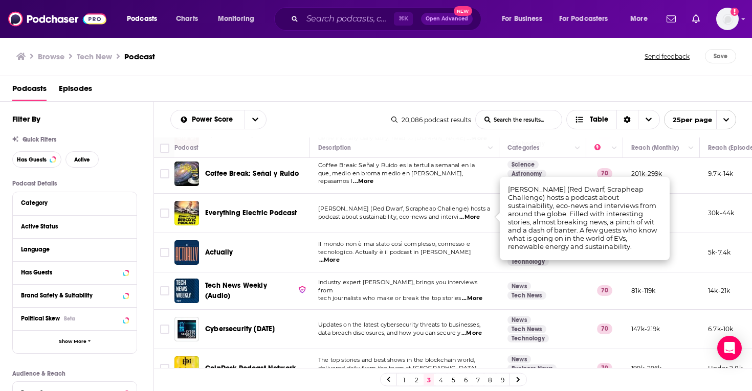
click at [469, 214] on span "...More" at bounding box center [470, 217] width 20 height 8
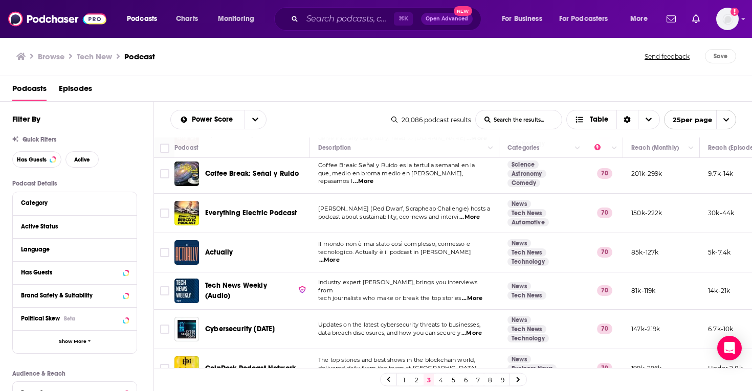
scroll to position [787, 0]
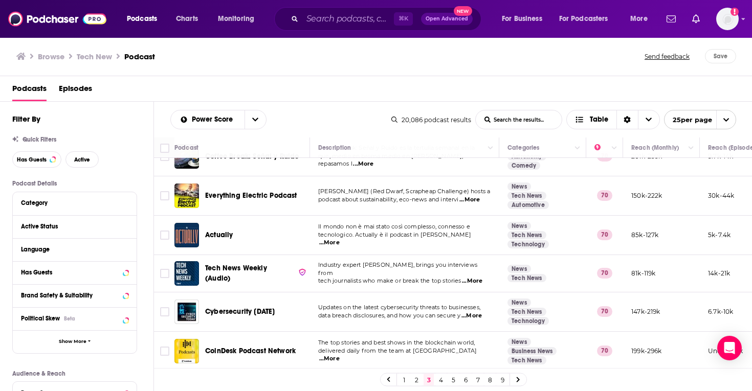
click at [442, 379] on link "4" at bounding box center [441, 380] width 10 height 12
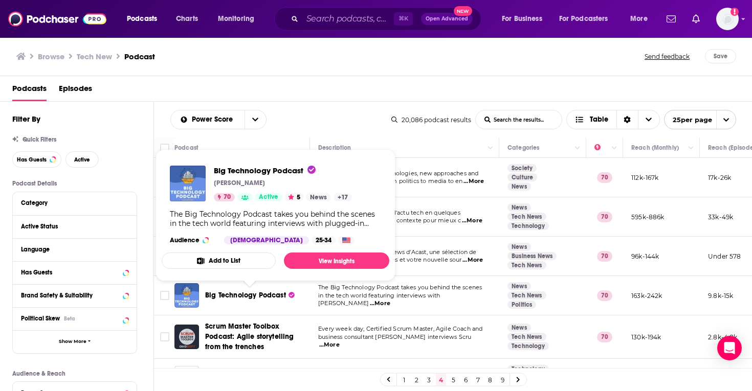
click at [278, 299] on span "Big Technology Podcast" at bounding box center [245, 295] width 81 height 9
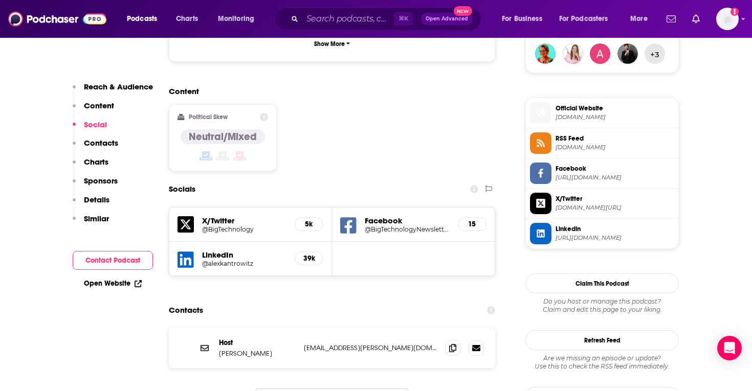
scroll to position [784, 0]
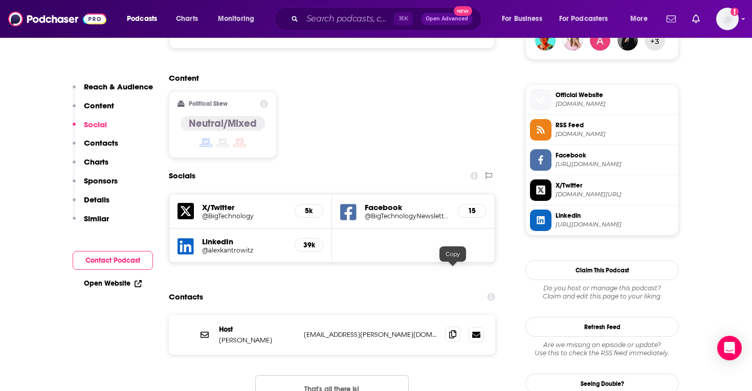
click at [453, 331] on icon at bounding box center [452, 335] width 7 height 8
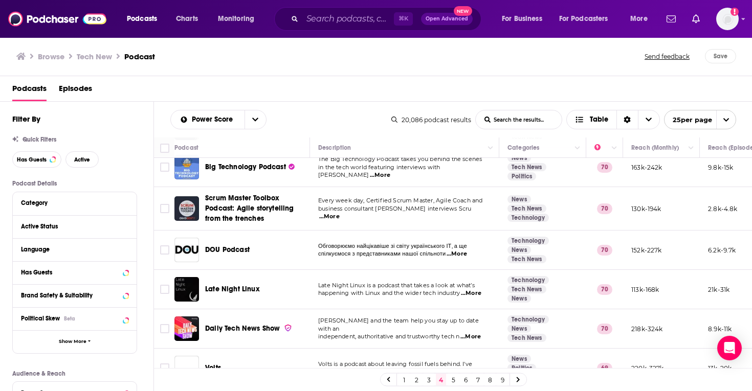
scroll to position [137, 0]
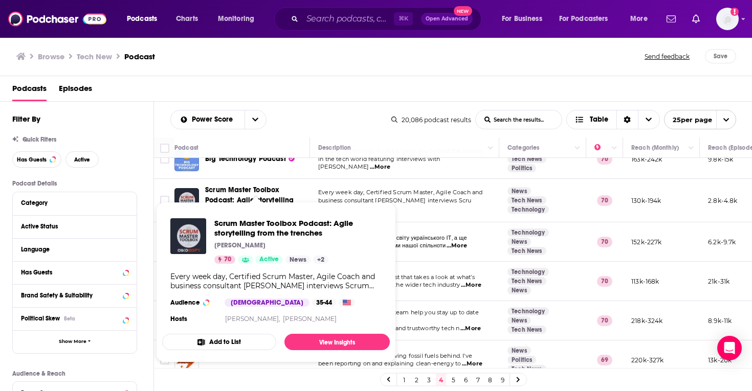
click at [349, 82] on div "Podcasts Episodes" at bounding box center [378, 90] width 732 height 21
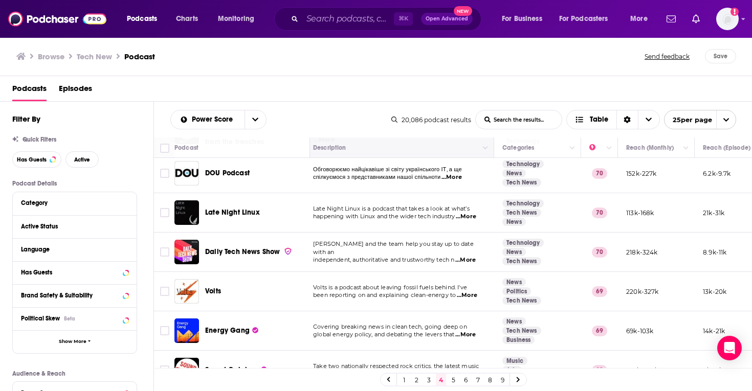
scroll to position [164, 5]
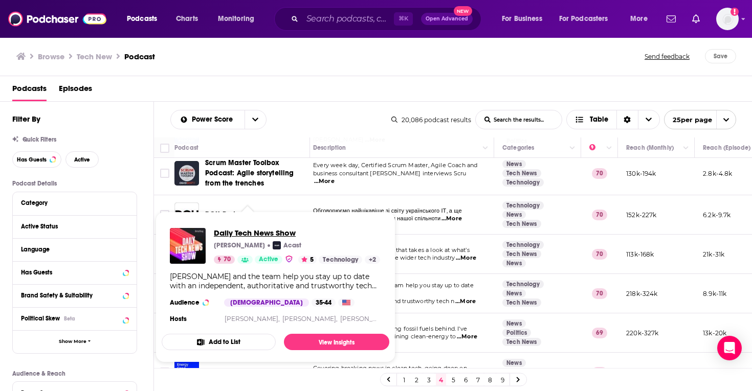
click at [238, 229] on span "Daily Tech News Show" at bounding box center [297, 233] width 166 height 10
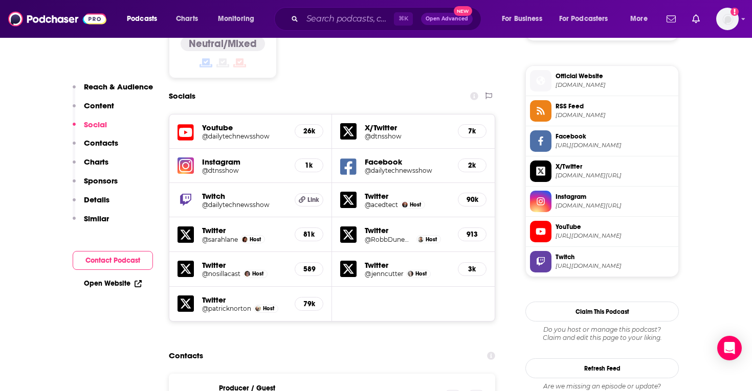
scroll to position [947, 0]
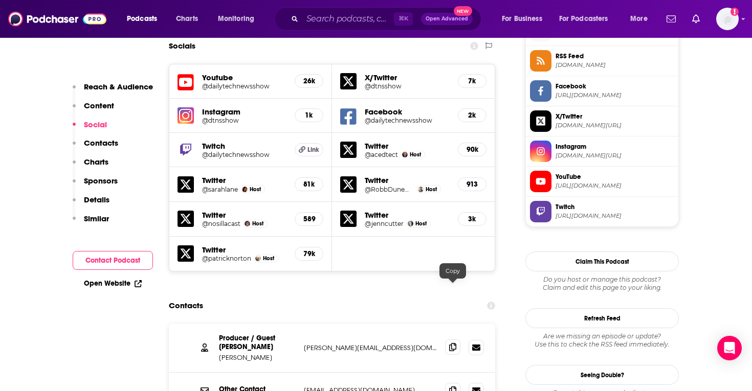
click at [452, 343] on icon at bounding box center [452, 347] width 7 height 8
